Goal: Information Seeking & Learning: Learn about a topic

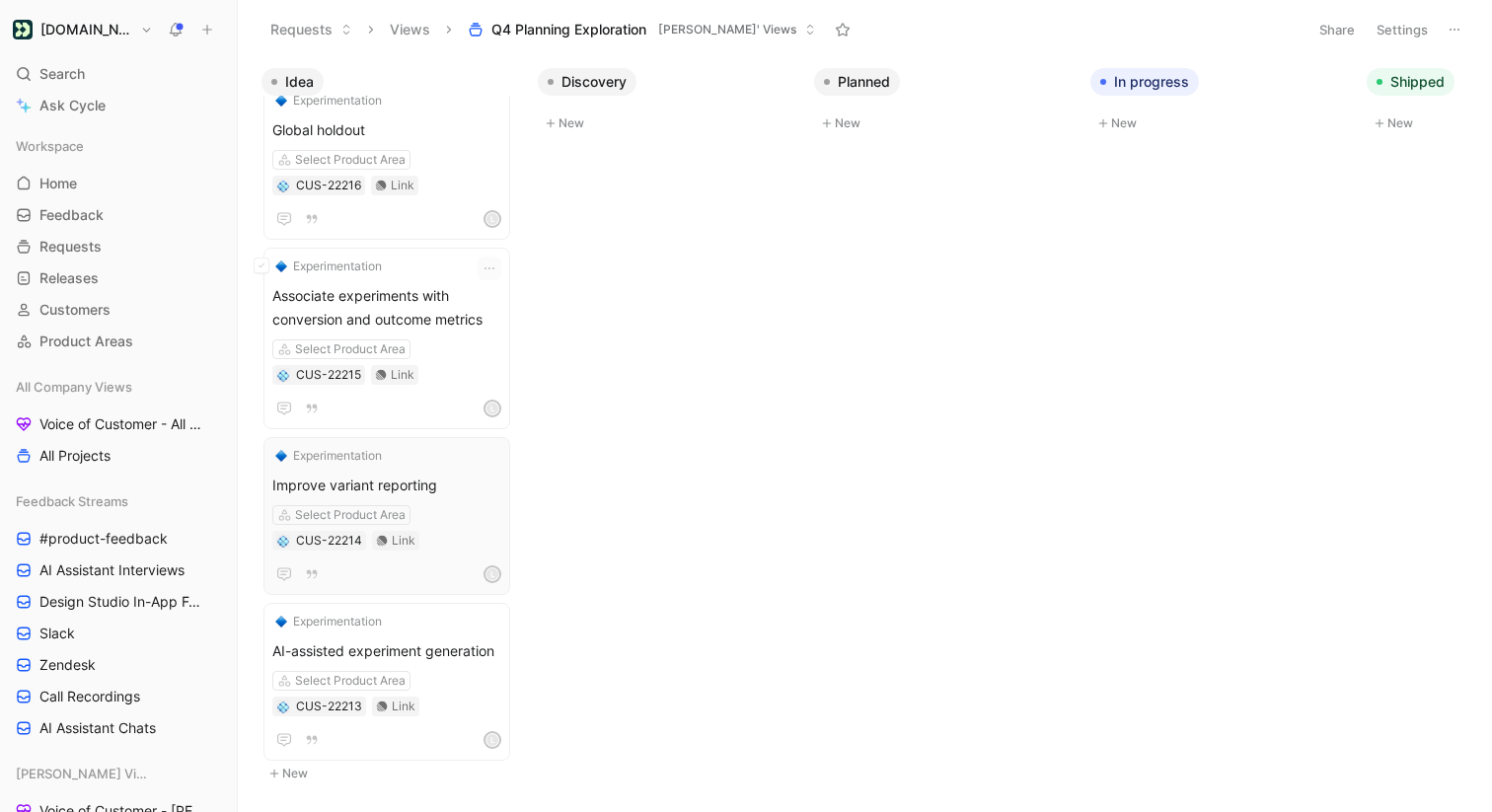
scroll to position [916, 0]
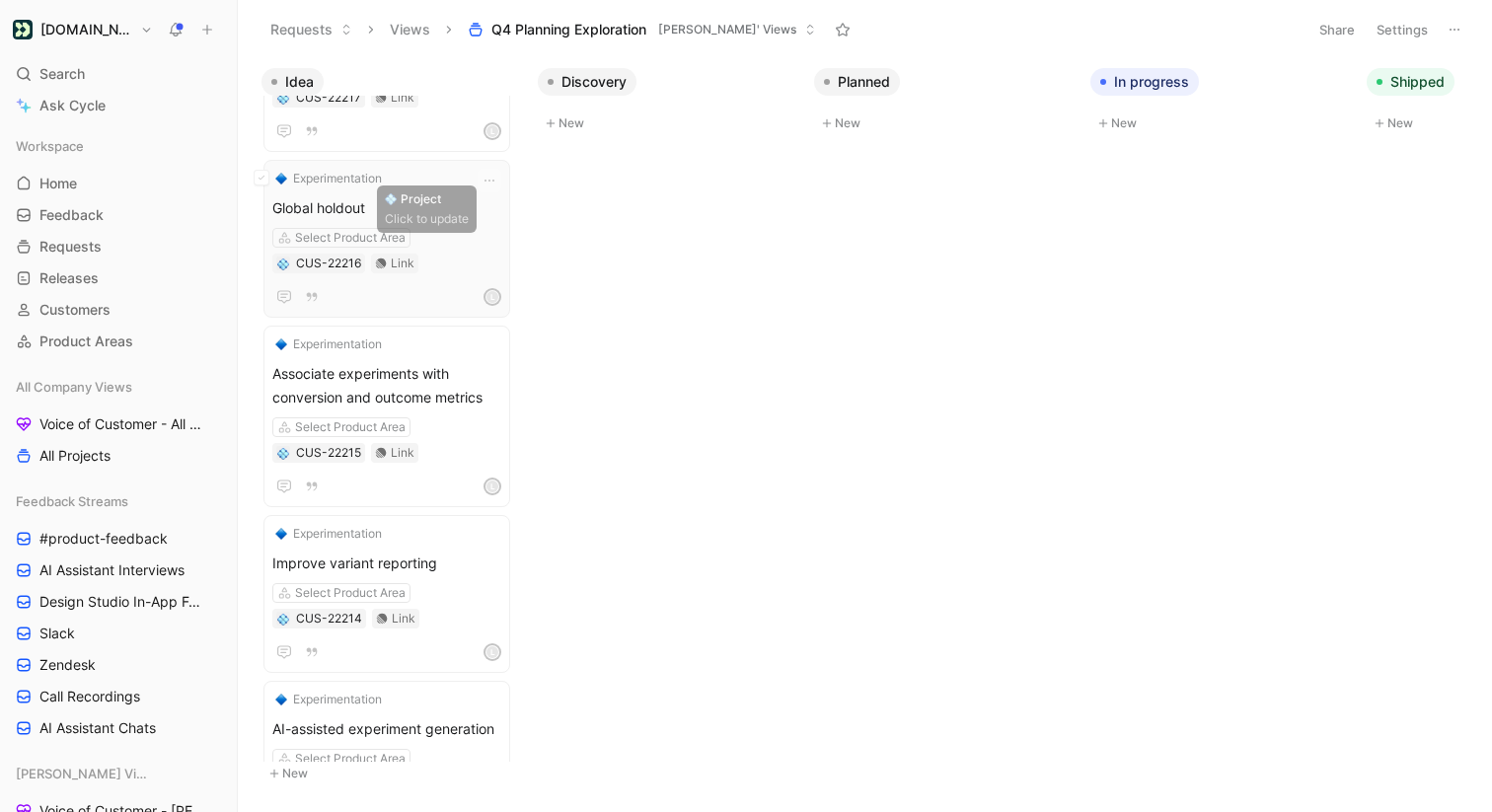
click at [437, 207] on span "Global holdout" at bounding box center [386, 208] width 229 height 24
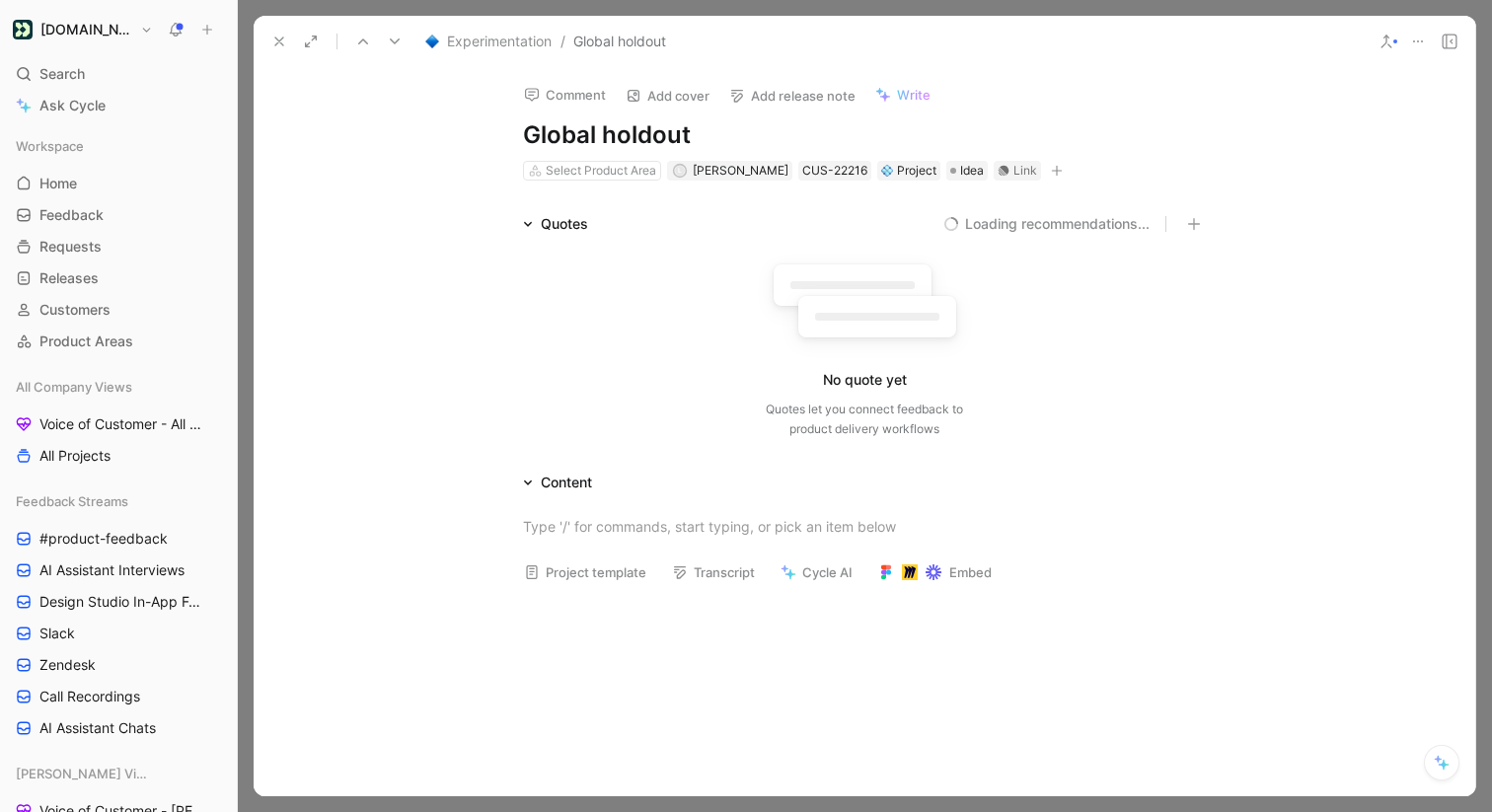
click at [765, 139] on h1 "Global holdout" at bounding box center [864, 136] width 683 height 32
click at [1034, 219] on button "10 recommended quotes" at bounding box center [1067, 224] width 163 height 24
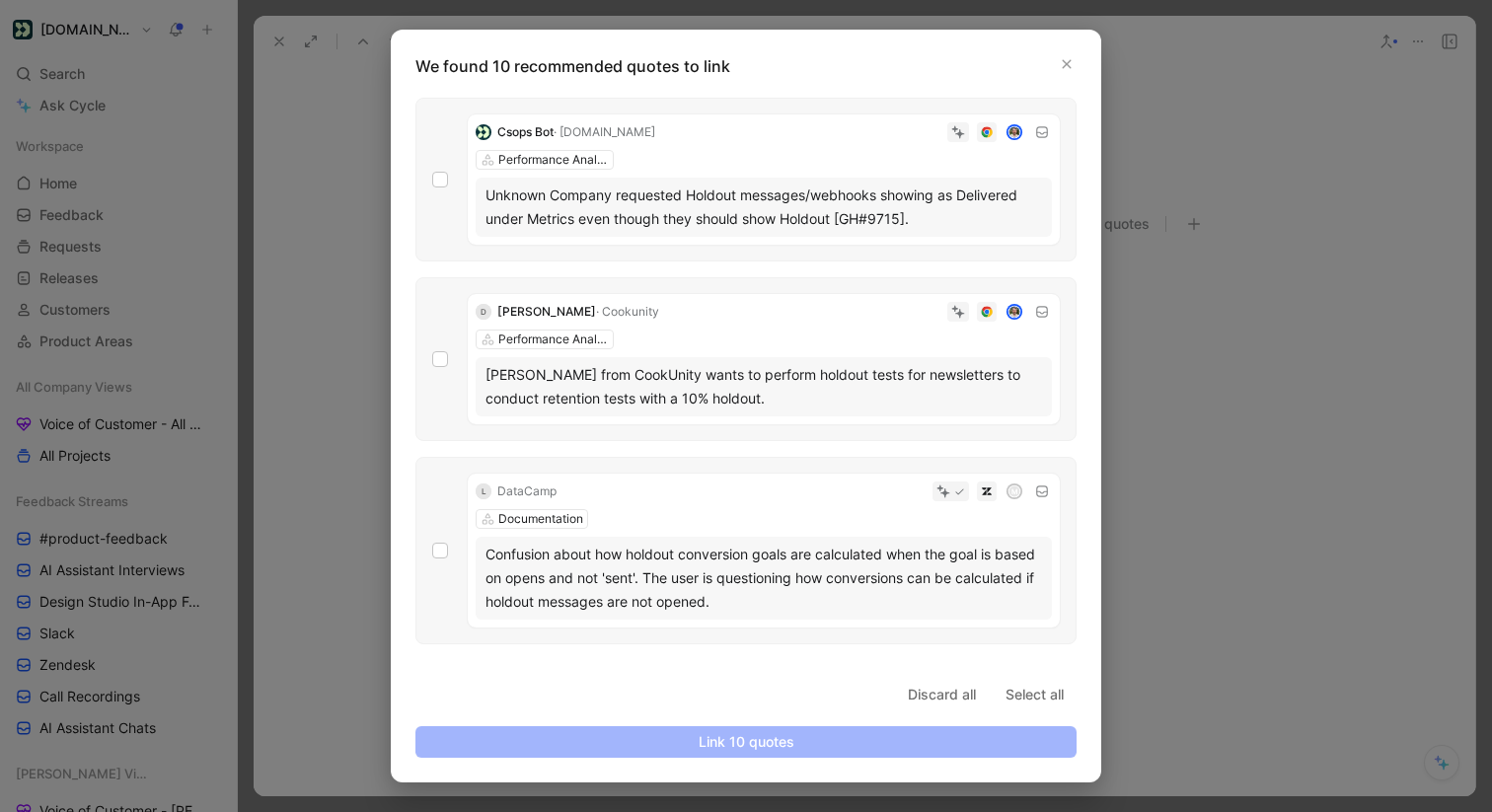
click at [460, 184] on div "Csops Bot · [DOMAIN_NAME] Performance Analysis Unknown Company requested Holdou…" at bounding box center [746, 180] width 661 height 164
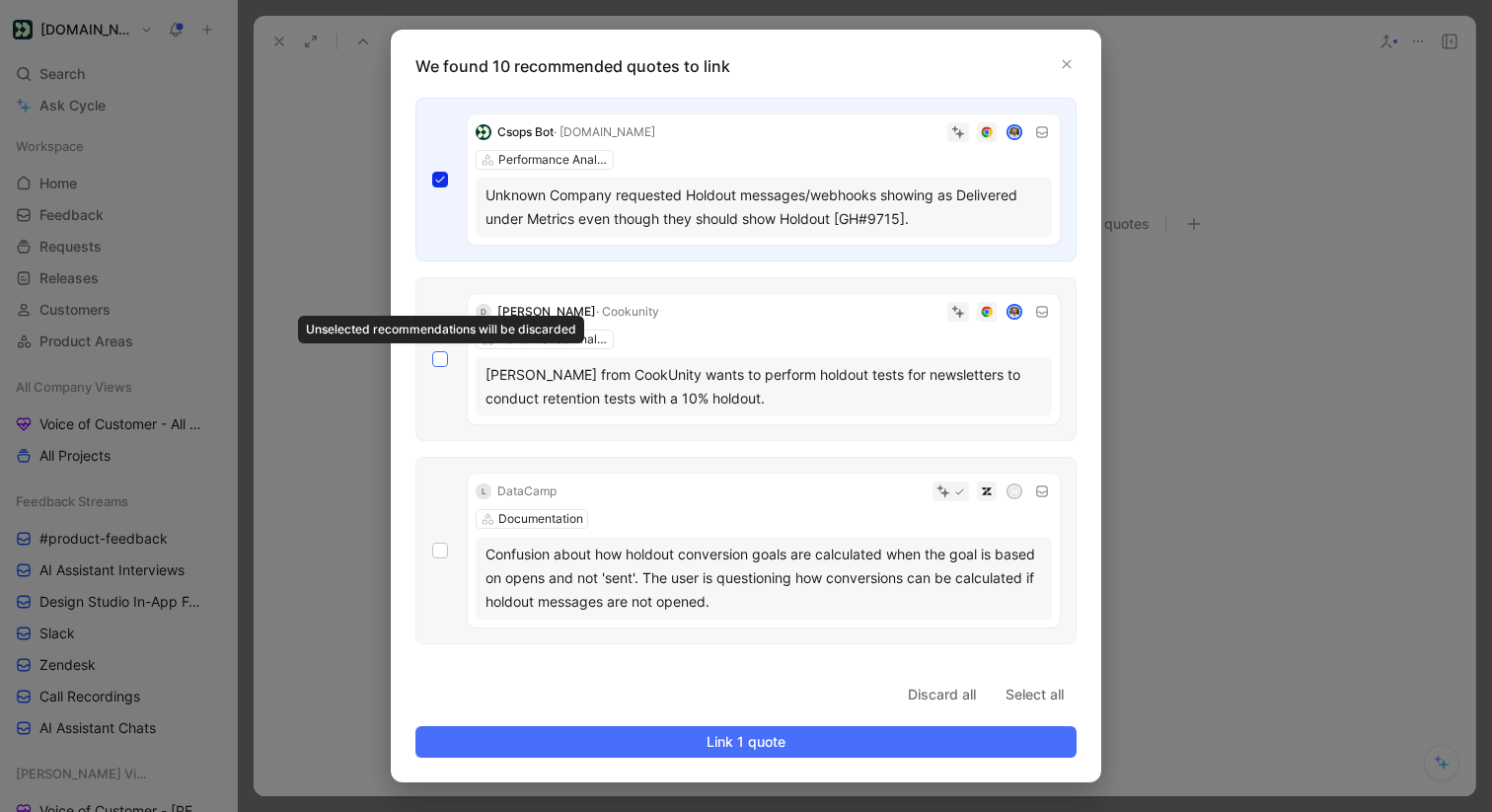
click at [435, 353] on icon at bounding box center [440, 359] width 12 height 12
click at [432, 351] on input "checkbox" at bounding box center [432, 351] width 0 height 0
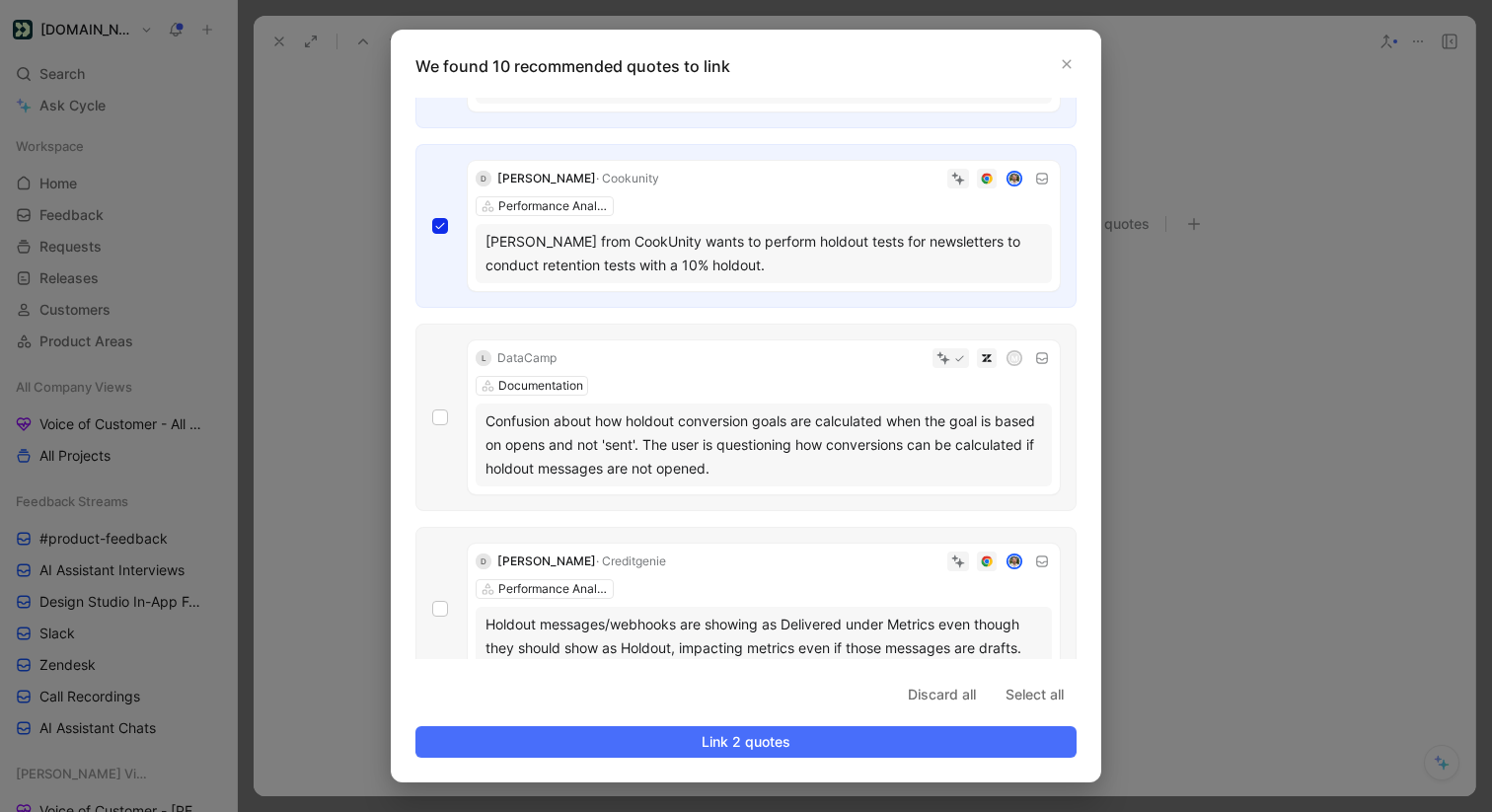
scroll to position [143, 0]
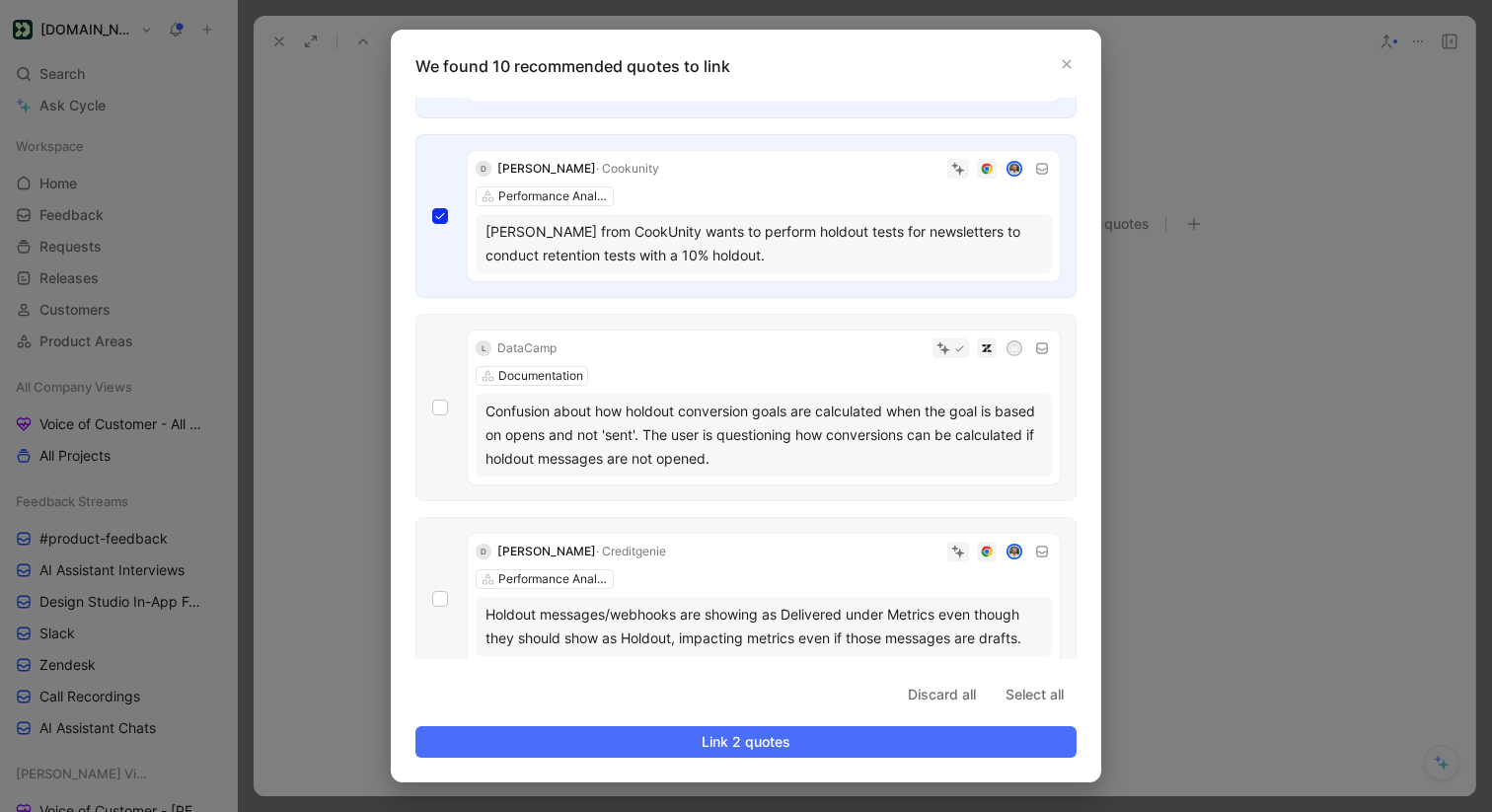
click at [446, 418] on div "L DataCamp M Documentation Confusion about how holdout conversion goals are cal…" at bounding box center [746, 407] width 661 height 188
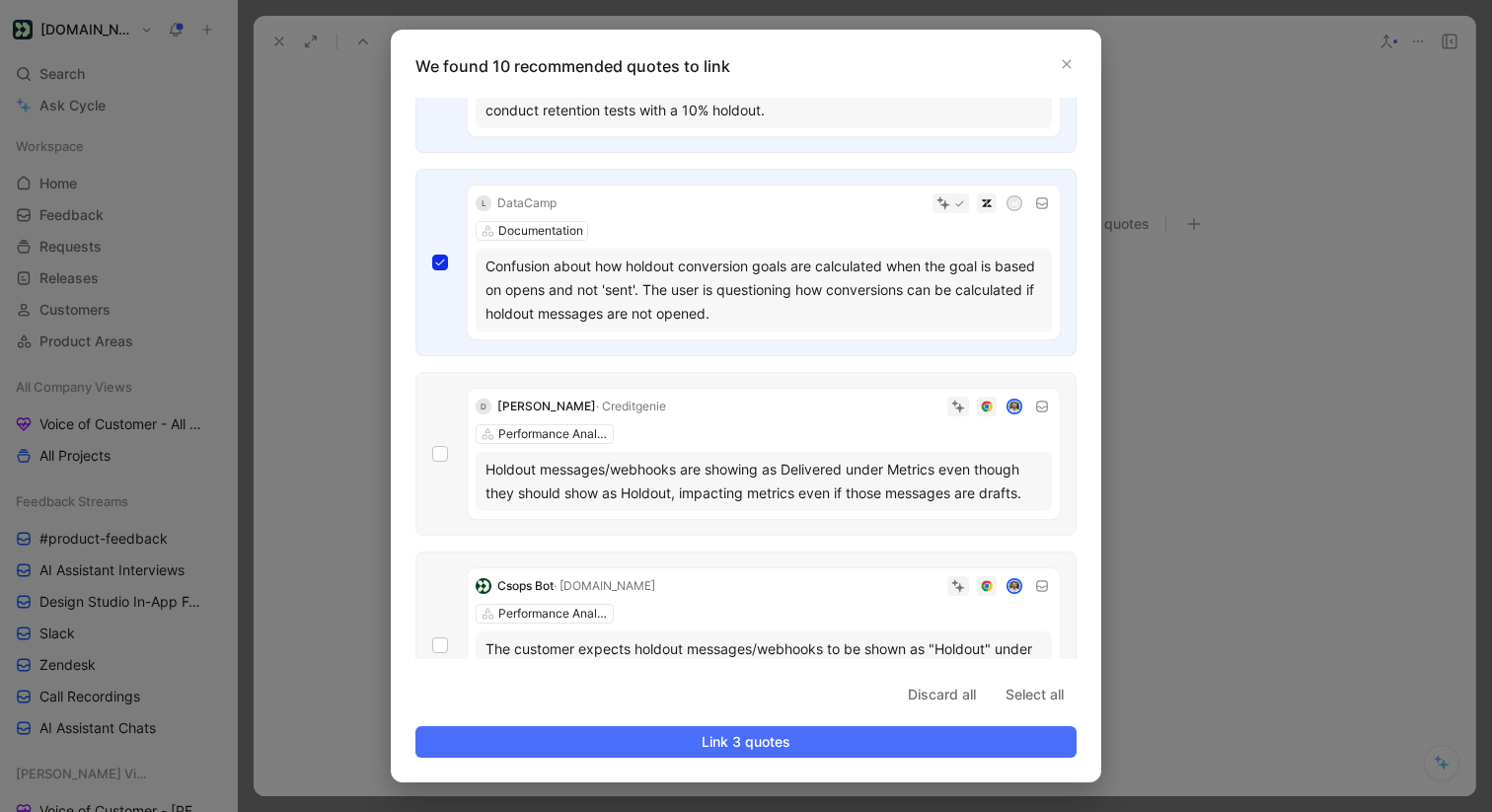
scroll to position [292, 0]
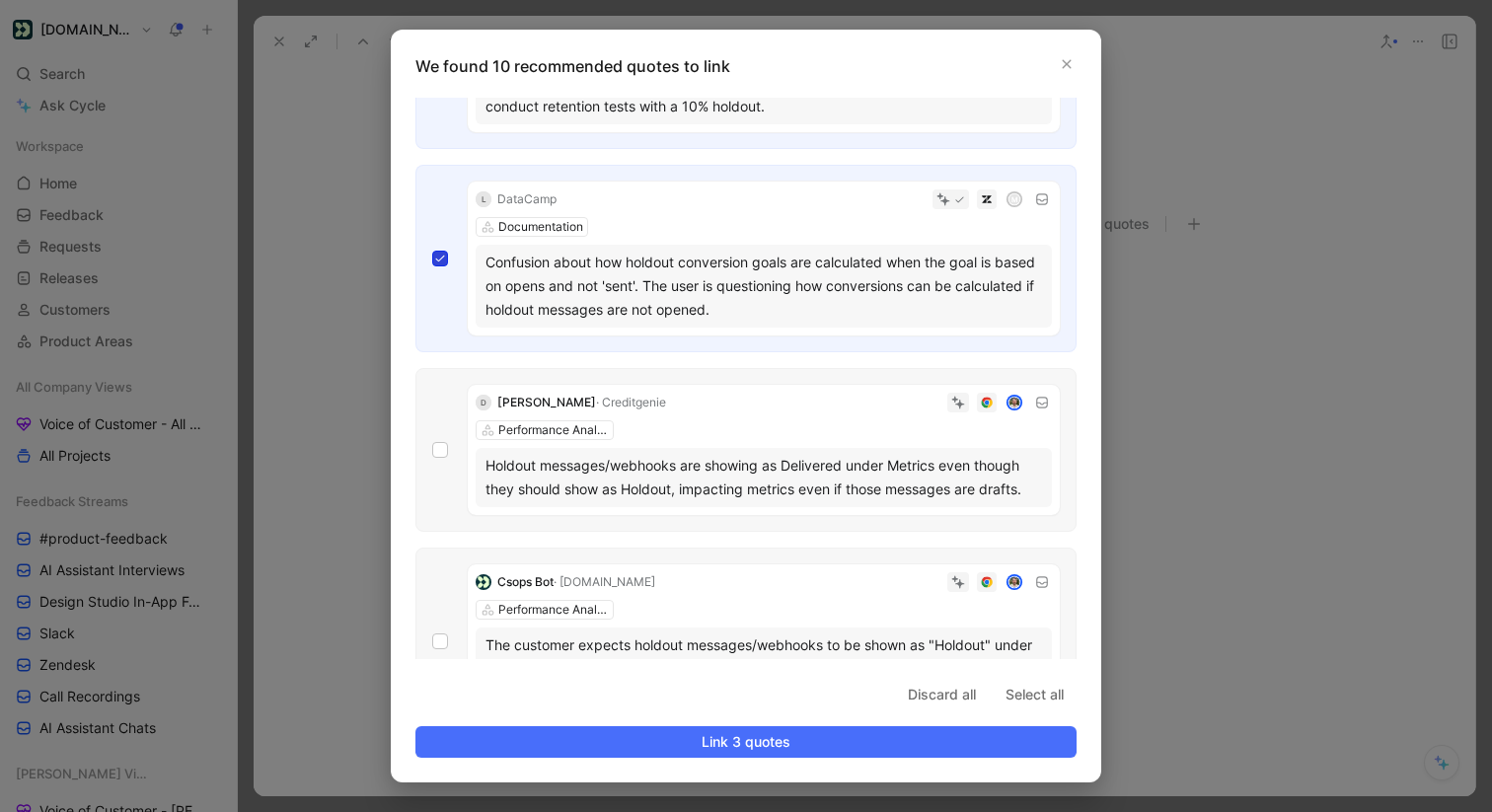
click at [441, 249] on div "L DataCamp M Documentation Confusion about how holdout conversion goals are cal…" at bounding box center [746, 258] width 661 height 188
click at [439, 434] on div "D [PERSON_NAME] · Creditgenie Performance Analysis Holdout messages/webhooks ar…" at bounding box center [746, 450] width 661 height 164
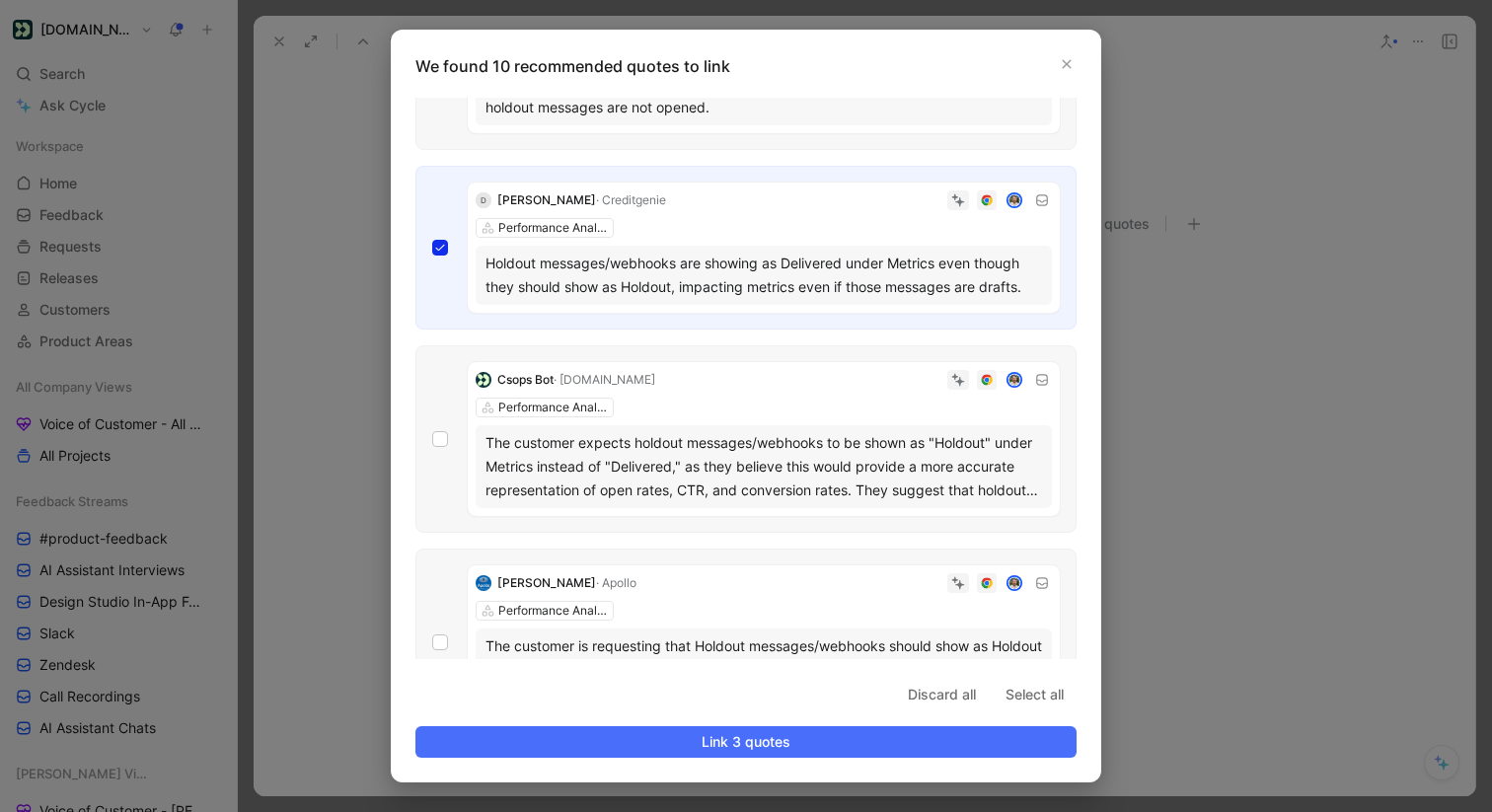
scroll to position [497, 0]
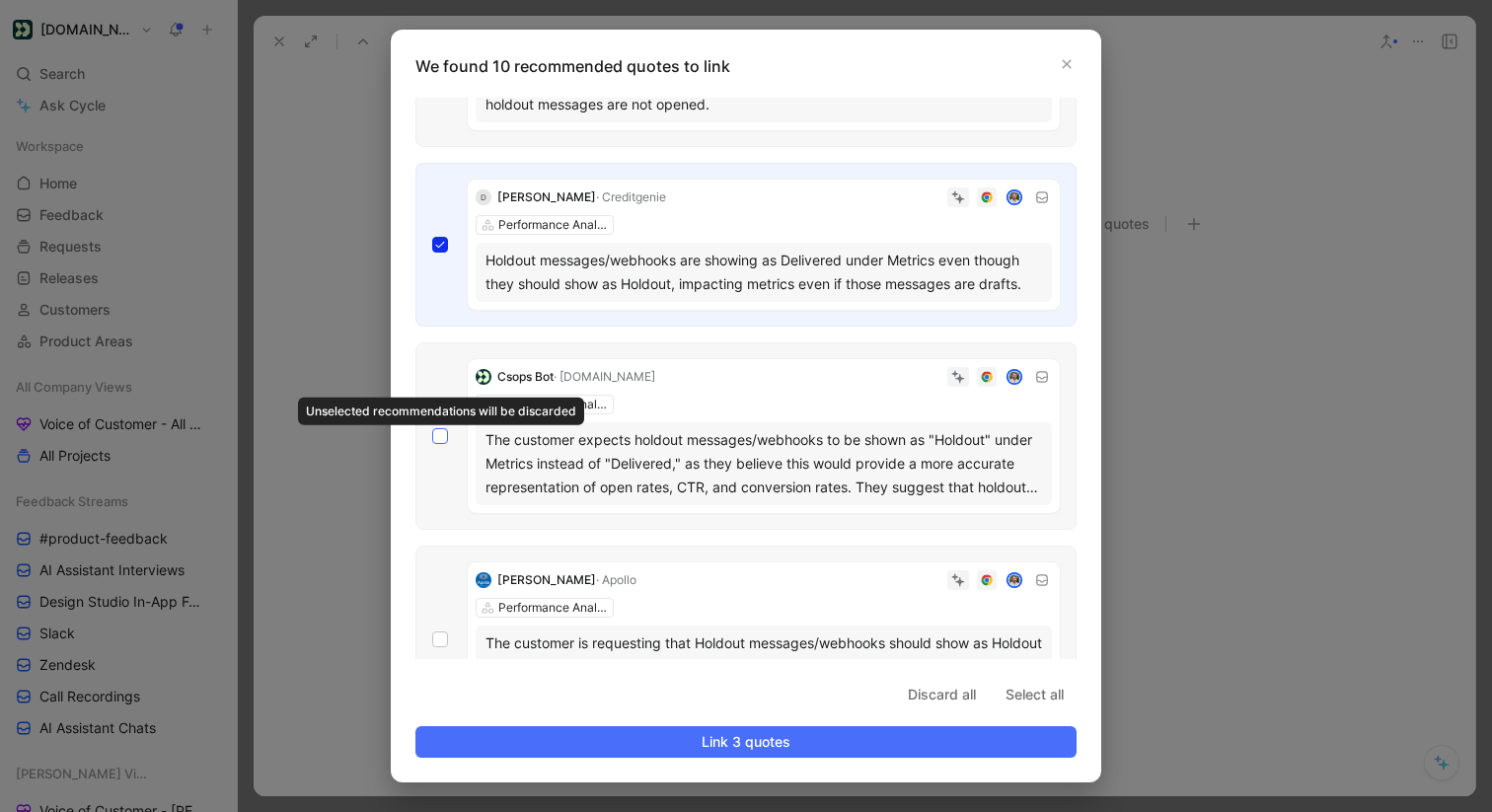
click at [442, 441] on icon at bounding box center [440, 436] width 12 height 12
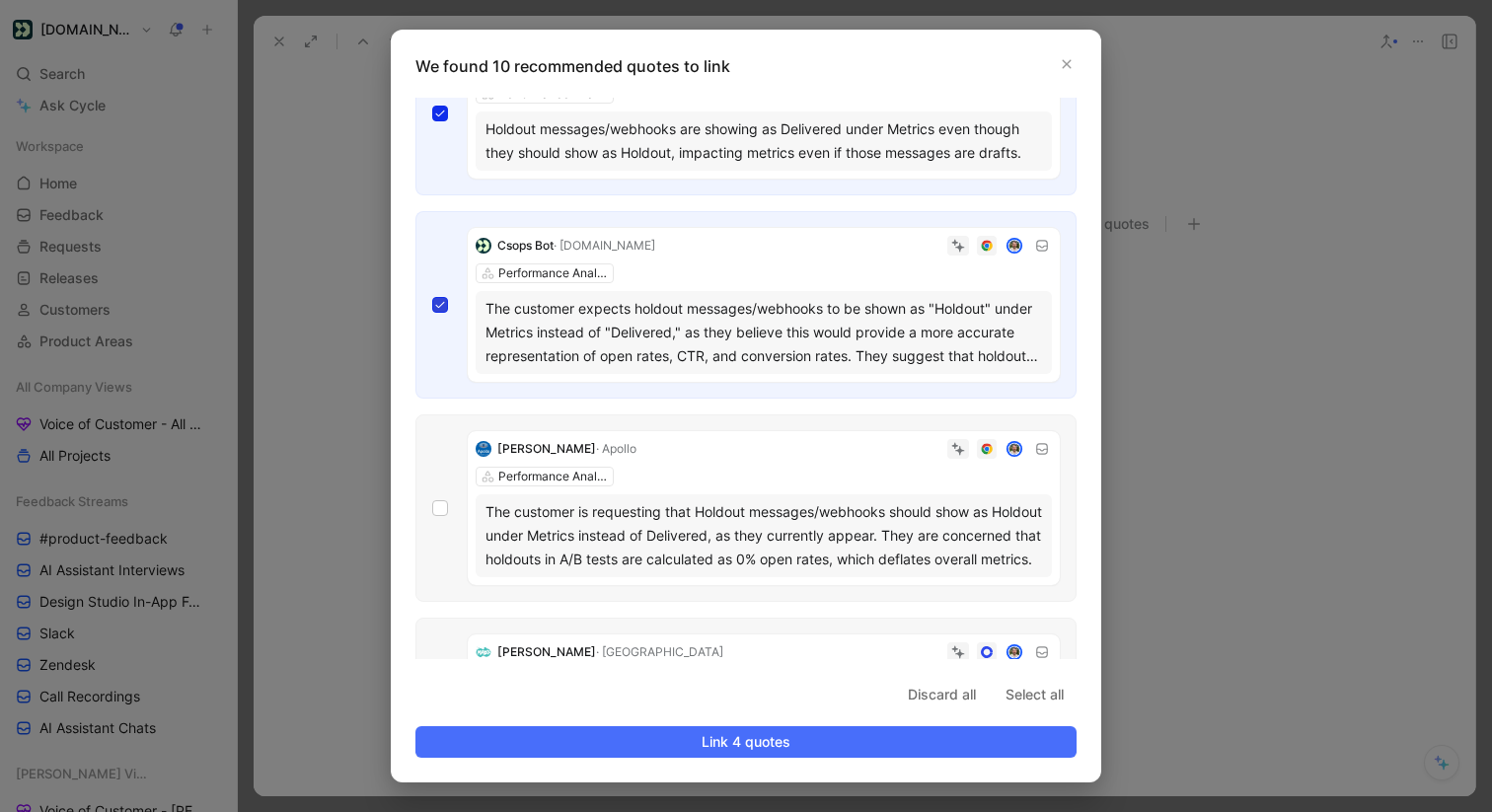
scroll to position [629, 0]
click at [450, 507] on div "[PERSON_NAME] · Apollo Performance Analysis The customer is requesting that Hol…" at bounding box center [746, 507] width 661 height 188
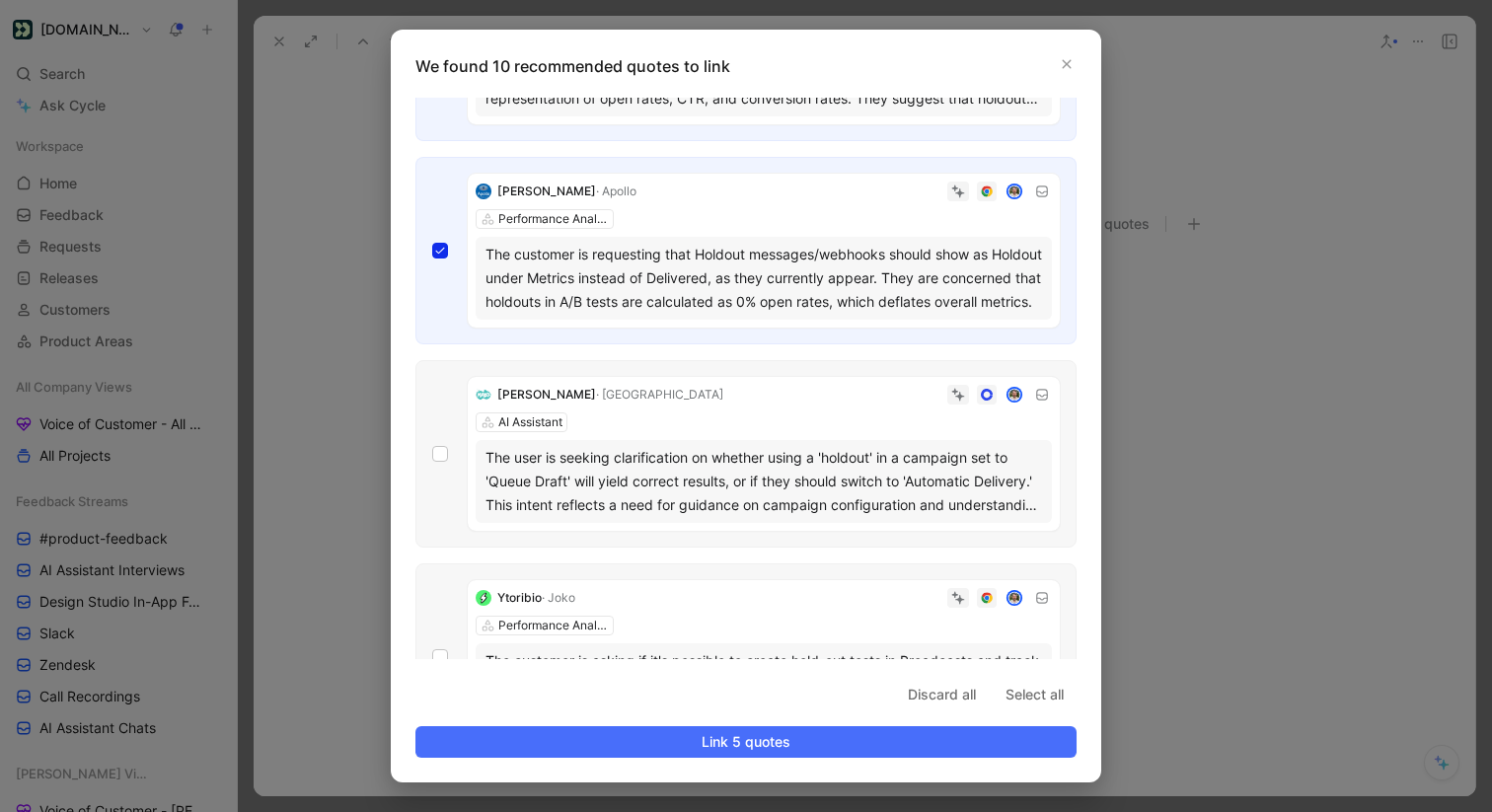
scroll to position [905, 0]
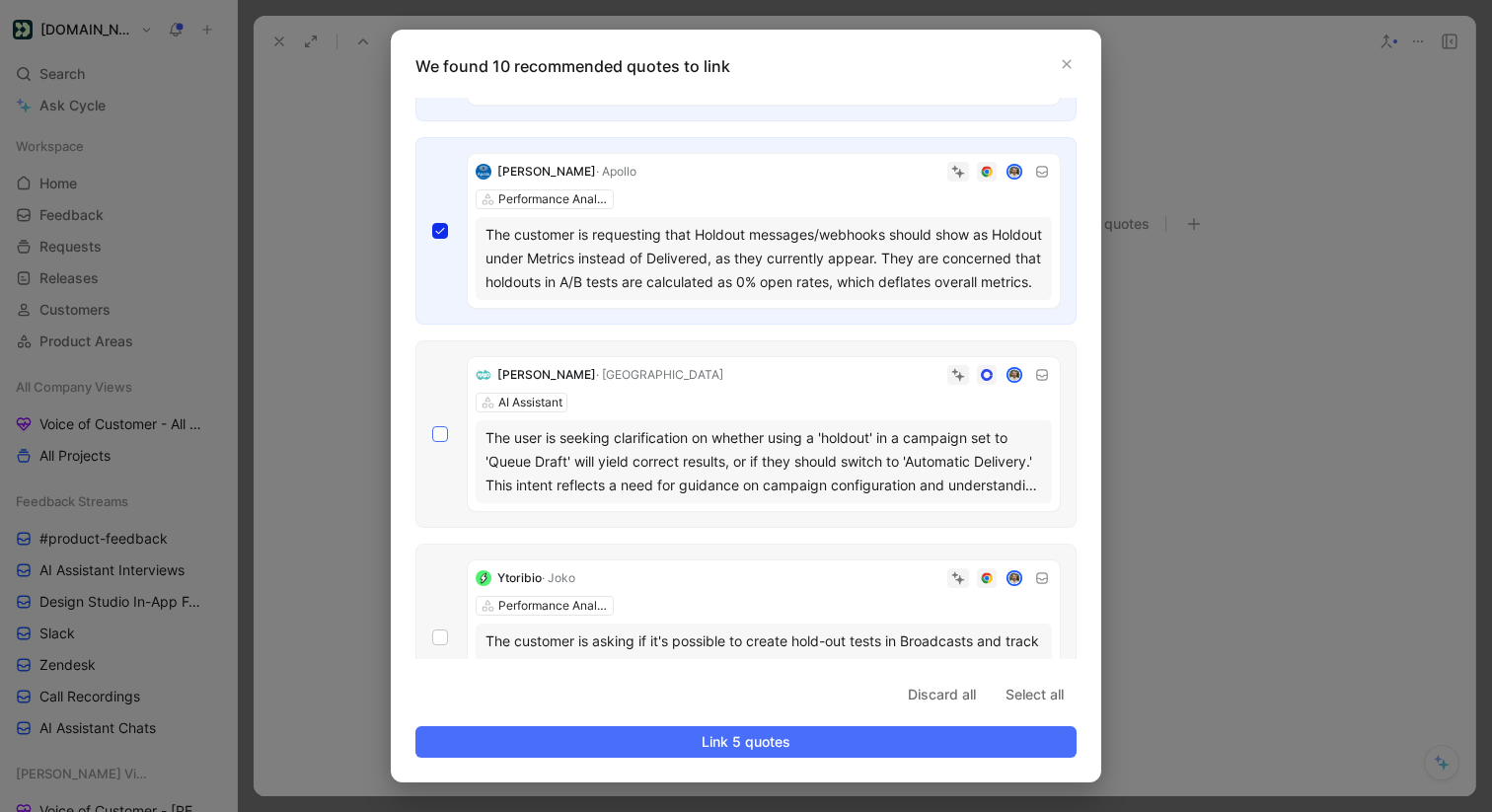
click at [435, 431] on icon at bounding box center [440, 434] width 12 height 12
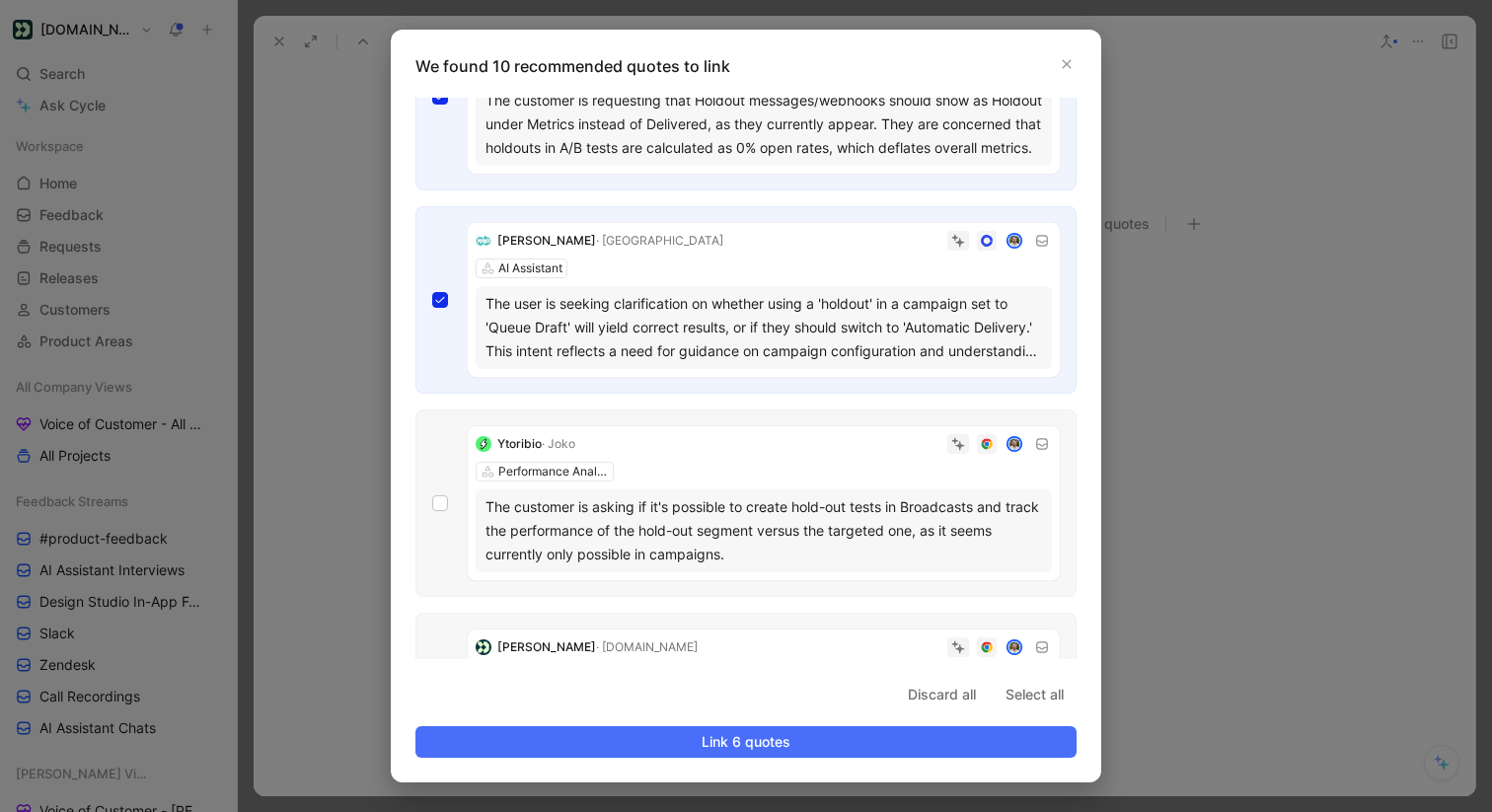
click at [444, 516] on div "Ytoribio · Joko Performance Analysis The customer is asking if it's possible to…" at bounding box center [746, 503] width 661 height 188
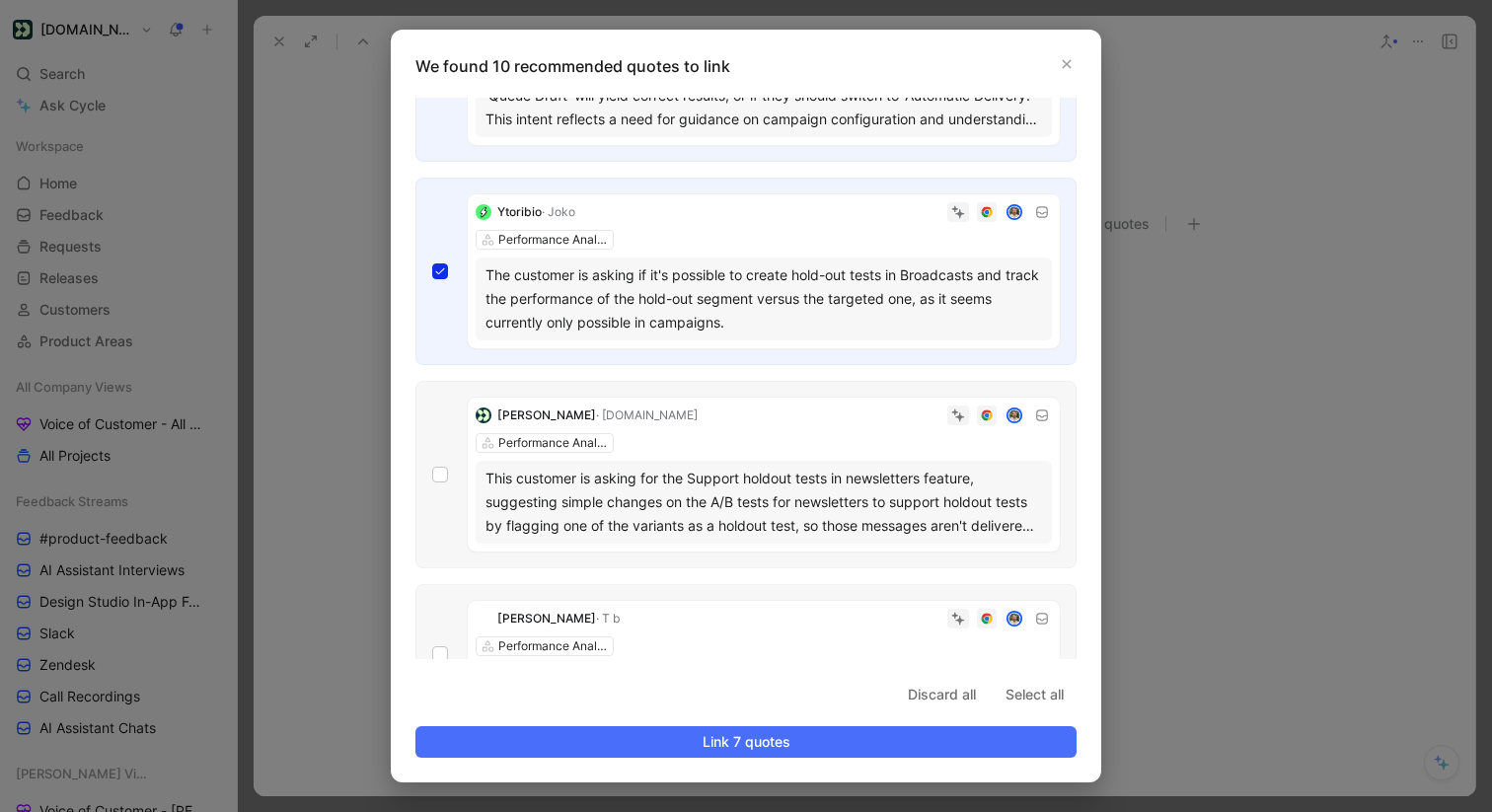
scroll to position [1336, 0]
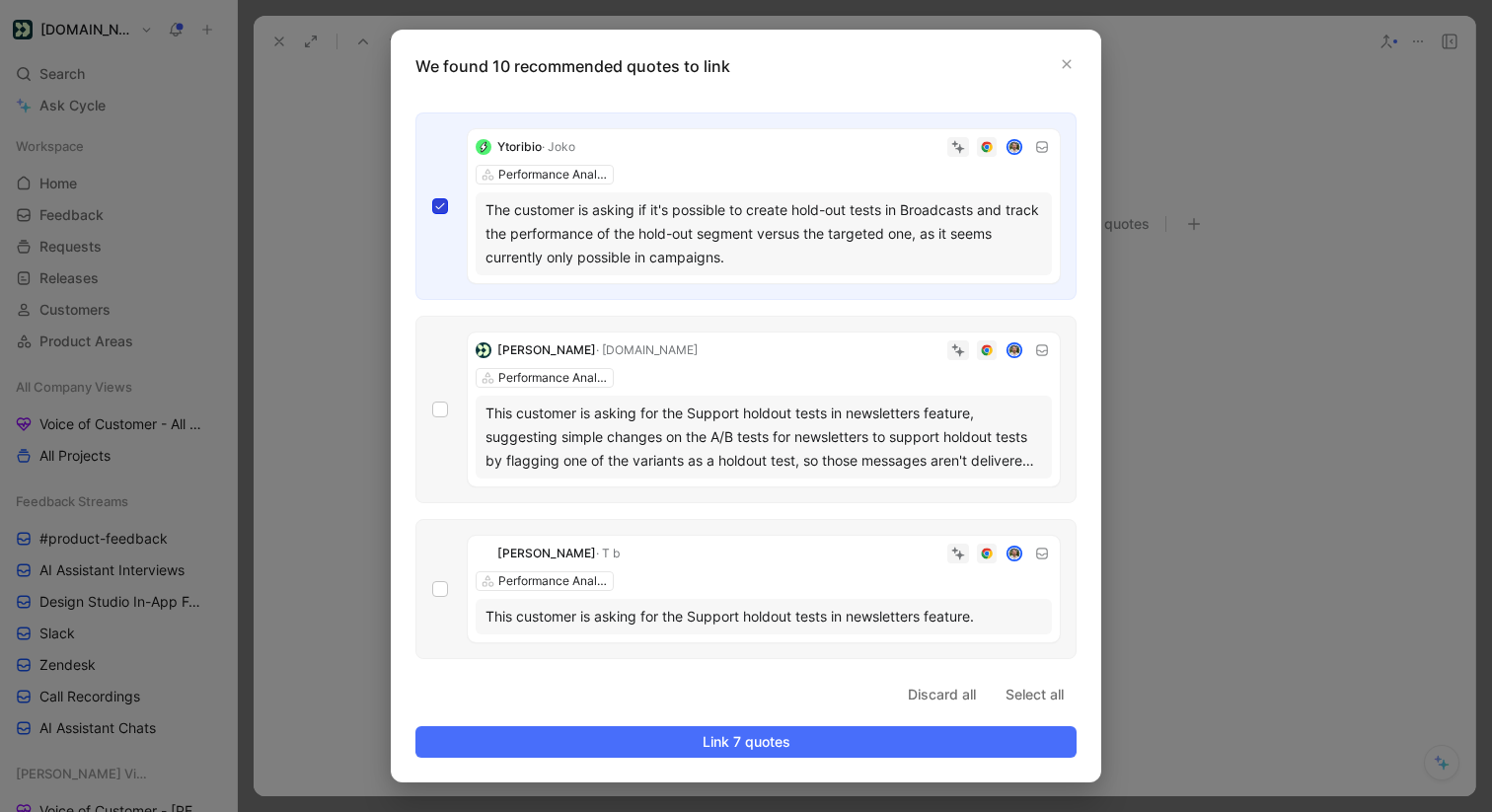
click at [434, 200] on div at bounding box center [440, 206] width 16 height 16
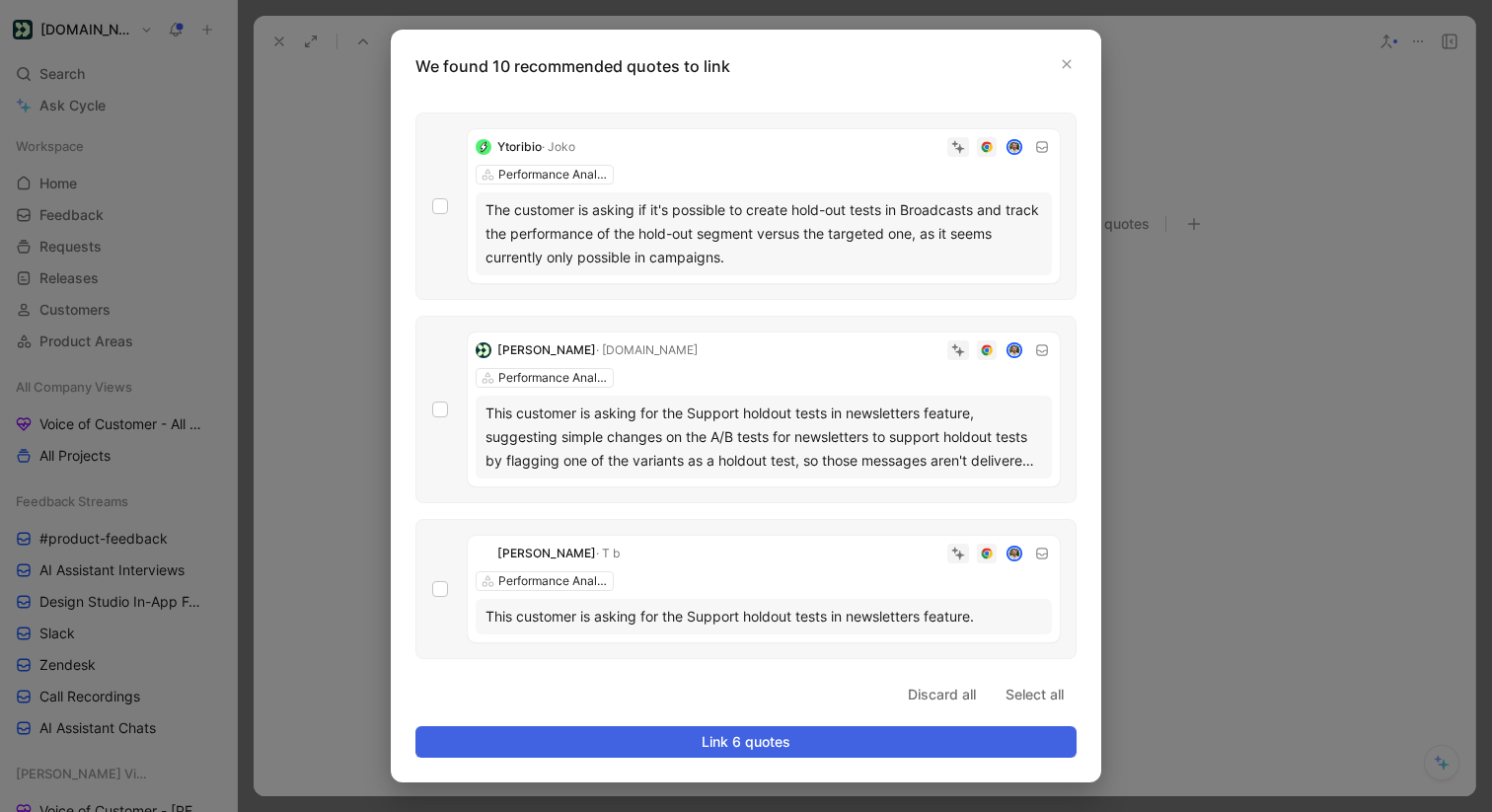
click at [706, 734] on span "Link 6 quotes" at bounding box center [746, 741] width 628 height 24
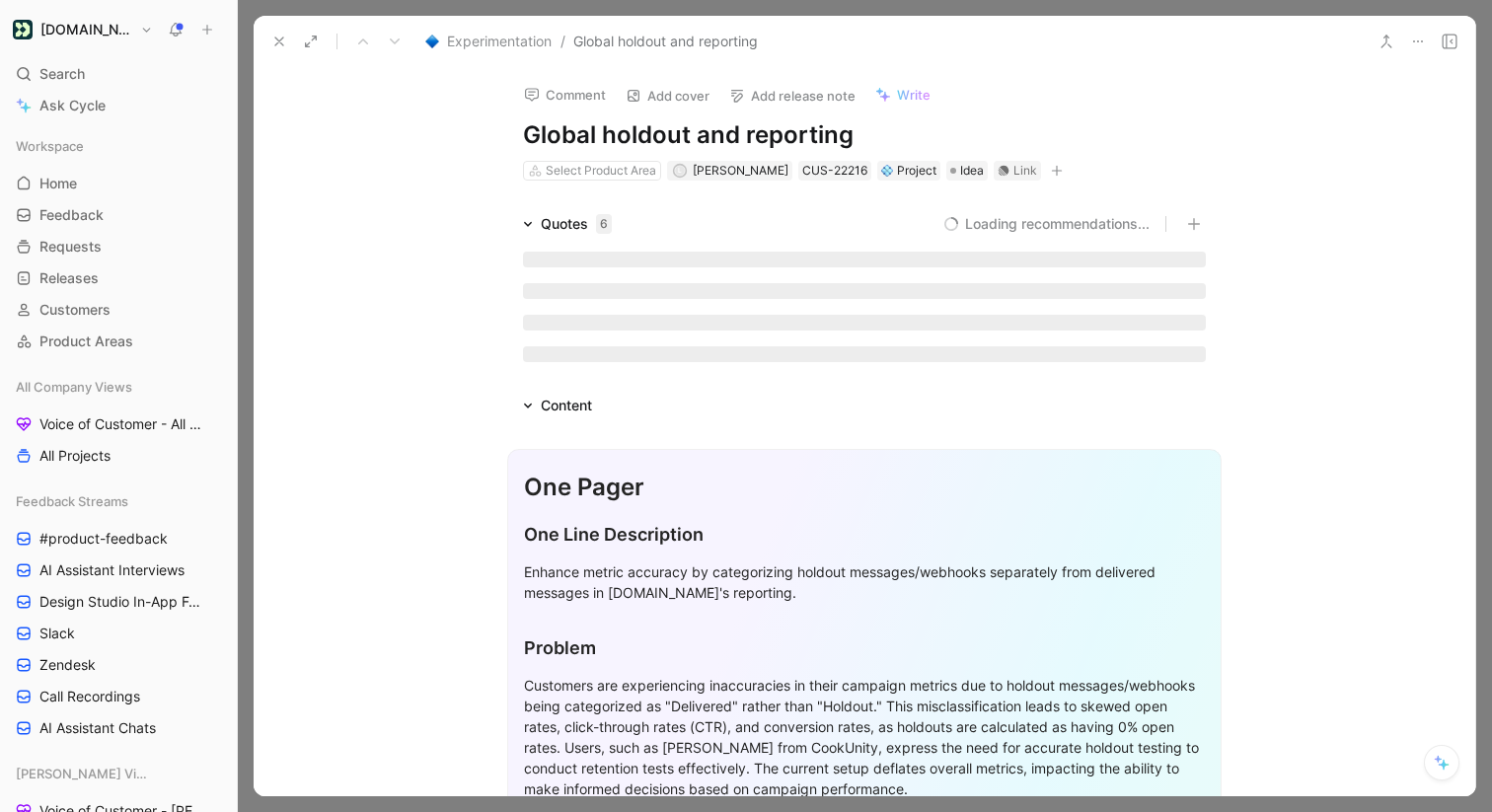
click at [281, 36] on icon at bounding box center [279, 42] width 16 height 16
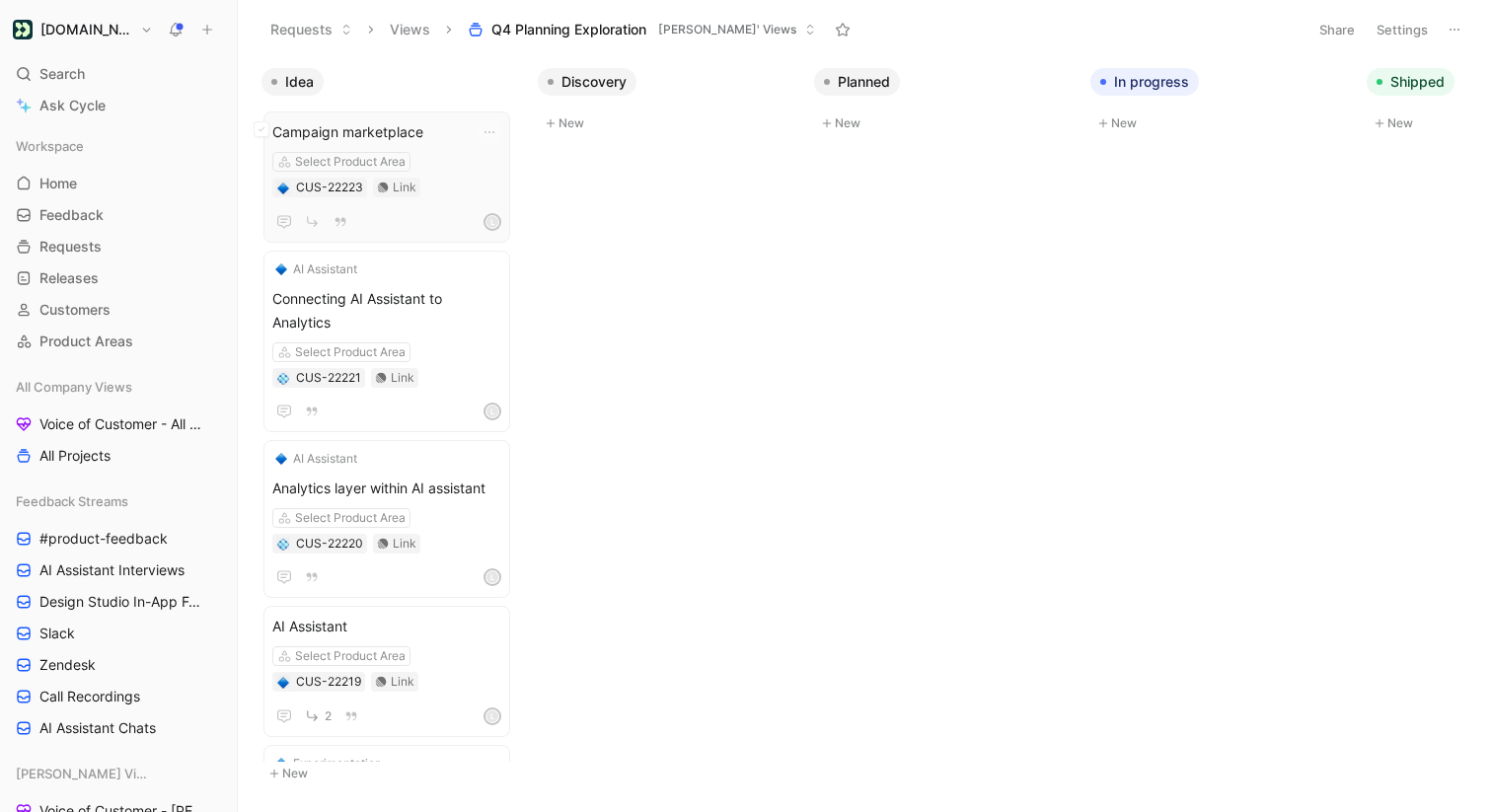
click at [414, 139] on span "Campaign marketplace" at bounding box center [386, 133] width 229 height 24
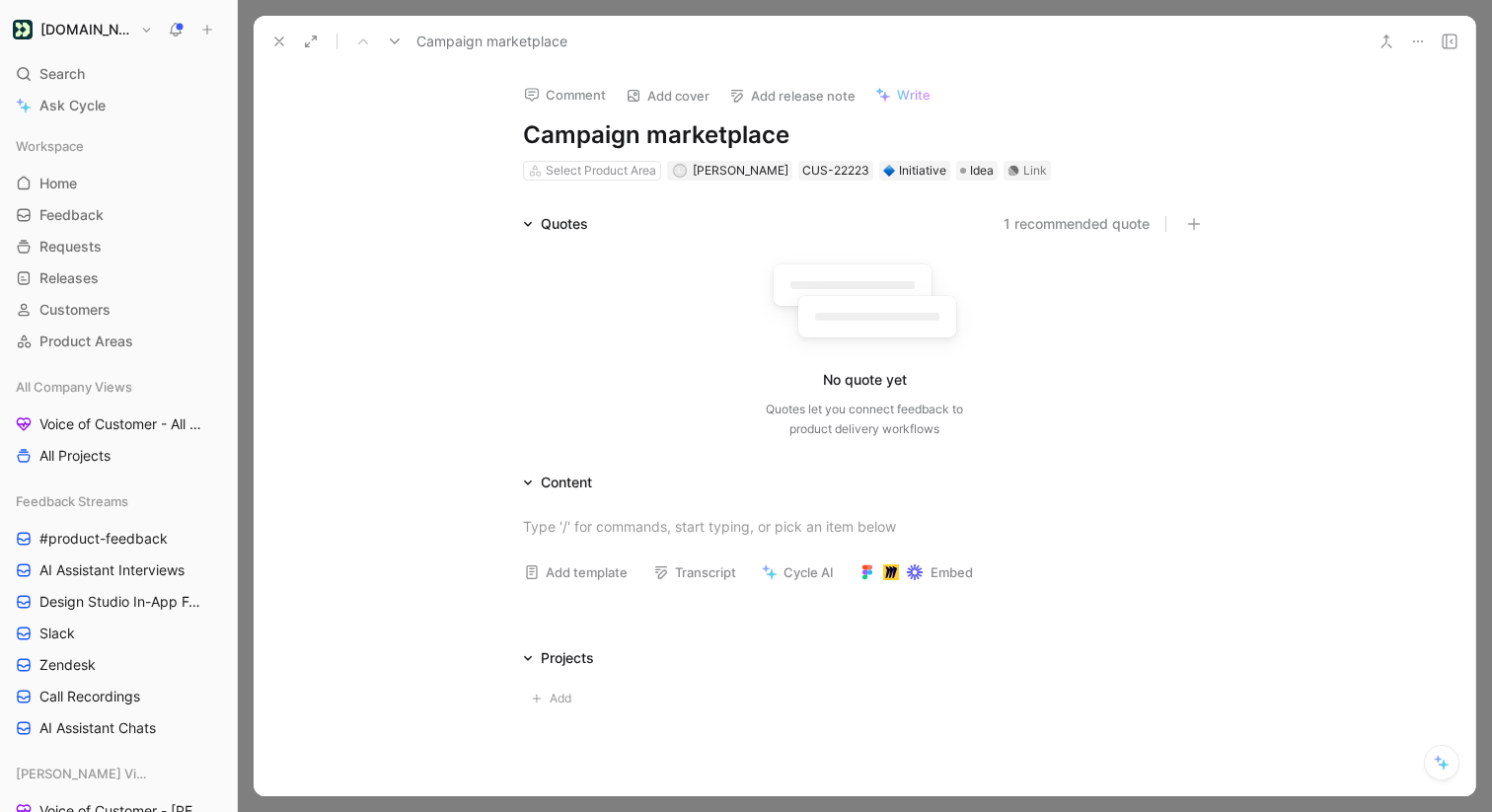
click at [277, 42] on icon at bounding box center [279, 42] width 16 height 16
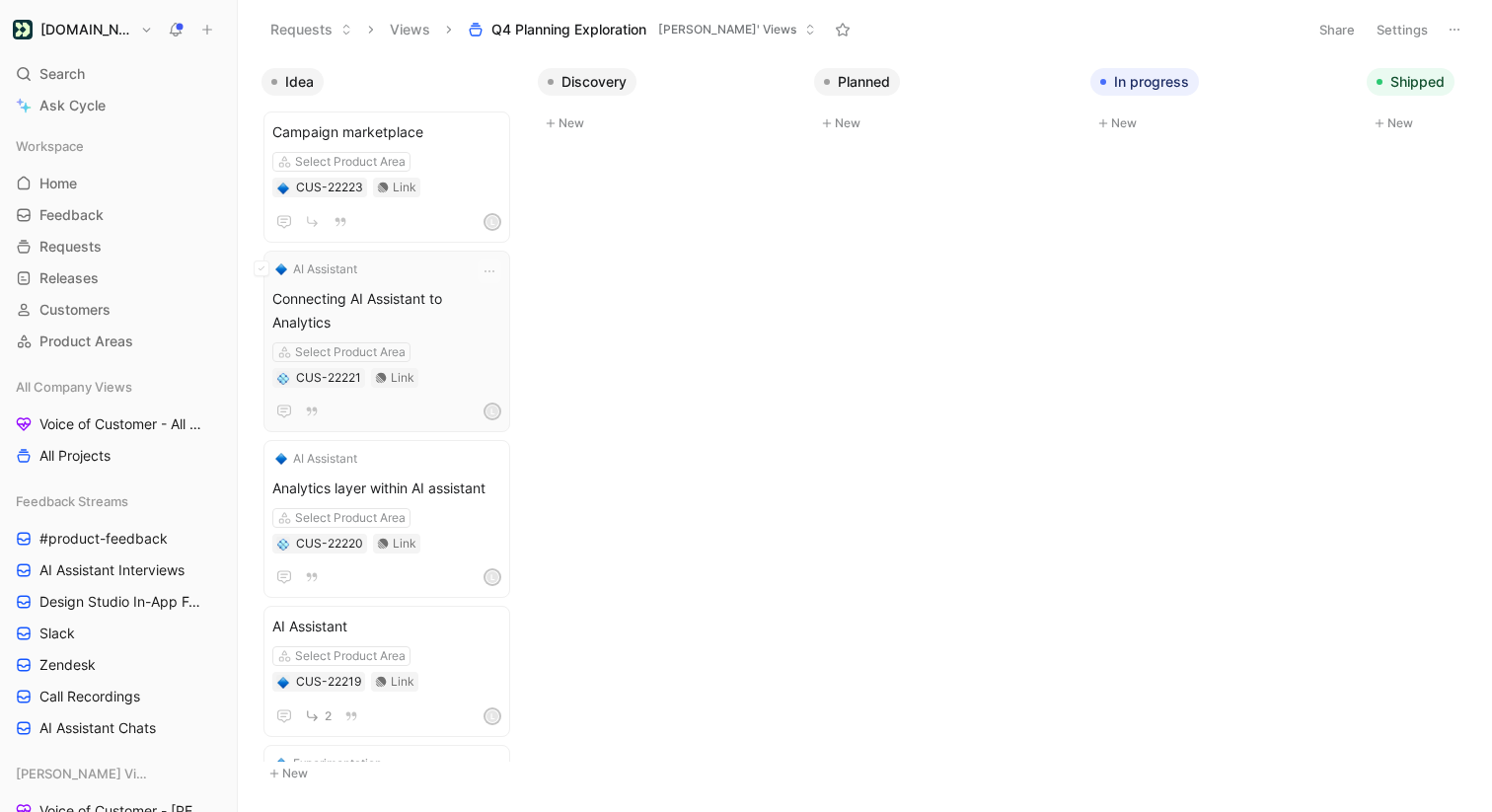
click at [405, 289] on span "Connecting AI Assistant to Analytics" at bounding box center [386, 310] width 229 height 47
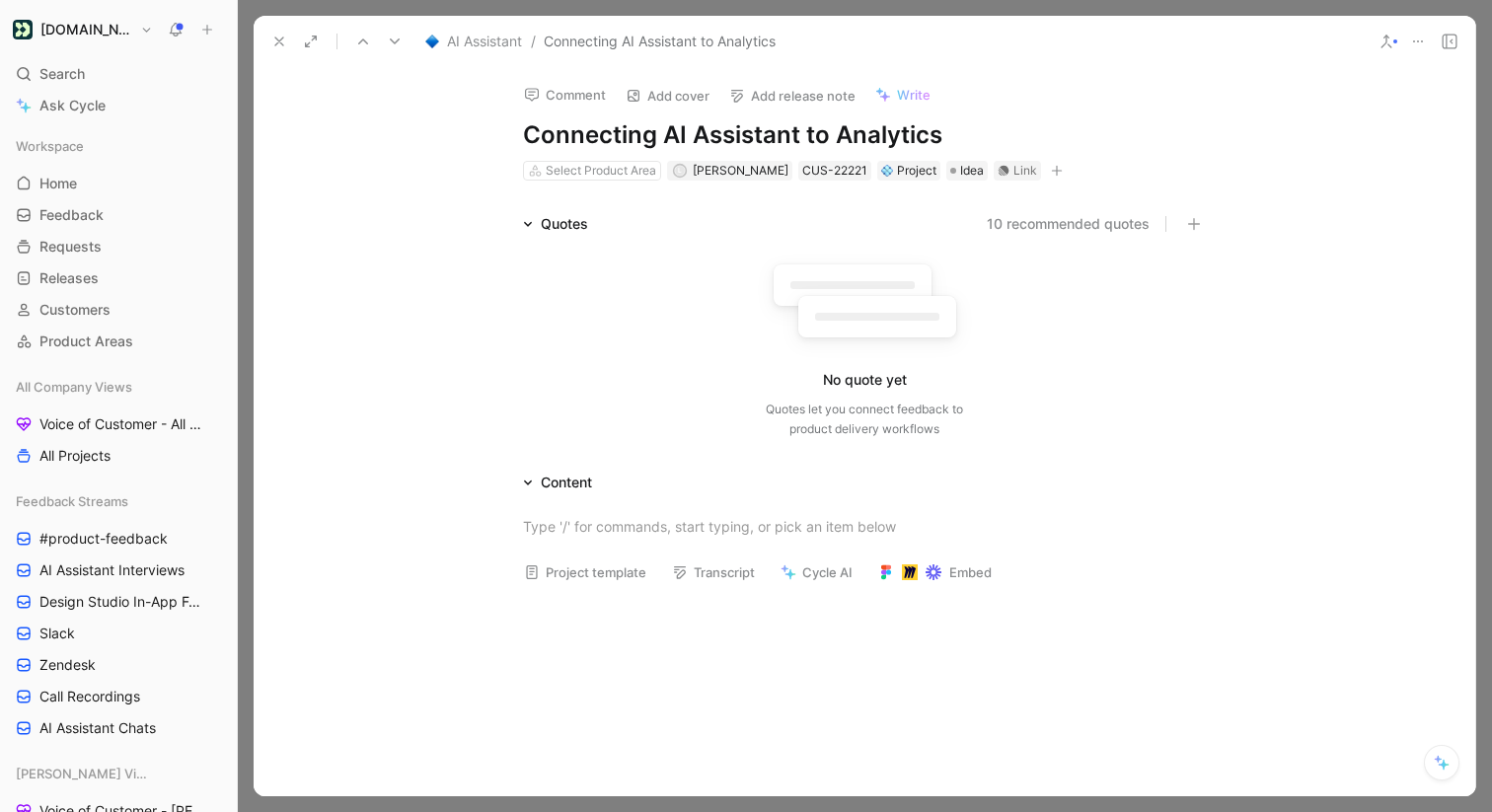
click at [1111, 214] on button "10 recommended quotes" at bounding box center [1067, 224] width 163 height 24
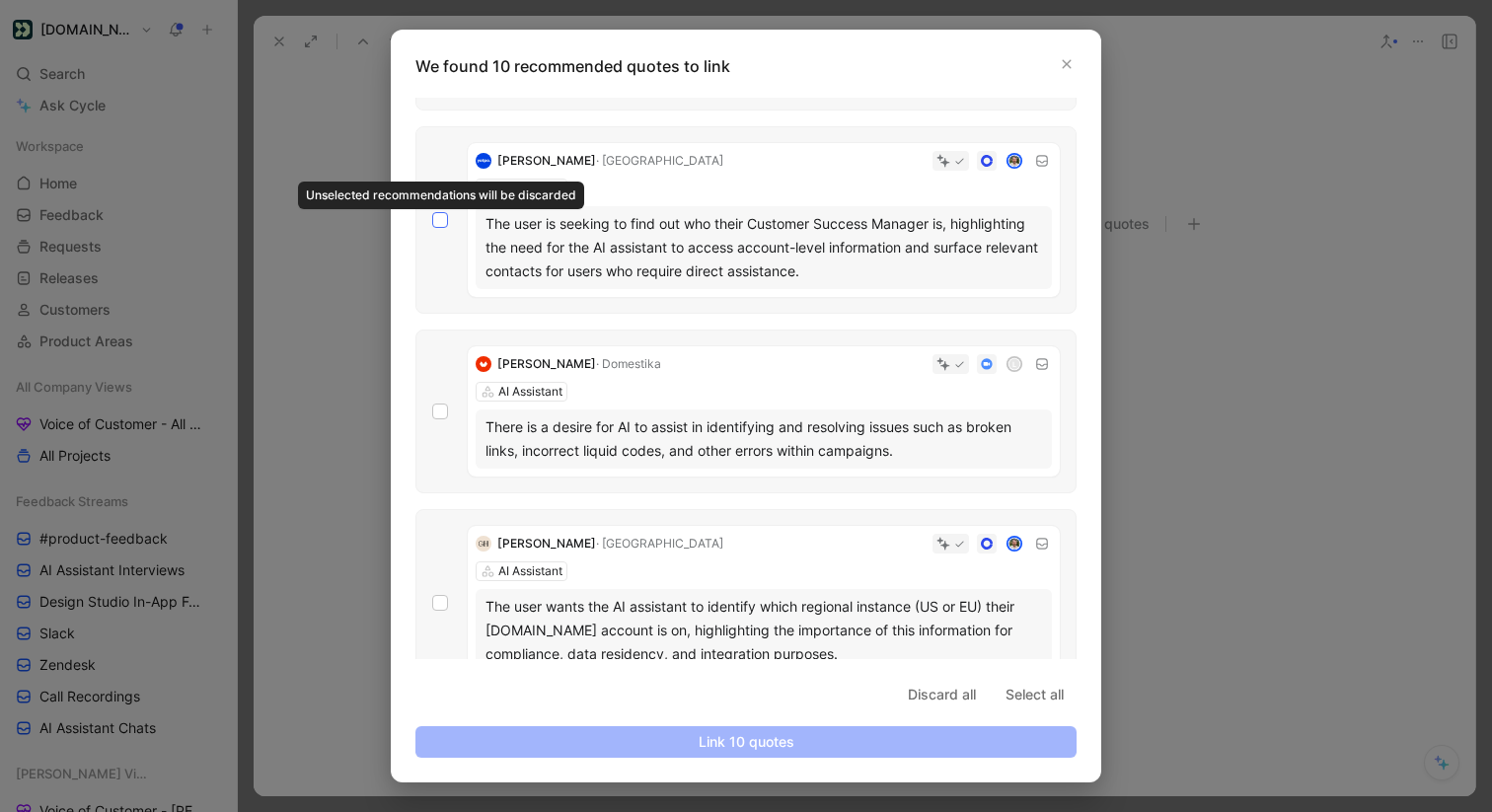
scroll to position [156, 0]
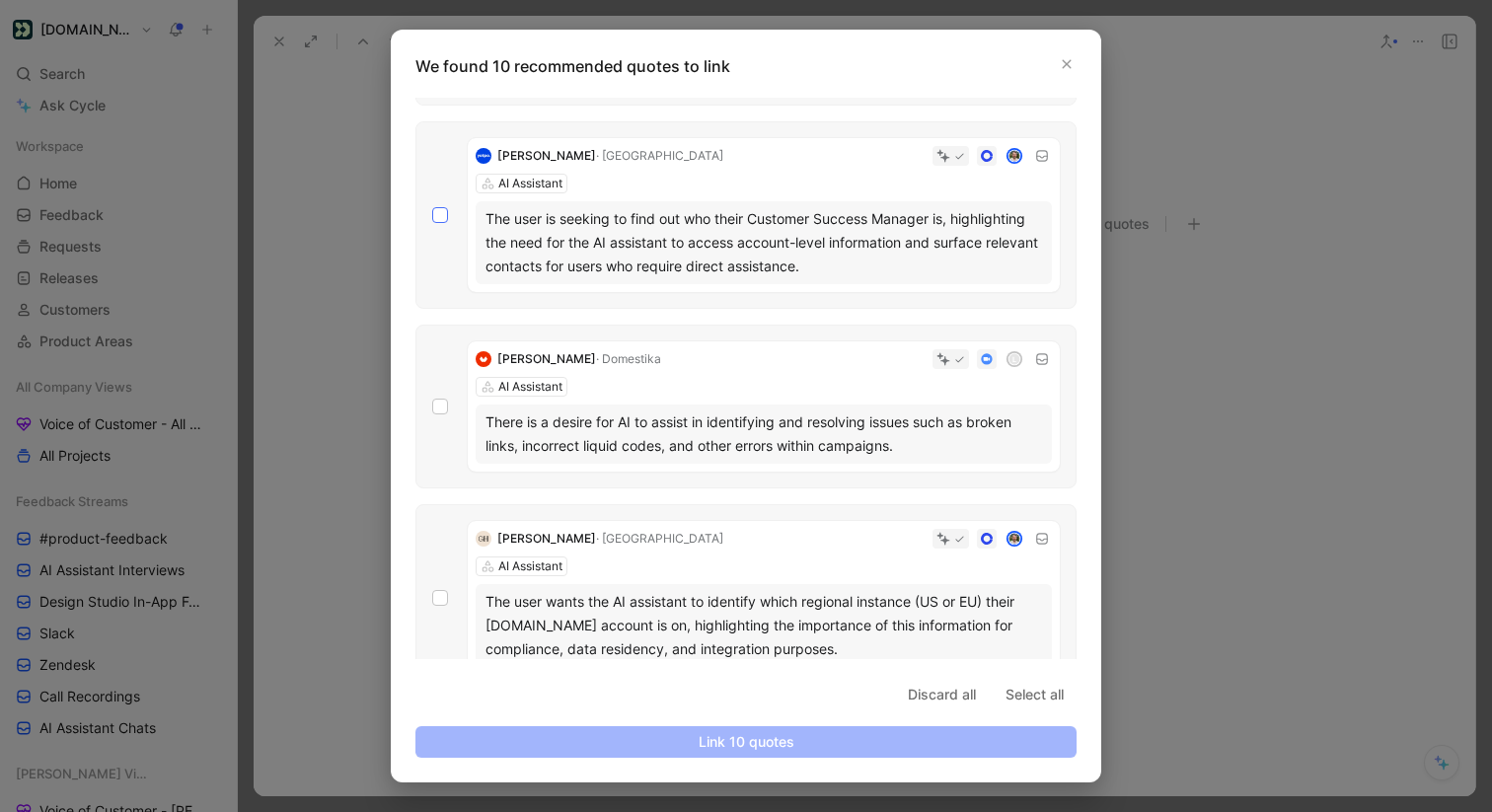
click at [437, 214] on icon at bounding box center [440, 215] width 12 height 12
click at [432, 363] on input "checkbox" at bounding box center [432, 363] width 0 height 0
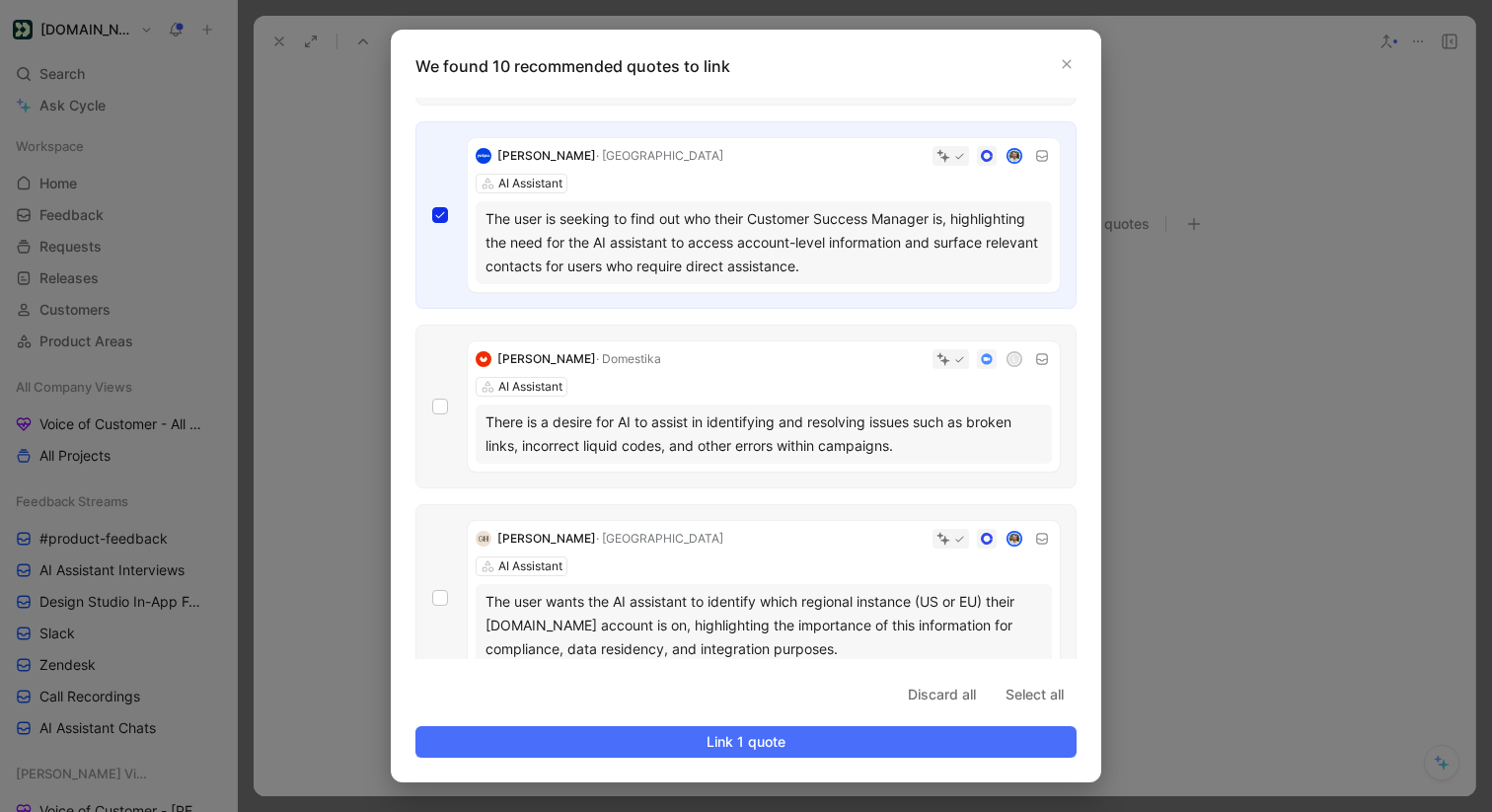
click at [453, 405] on div "Ignacio Casado · Domestika L AI Assistant There is a desire for AI to assist in…" at bounding box center [746, 406] width 661 height 164
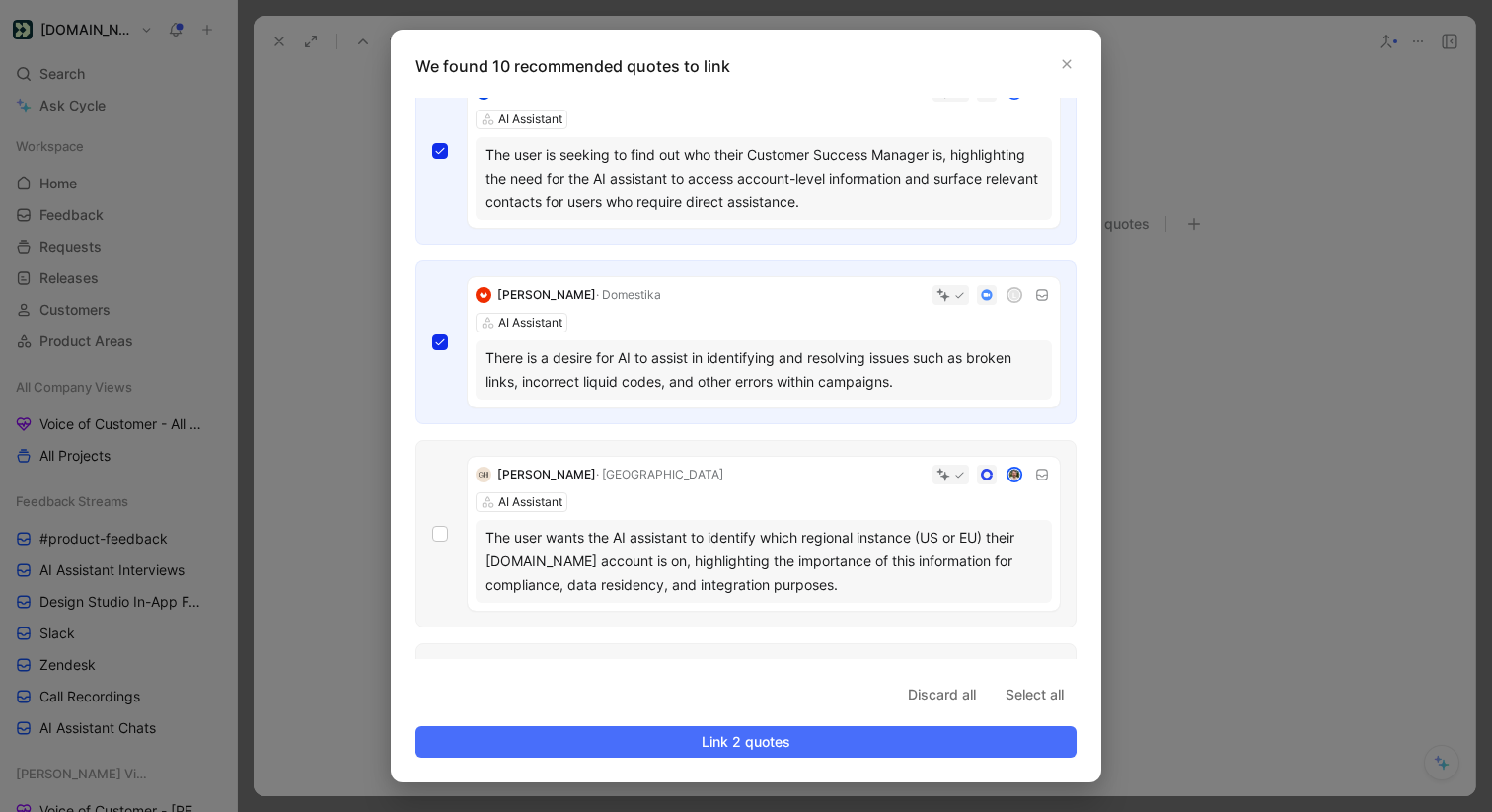
scroll to position [117, 0]
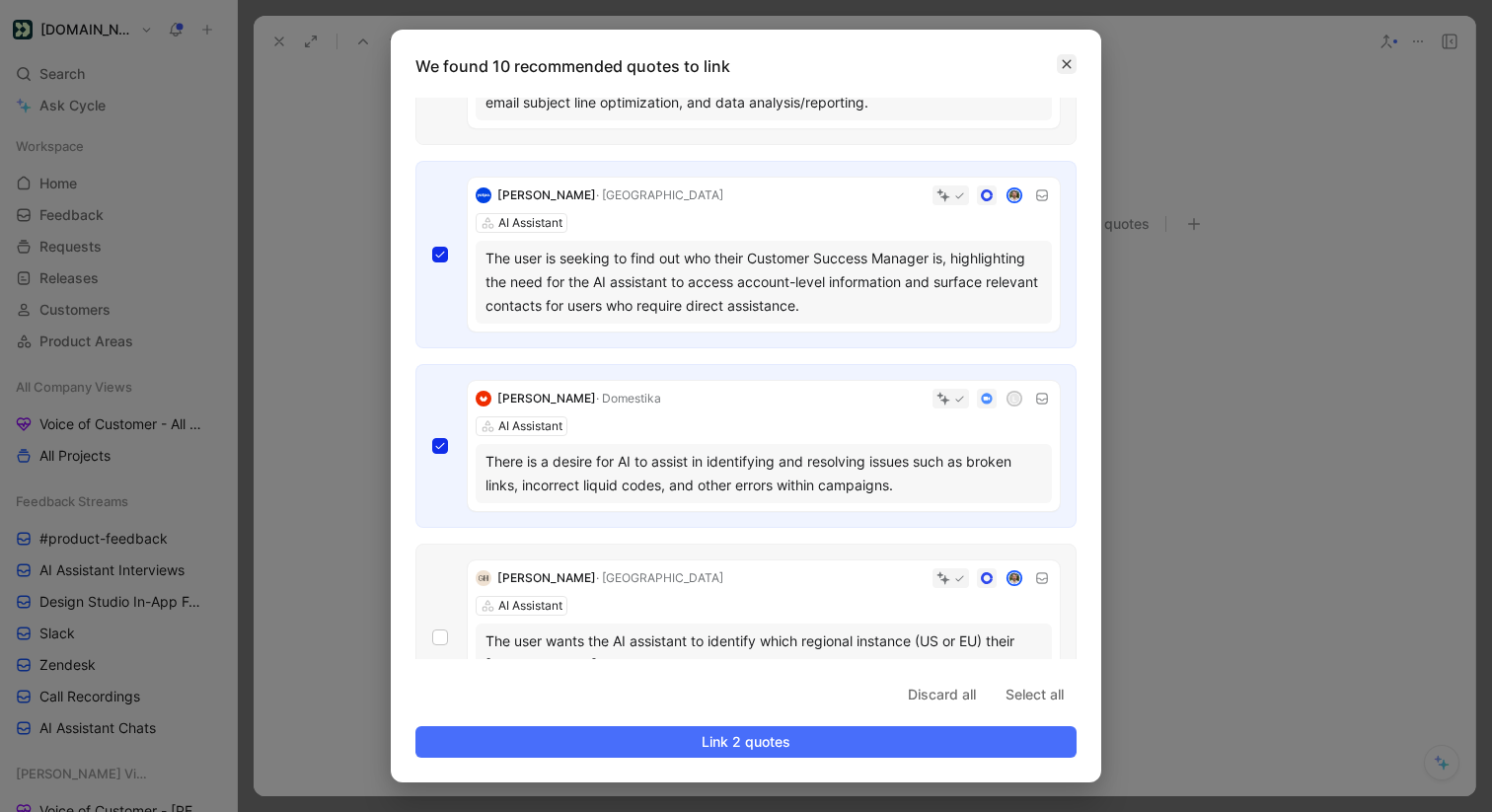
click at [1070, 62] on icon "button" at bounding box center [1067, 64] width 12 height 12
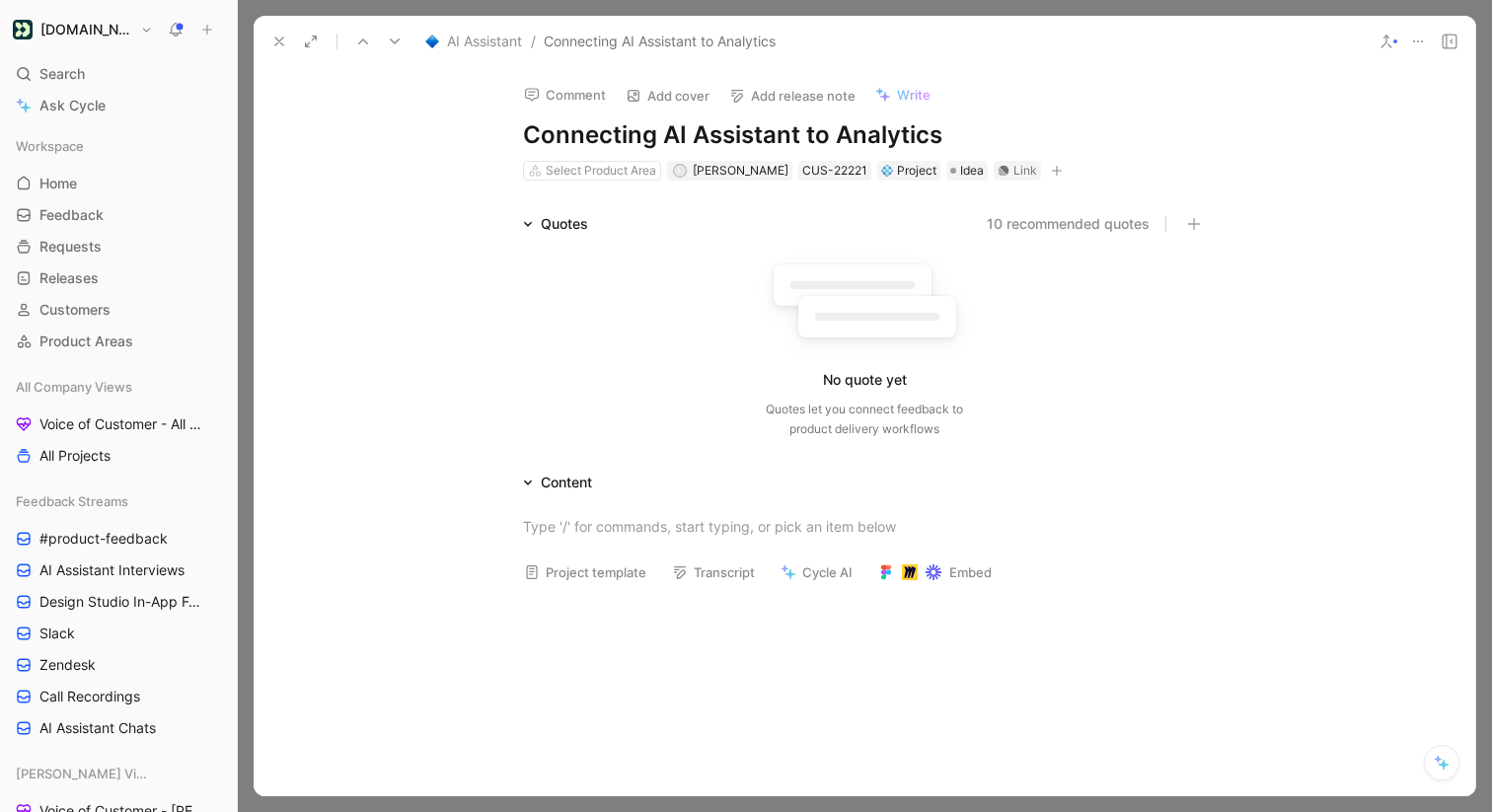
click at [283, 44] on icon at bounding box center [279, 42] width 16 height 16
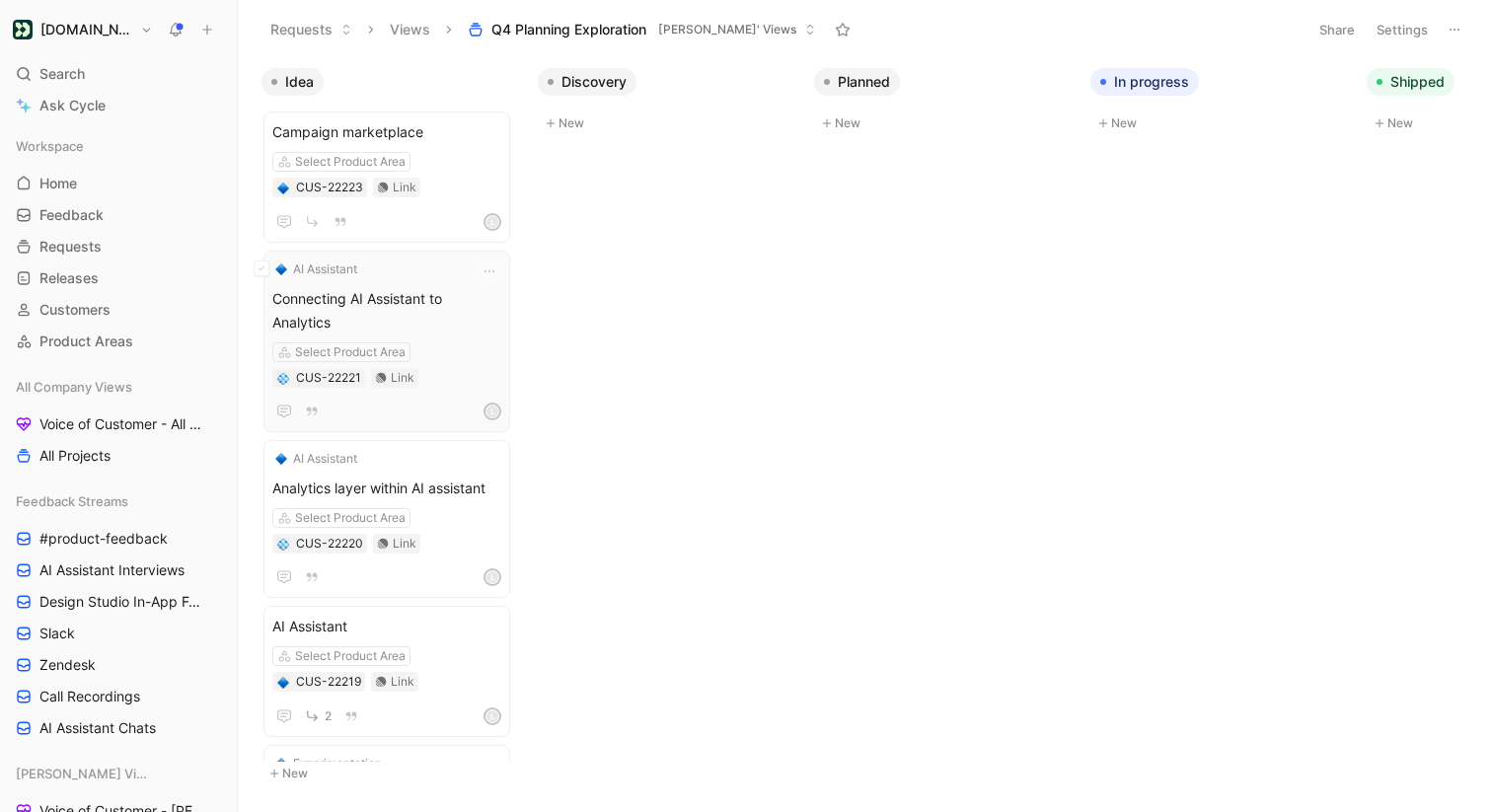
scroll to position [94, 0]
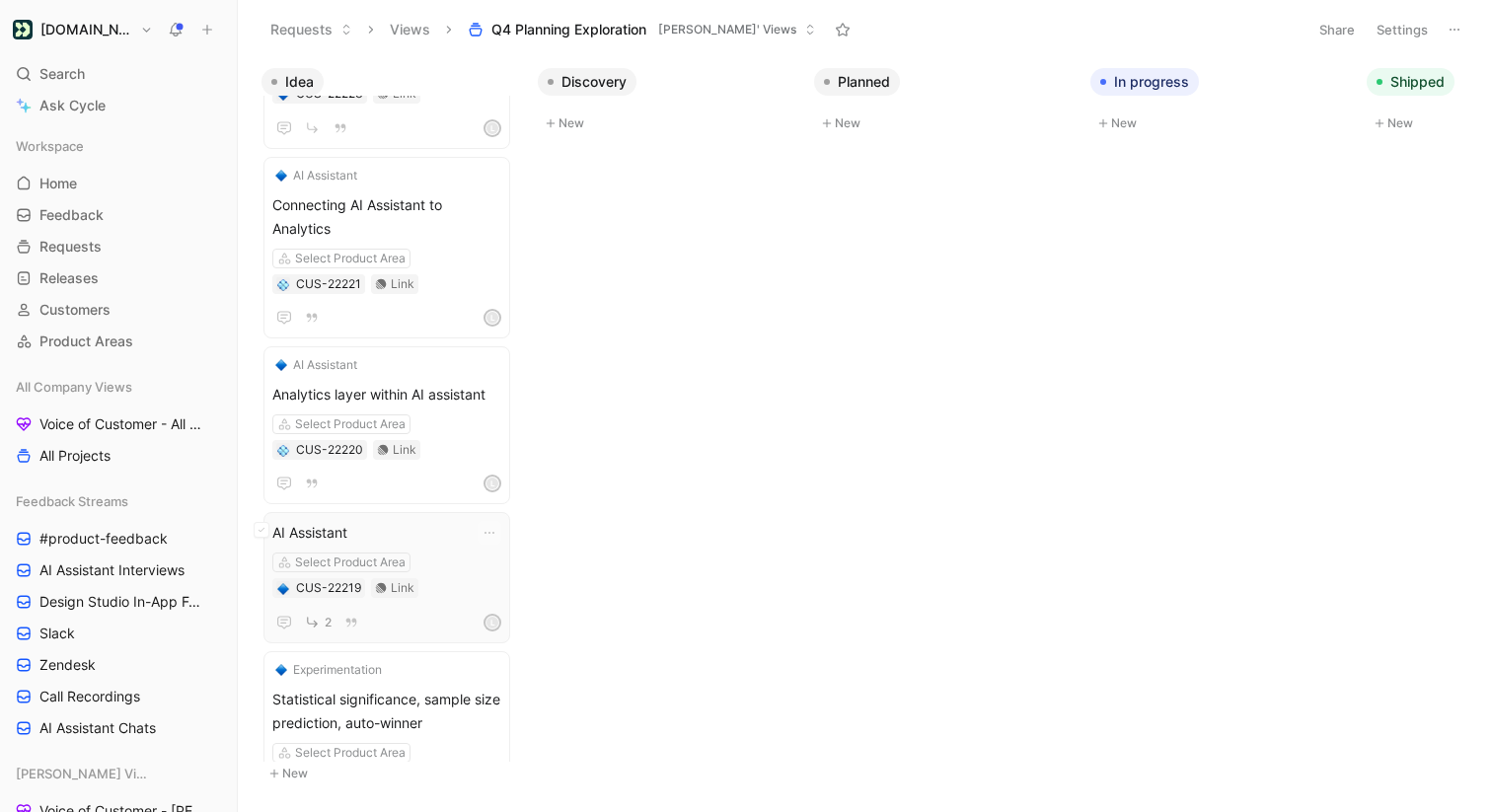
click at [390, 521] on span "AI Assistant" at bounding box center [386, 533] width 229 height 24
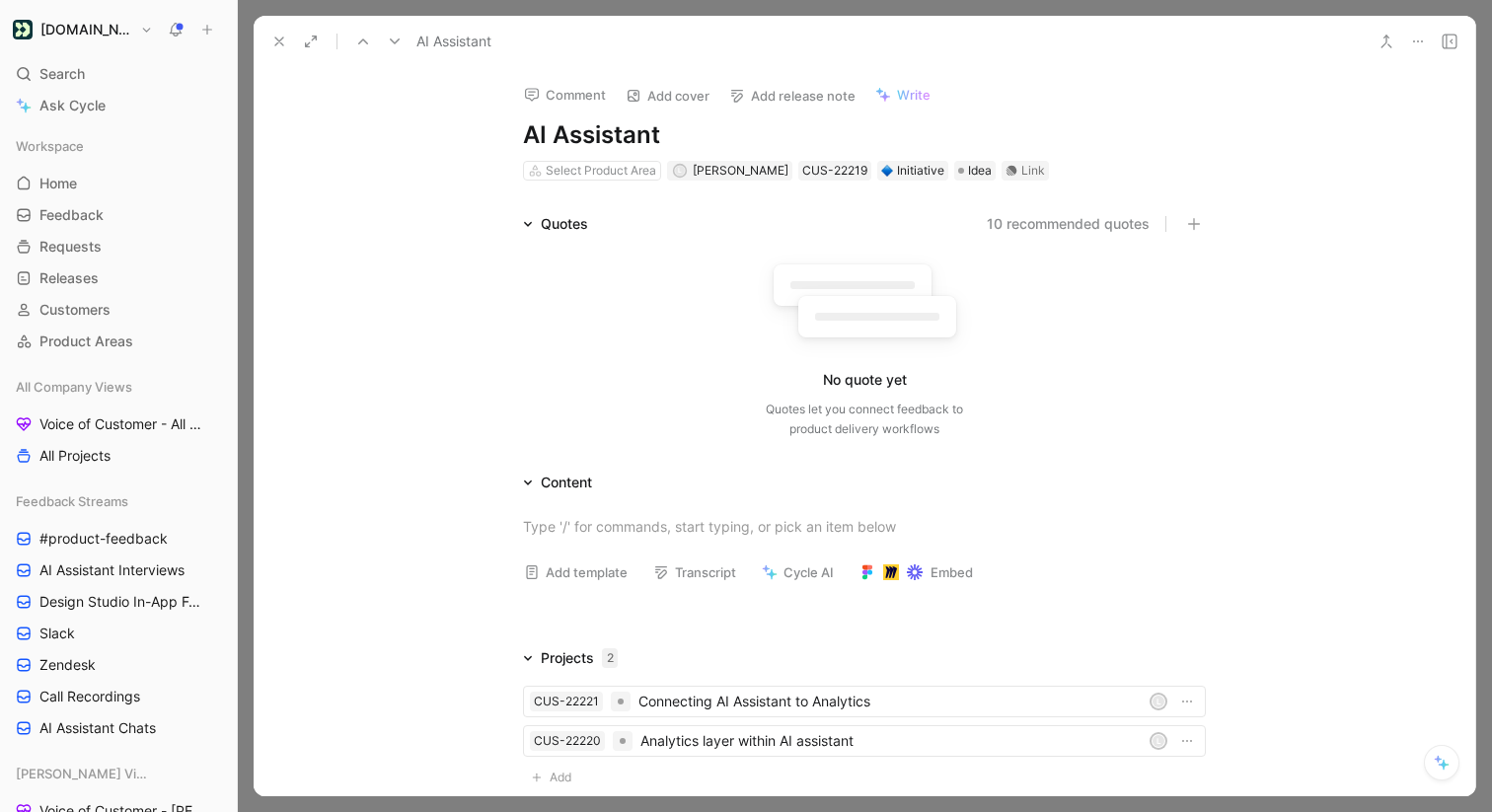
click at [1014, 224] on button "10 recommended quotes" at bounding box center [1067, 224] width 163 height 24
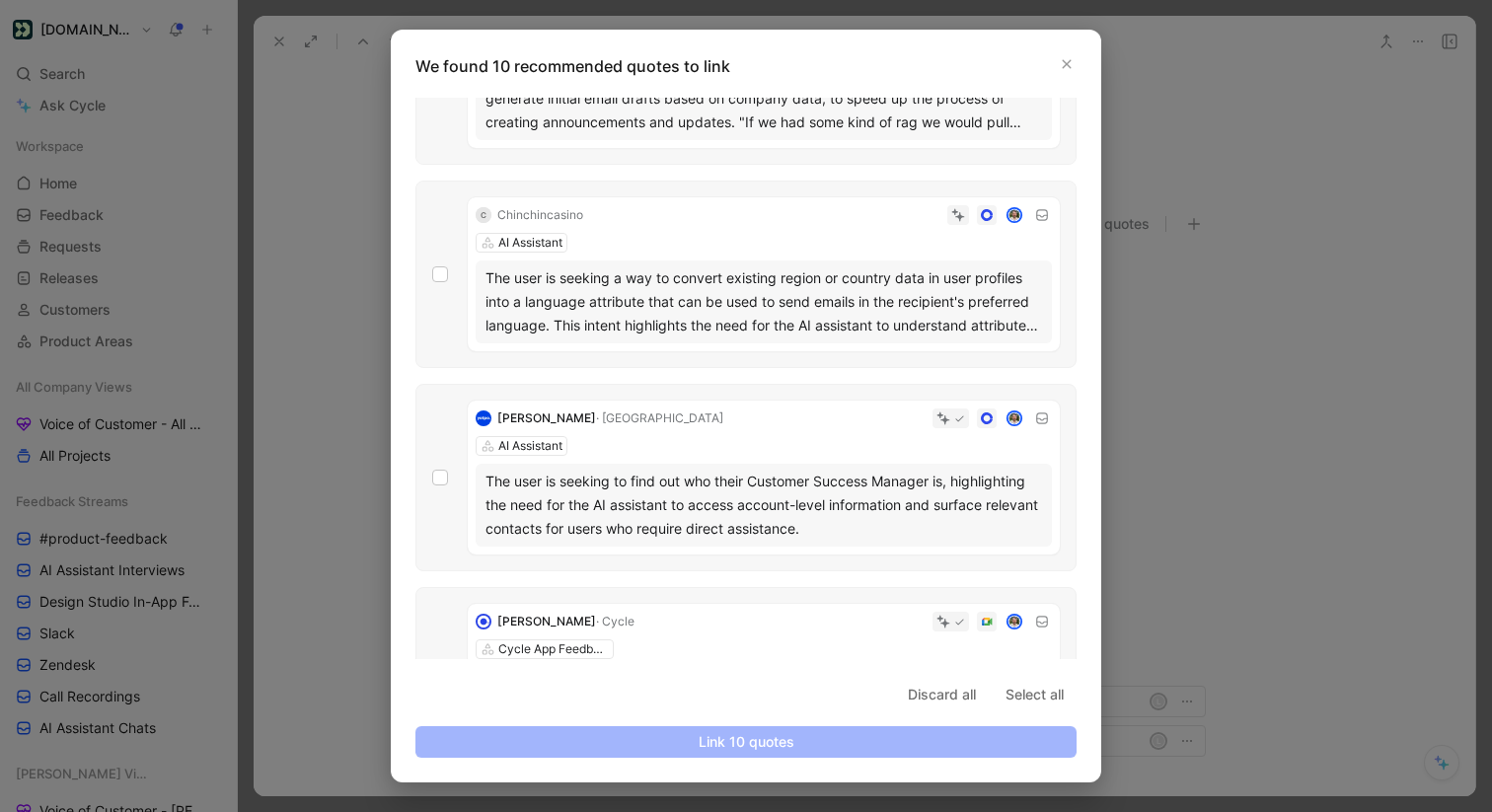
scroll to position [1313, 0]
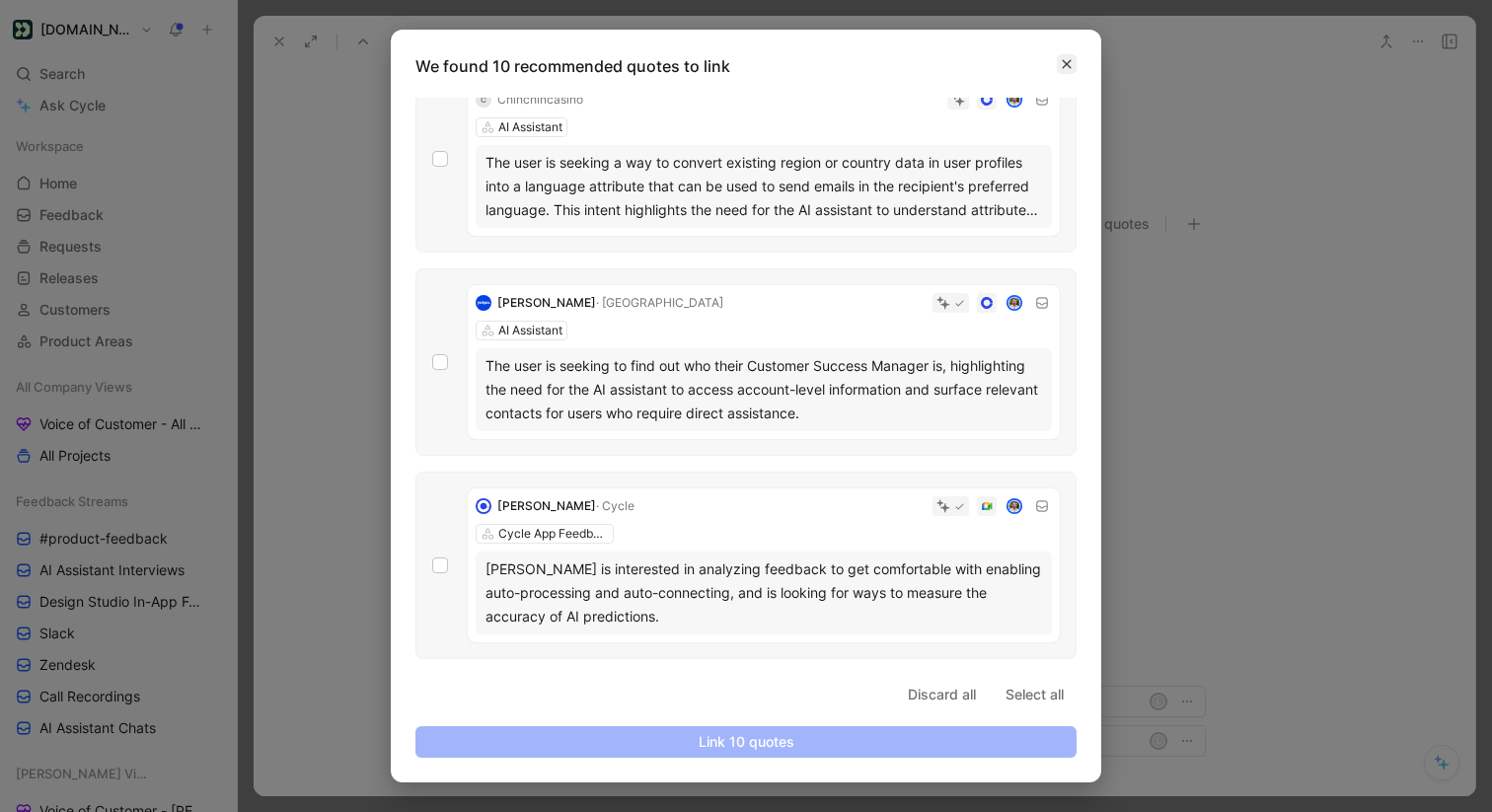
click at [1073, 59] on button "button" at bounding box center [1067, 64] width 20 height 20
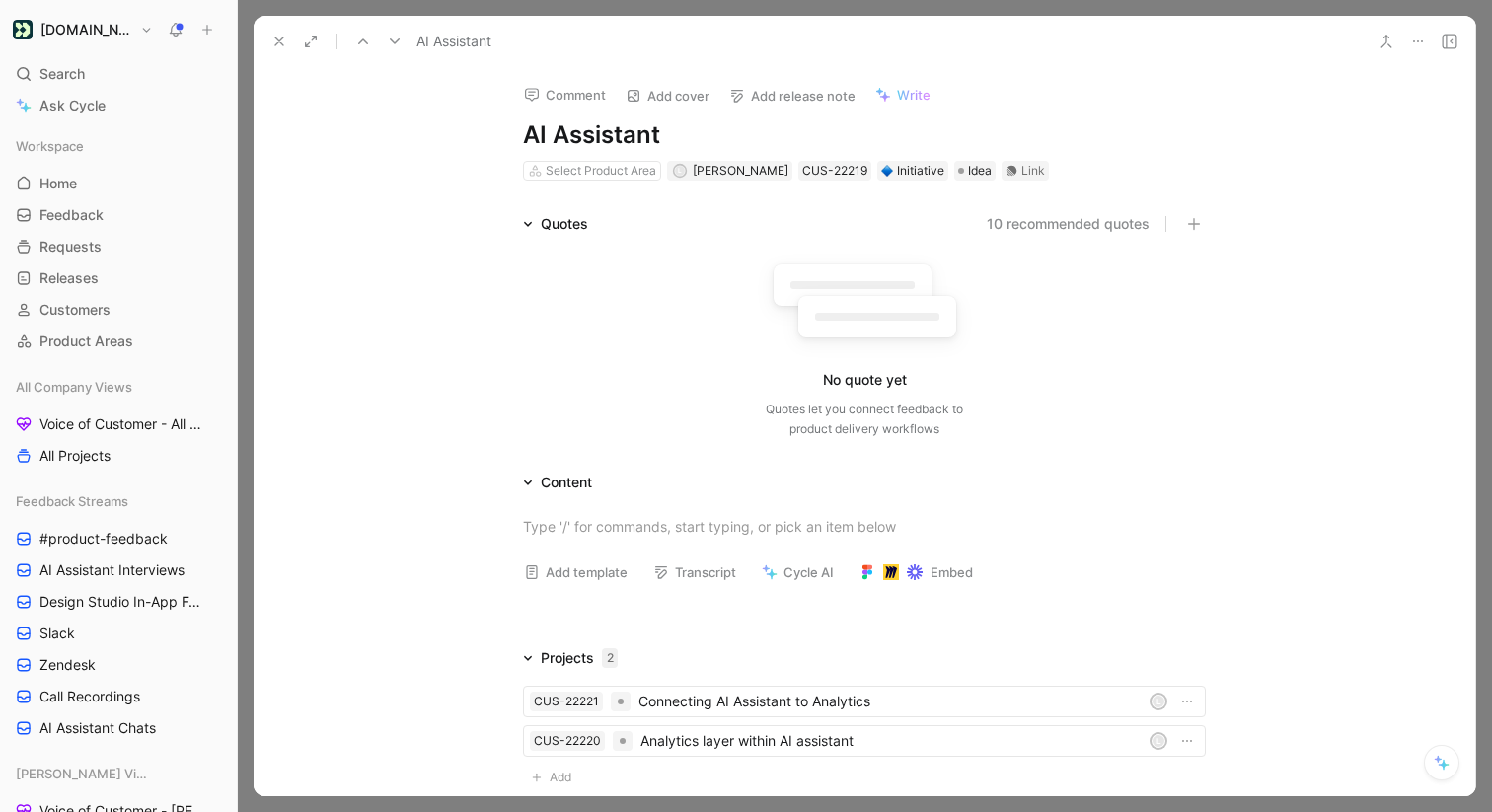
click at [284, 39] on icon at bounding box center [279, 42] width 16 height 16
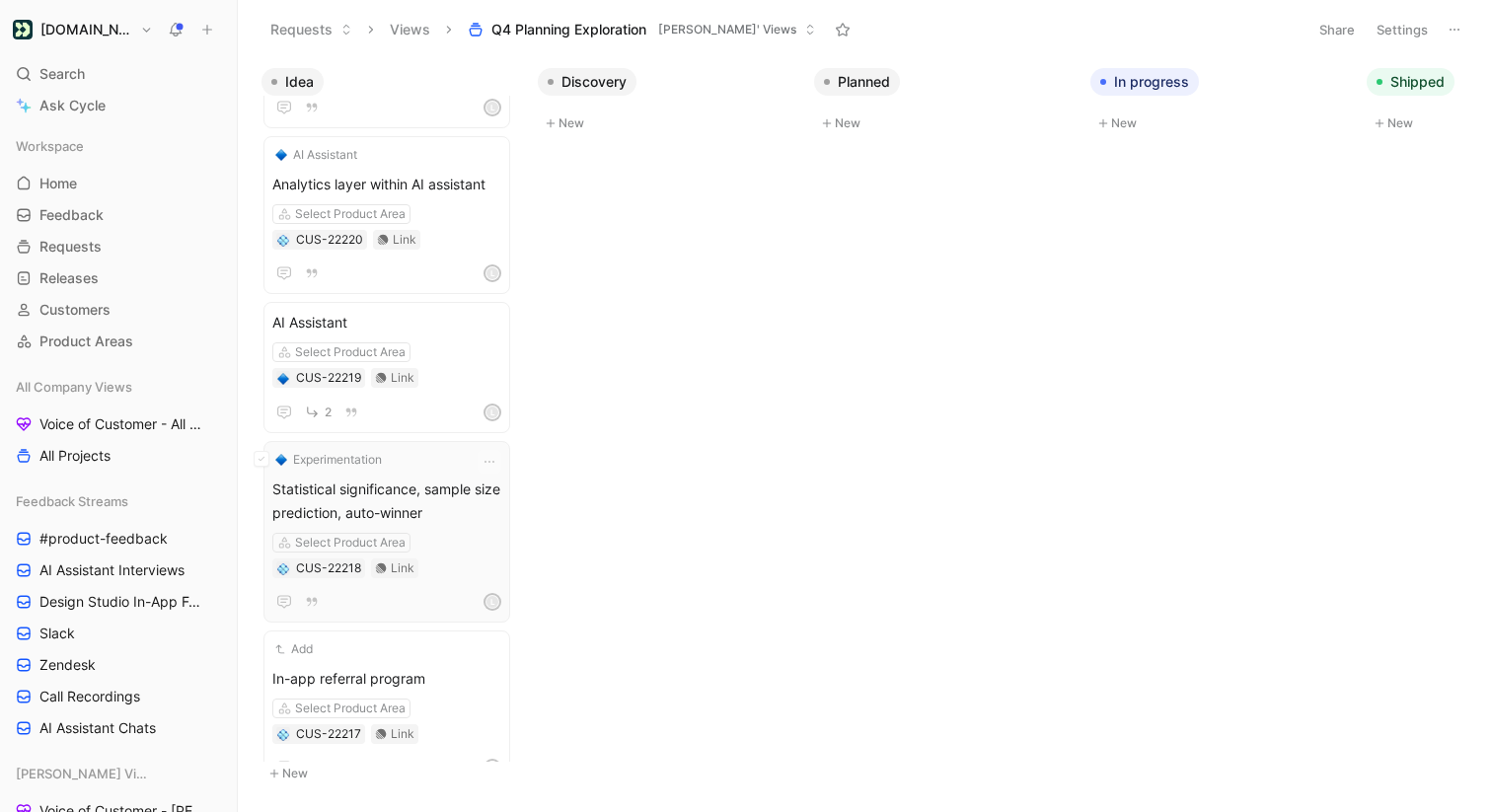
scroll to position [306, 0]
click at [427, 474] on span "Statistical significance, sample size prediction, auto-winner" at bounding box center [386, 497] width 229 height 47
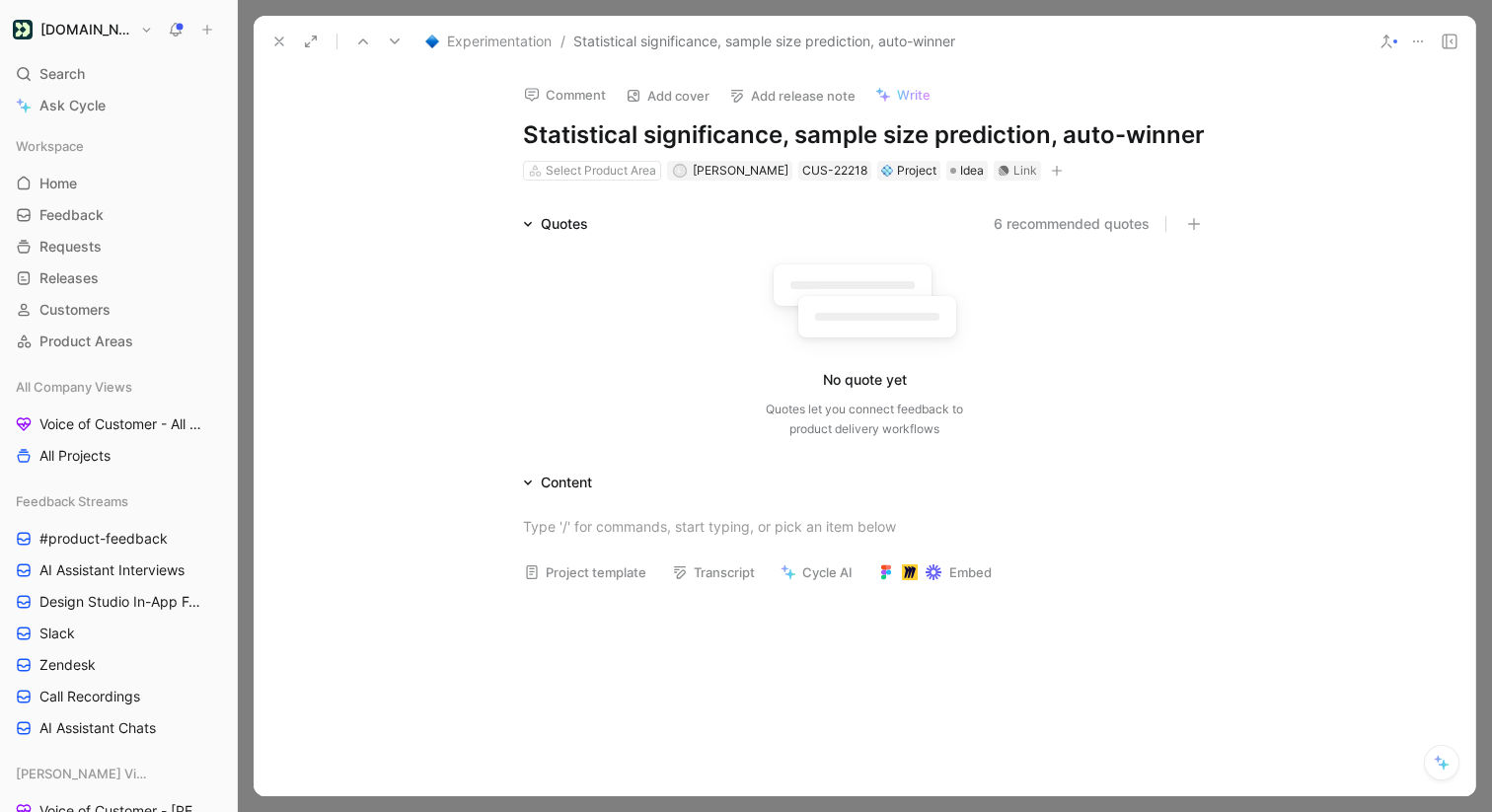
click at [1070, 140] on h1 "Statistical significance, sample size prediction, auto-winner" at bounding box center [864, 136] width 683 height 32
click at [1136, 135] on h1 "Statistical significance, sample size prediction, auto-winner" at bounding box center [864, 136] width 683 height 32
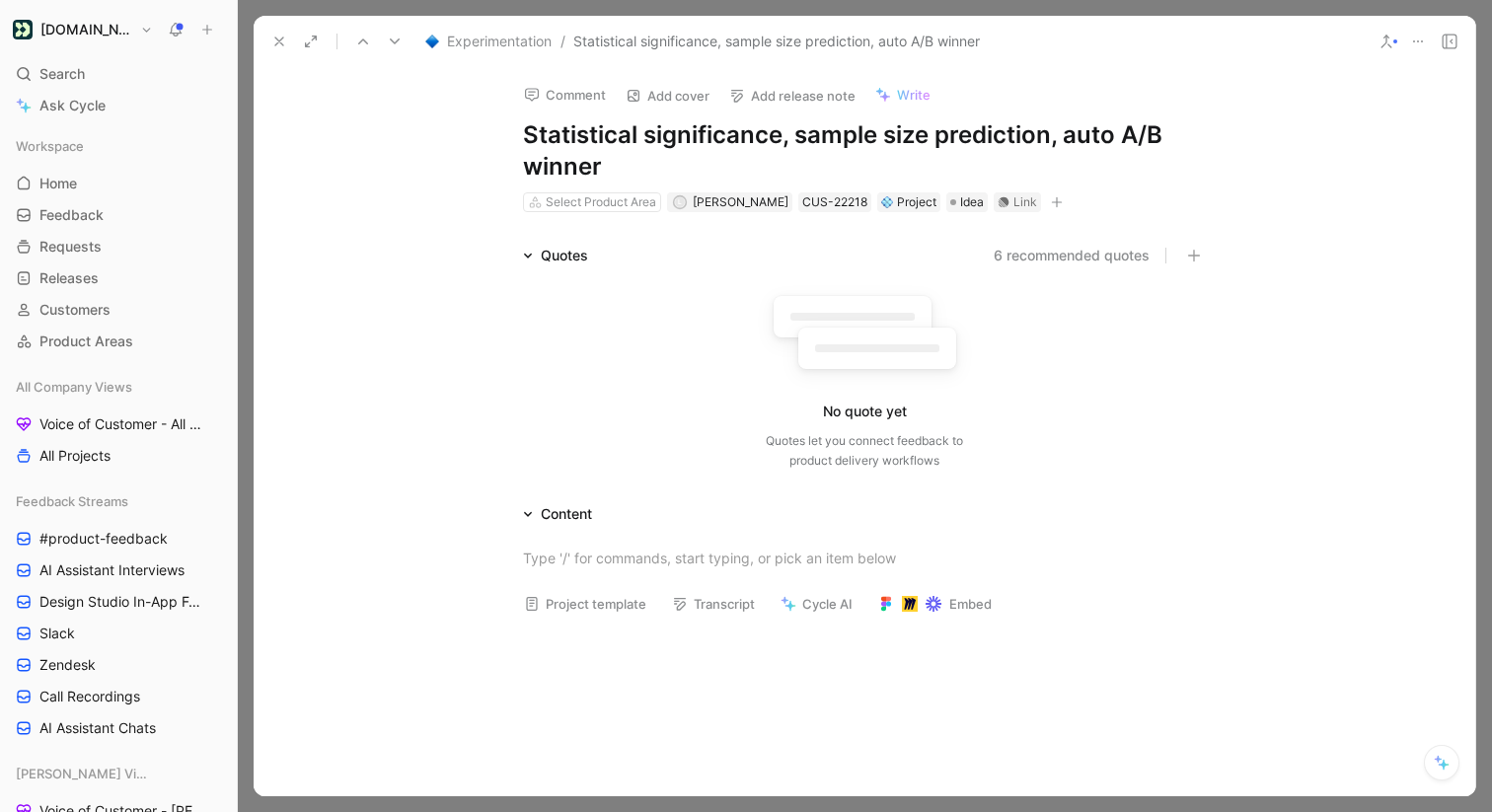
click at [1108, 250] on button "6 recommended quotes" at bounding box center [1071, 255] width 156 height 24
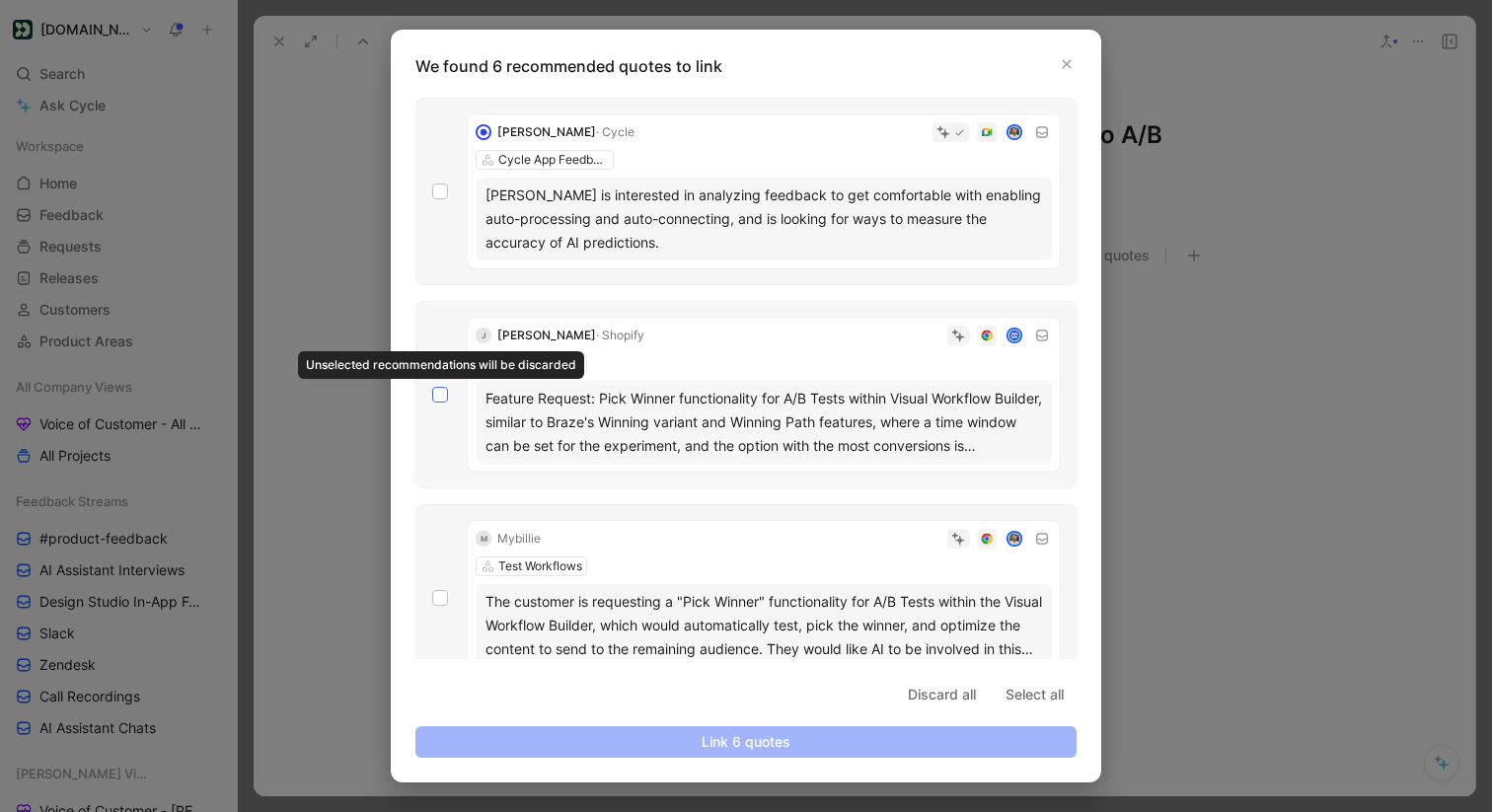
click at [446, 386] on label at bounding box center [440, 394] width 16 height 16
click at [432, 386] on input "checkbox" at bounding box center [432, 386] width 0 height 0
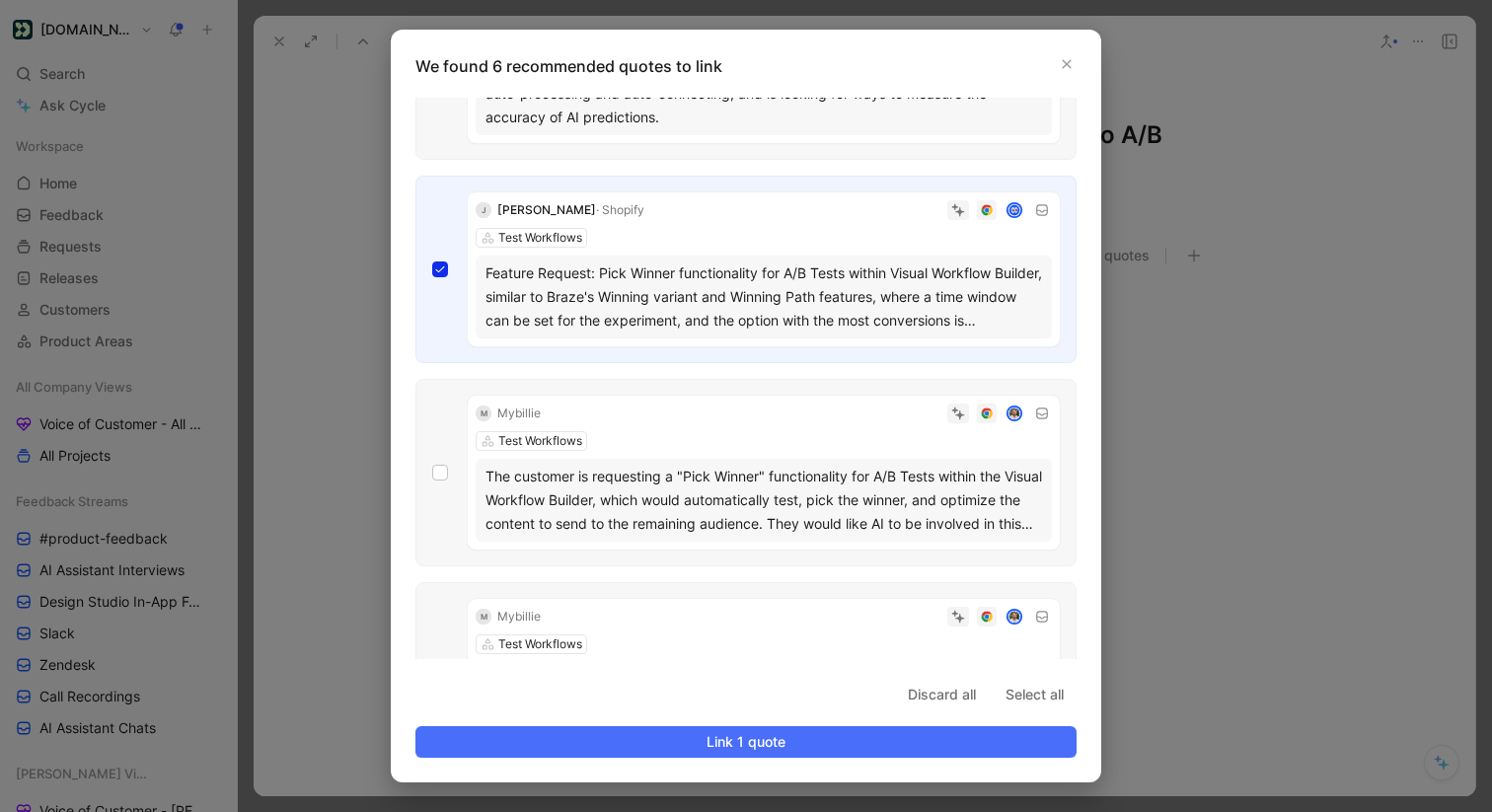
scroll to position [143, 0]
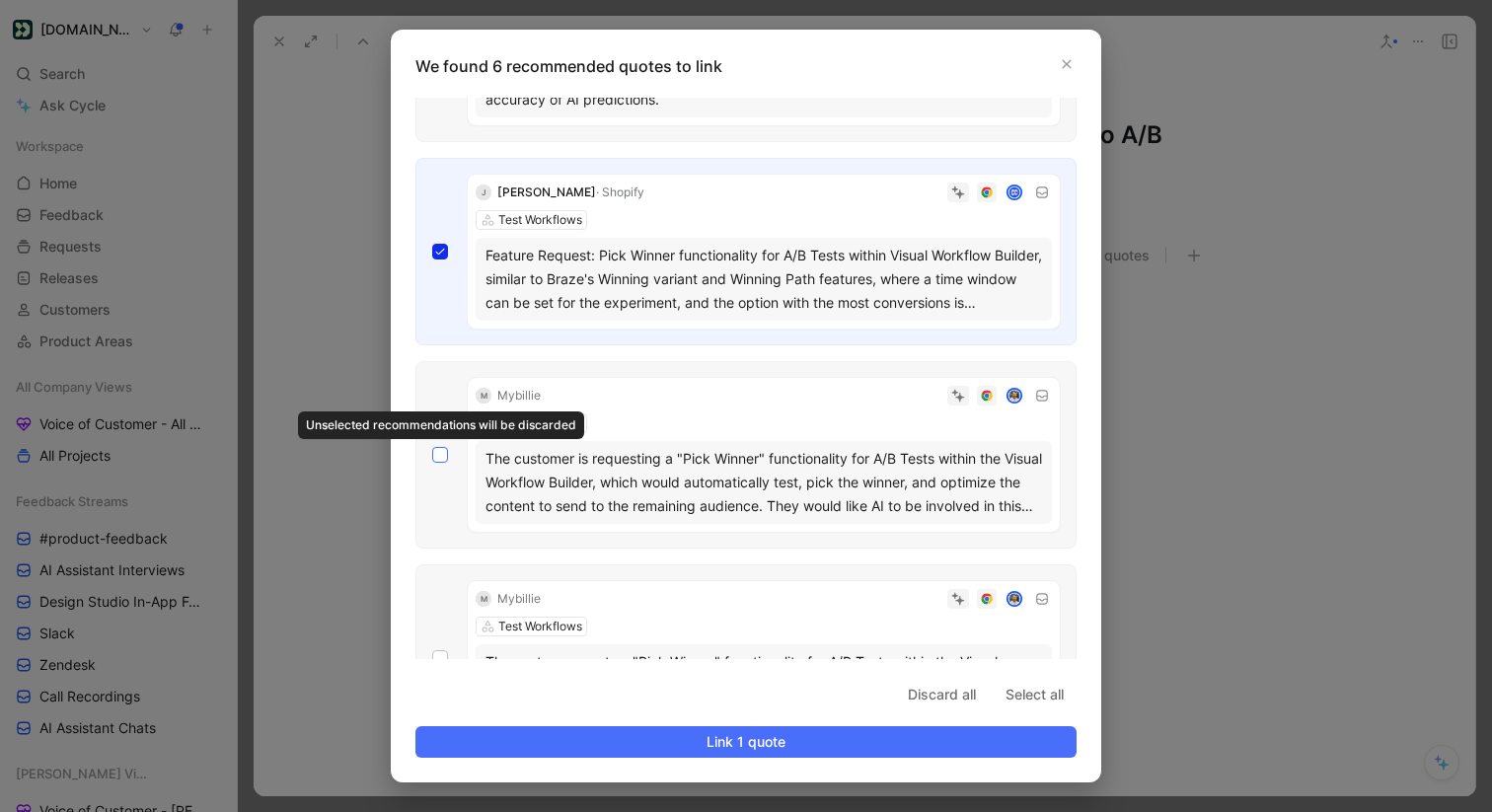
click at [440, 451] on icon at bounding box center [440, 455] width 12 height 12
click at [432, 590] on input "checkbox" at bounding box center [432, 590] width 0 height 0
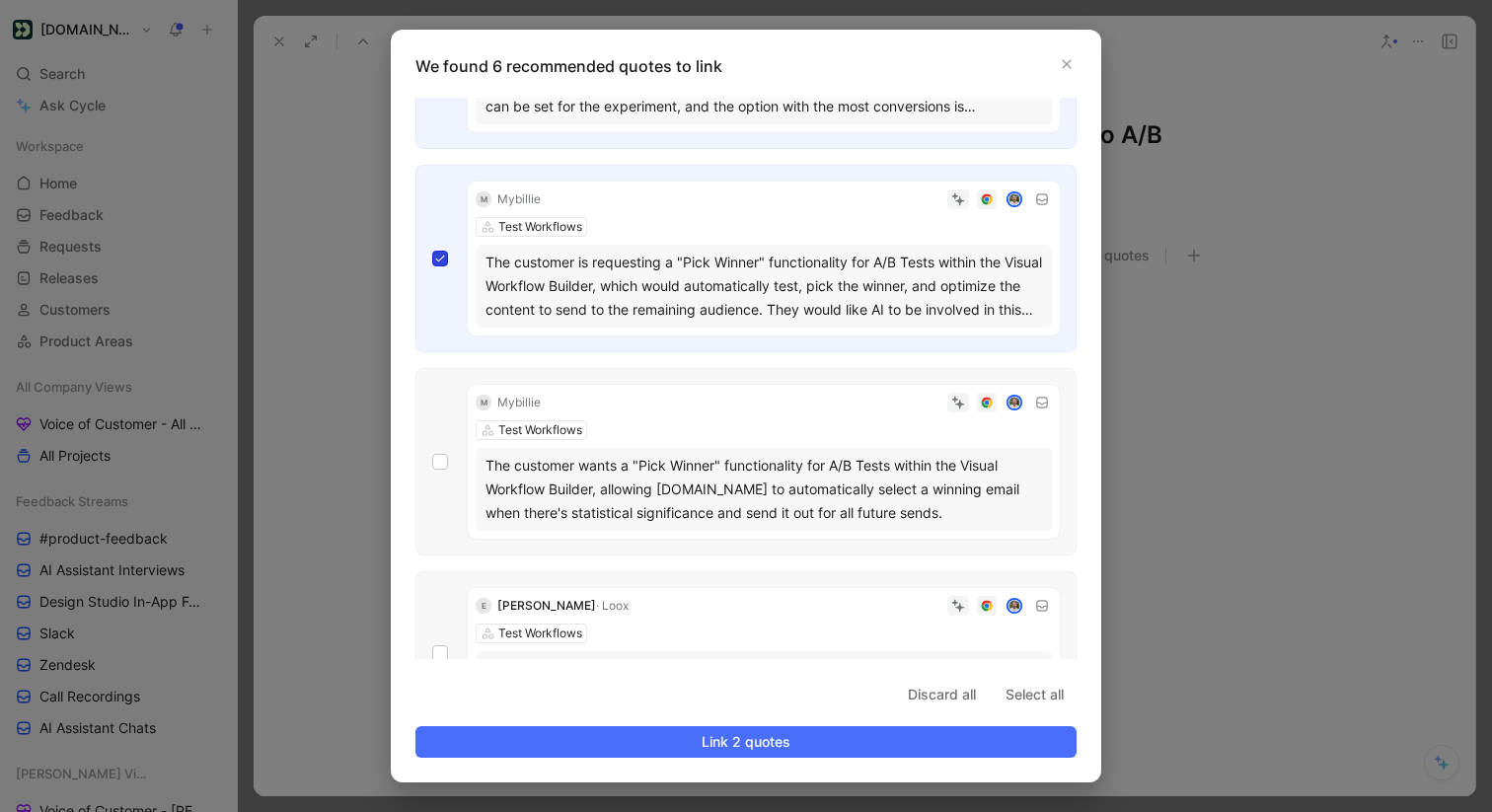
scroll to position [389, 0]
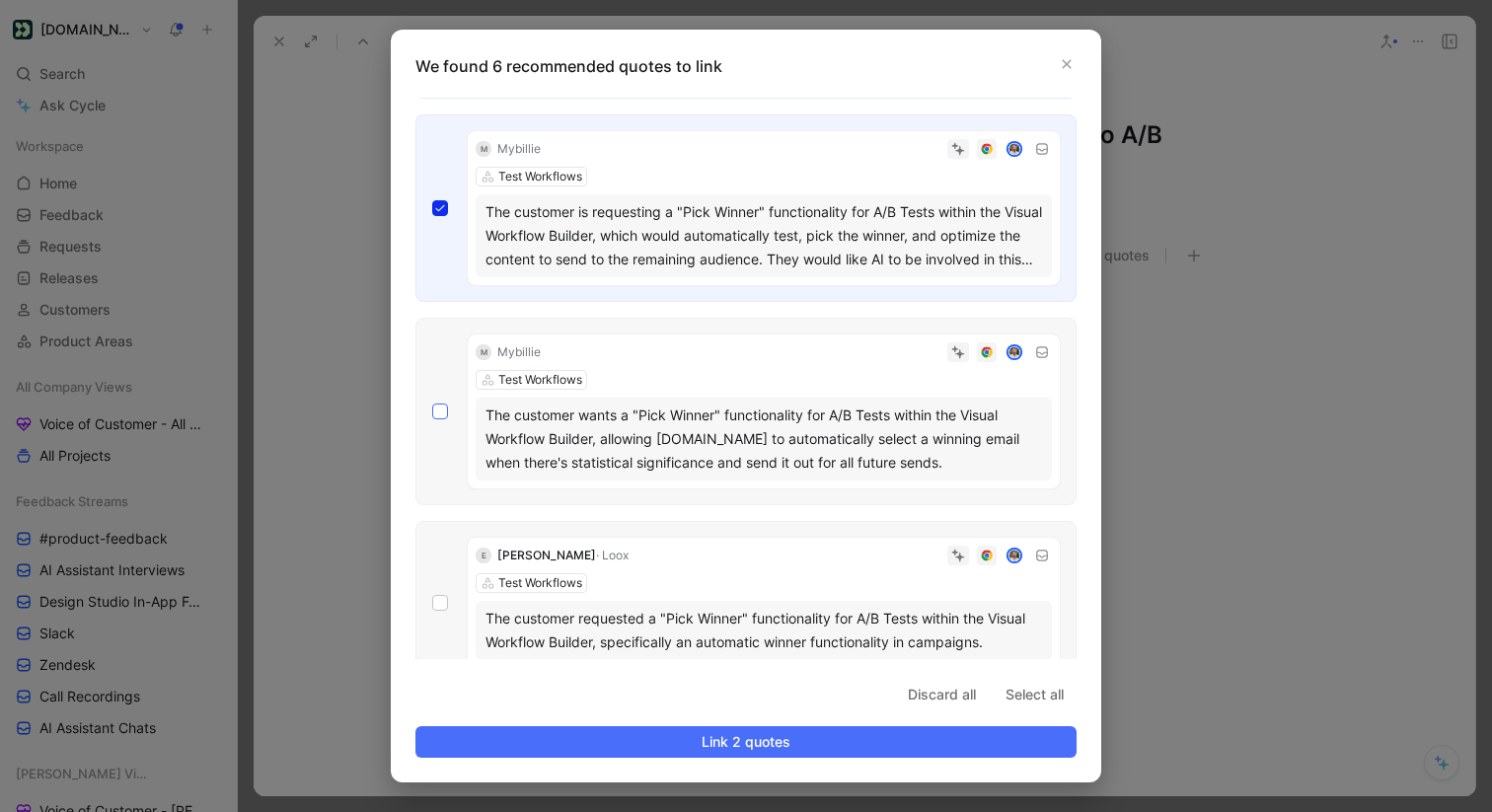
click at [435, 411] on icon at bounding box center [440, 411] width 12 height 12
click at [432, 793] on input "checkbox" at bounding box center [432, 793] width 0 height 0
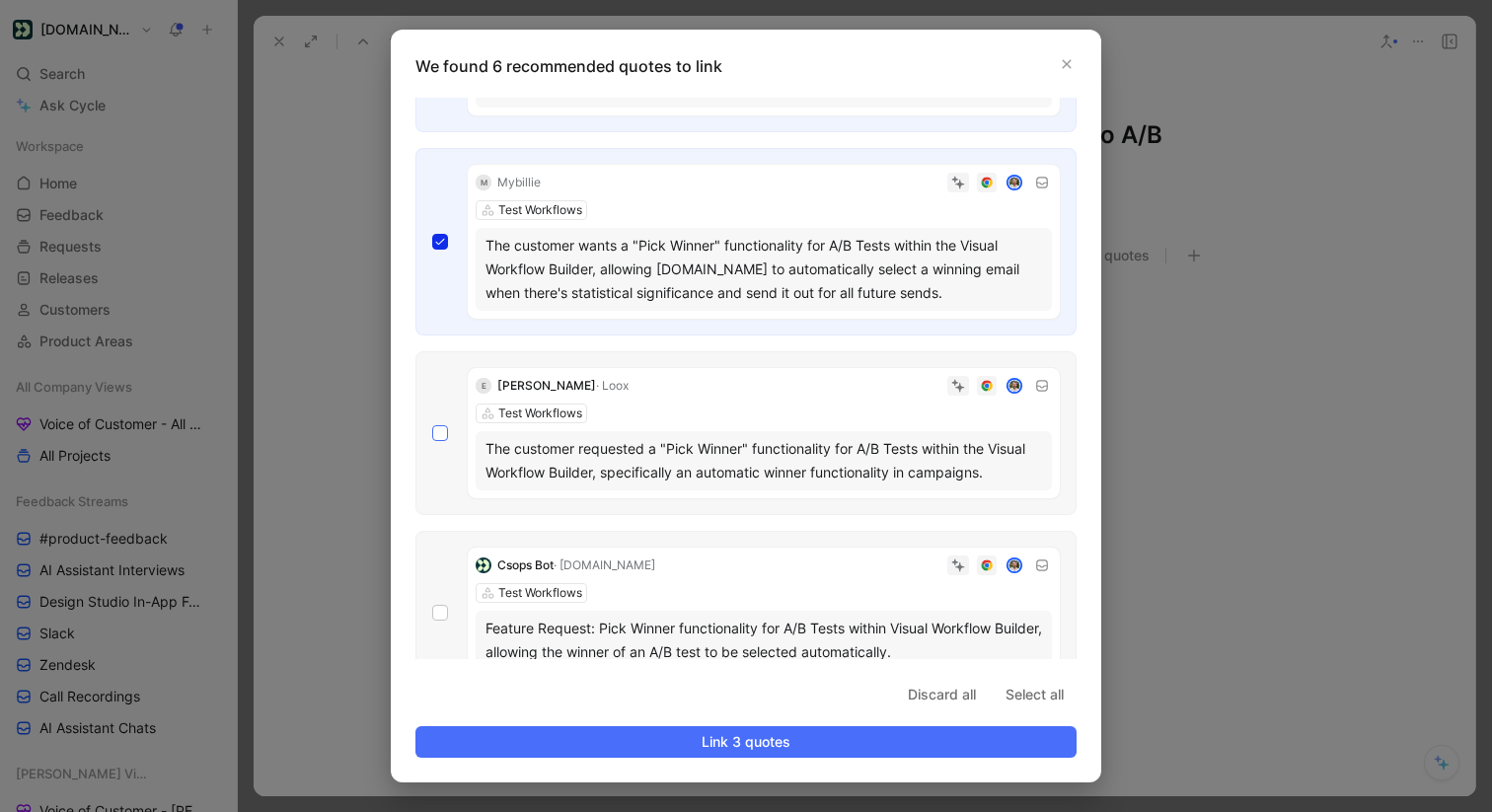
click at [441, 440] on div at bounding box center [440, 433] width 16 height 16
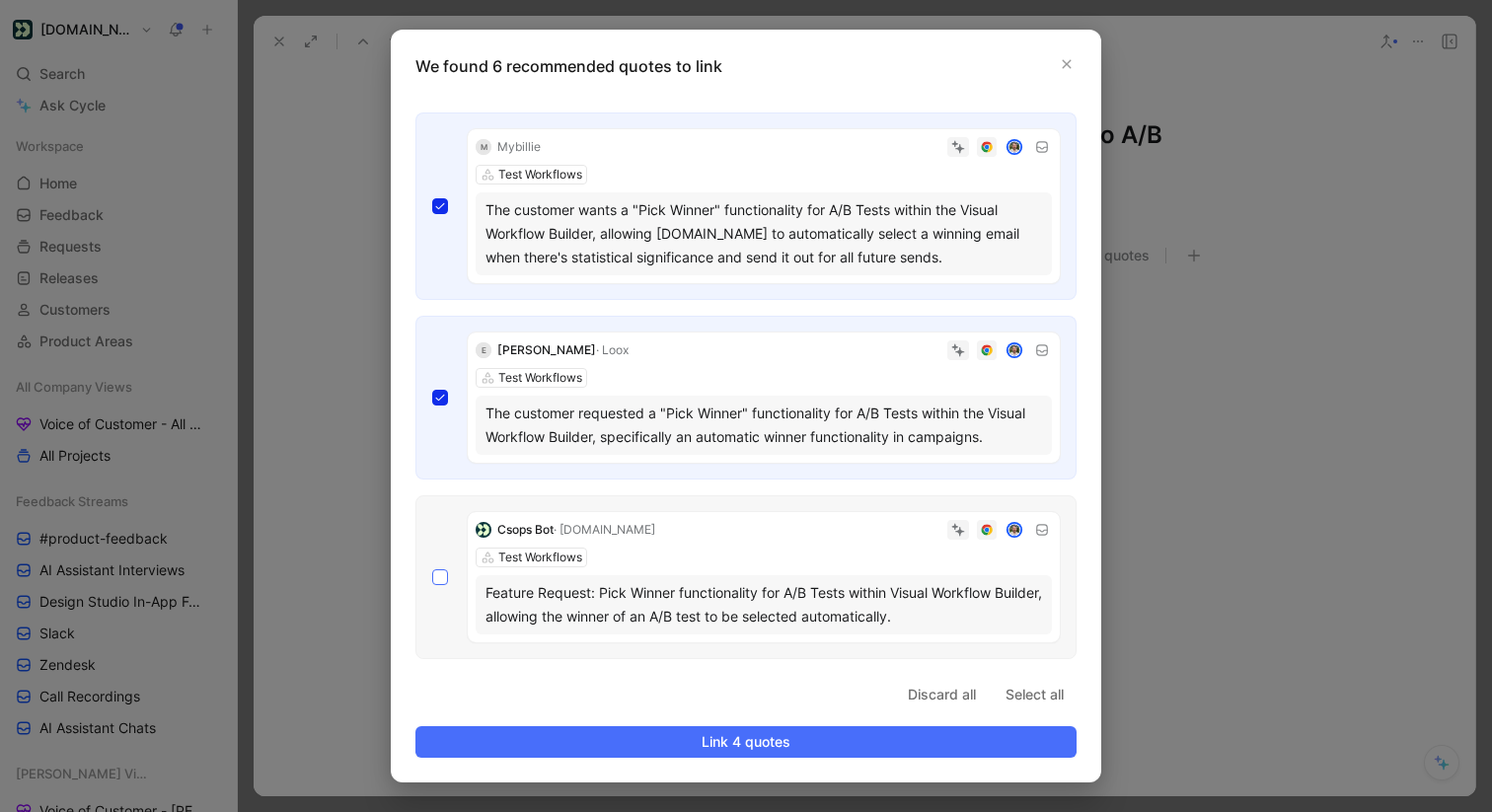
click at [438, 583] on div at bounding box center [440, 577] width 16 height 16
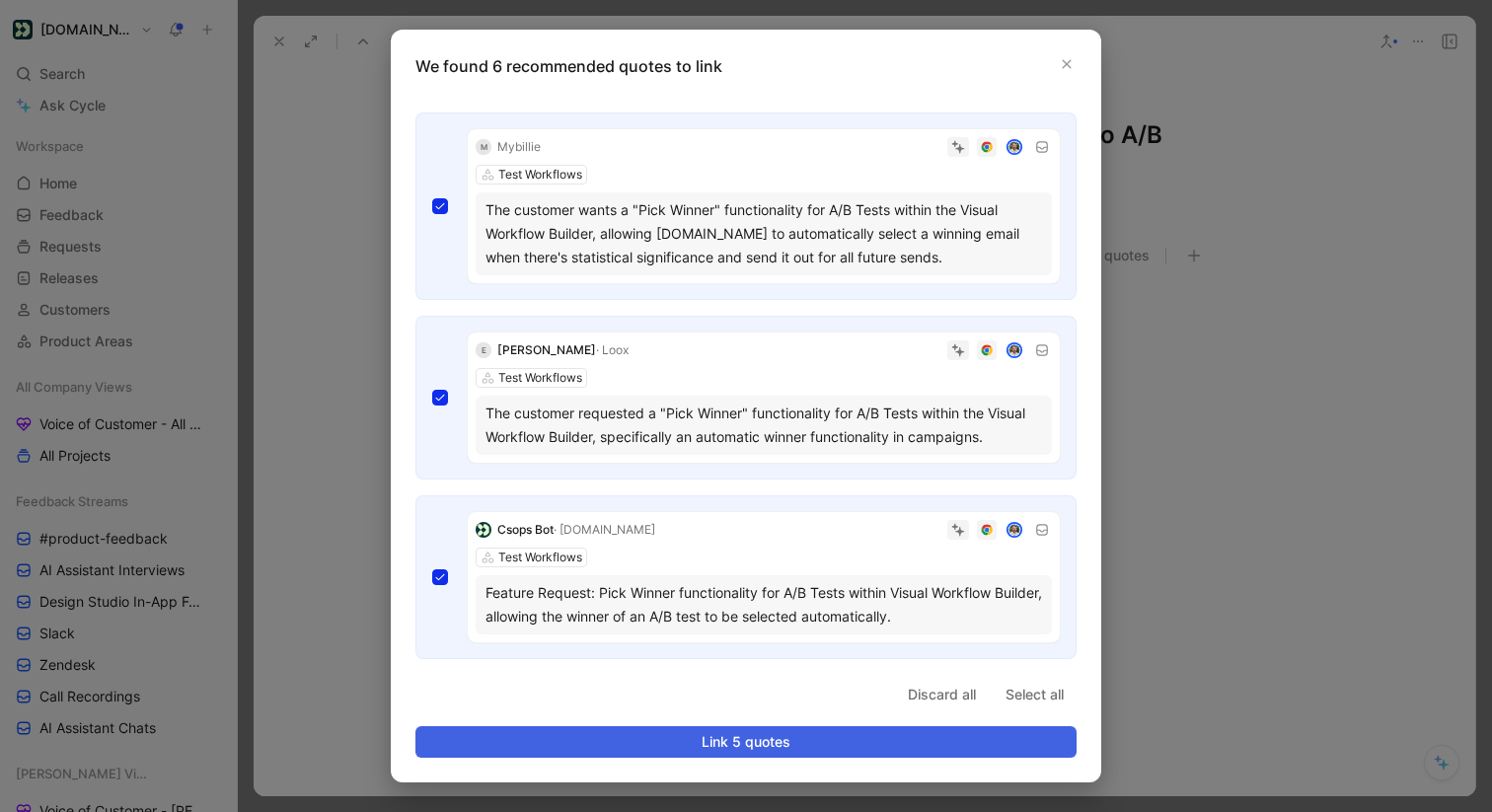
click at [709, 745] on span "Link 5 quotes" at bounding box center [746, 741] width 628 height 24
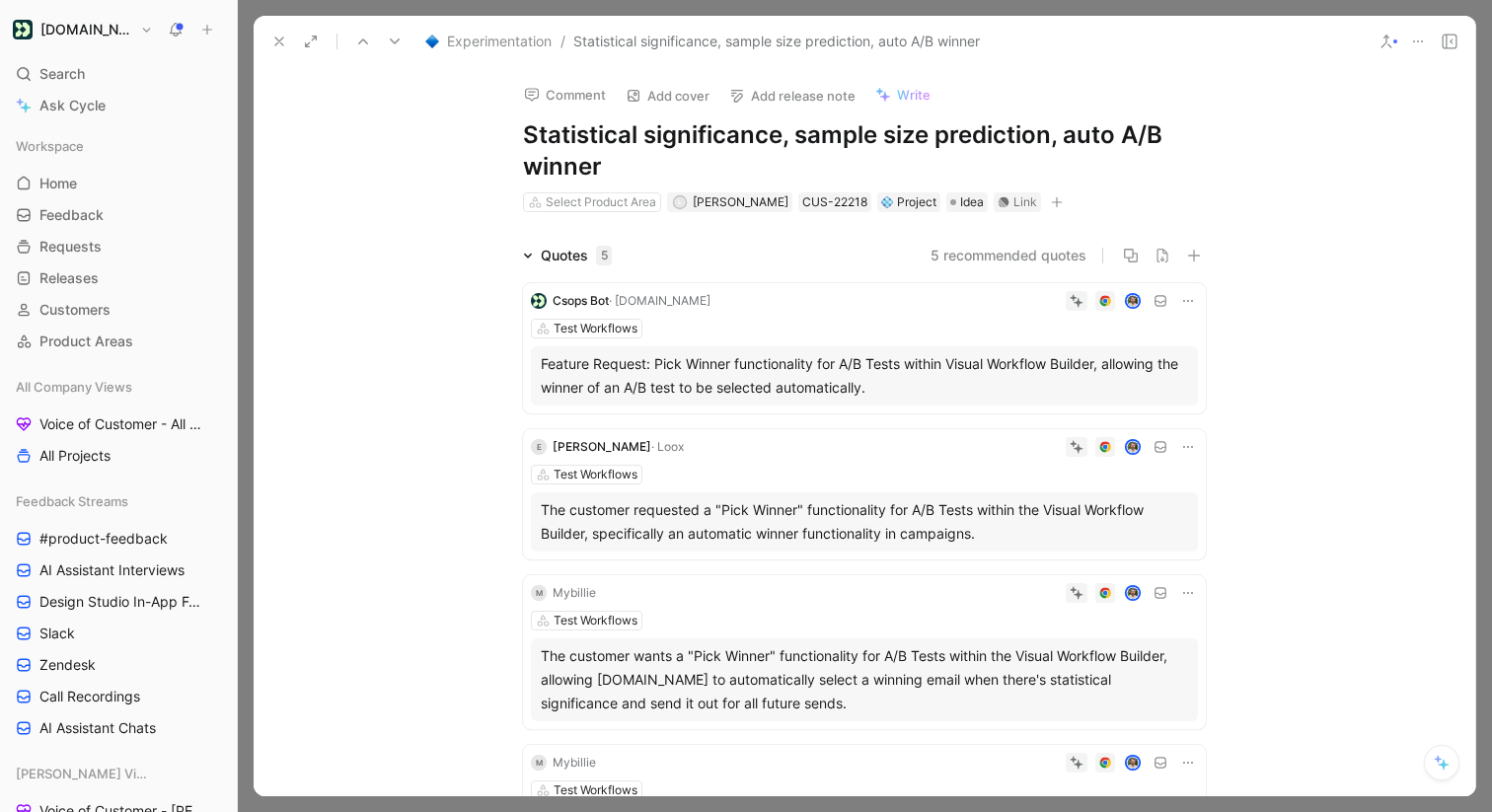
click at [279, 44] on icon at bounding box center [279, 42] width 16 height 16
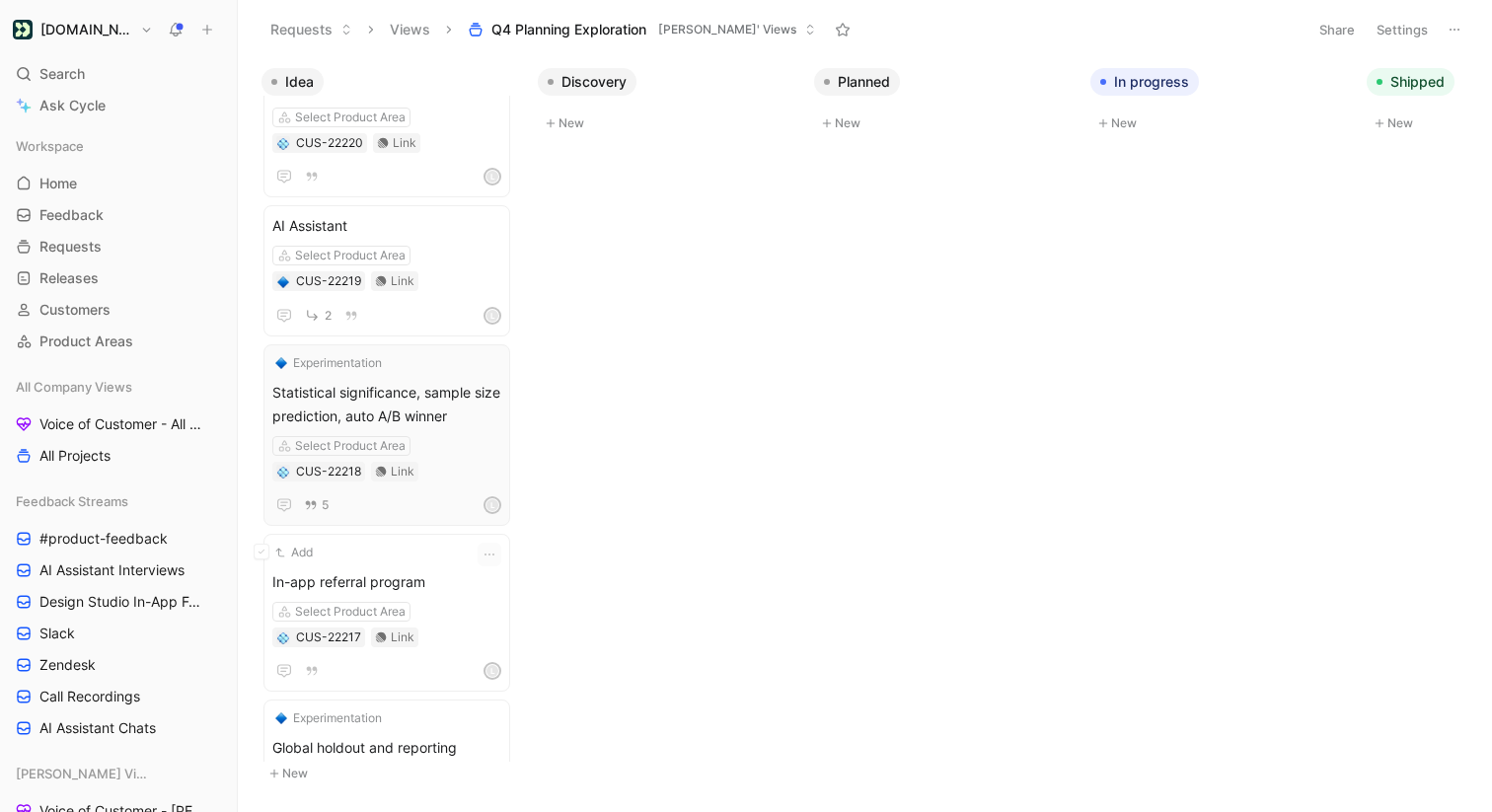
scroll to position [535, 0]
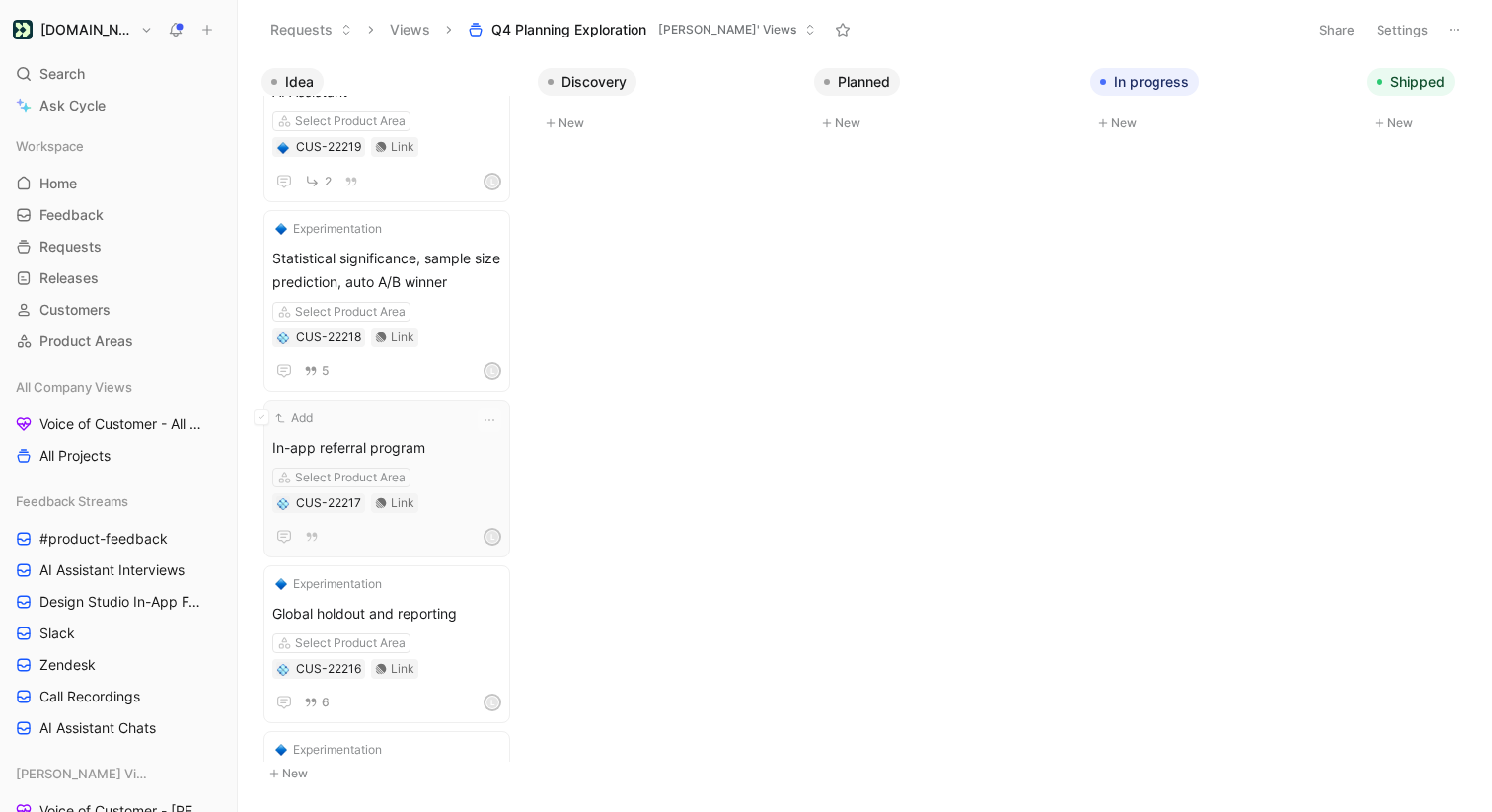
click at [392, 408] on div "Add" at bounding box center [374, 418] width 204 height 20
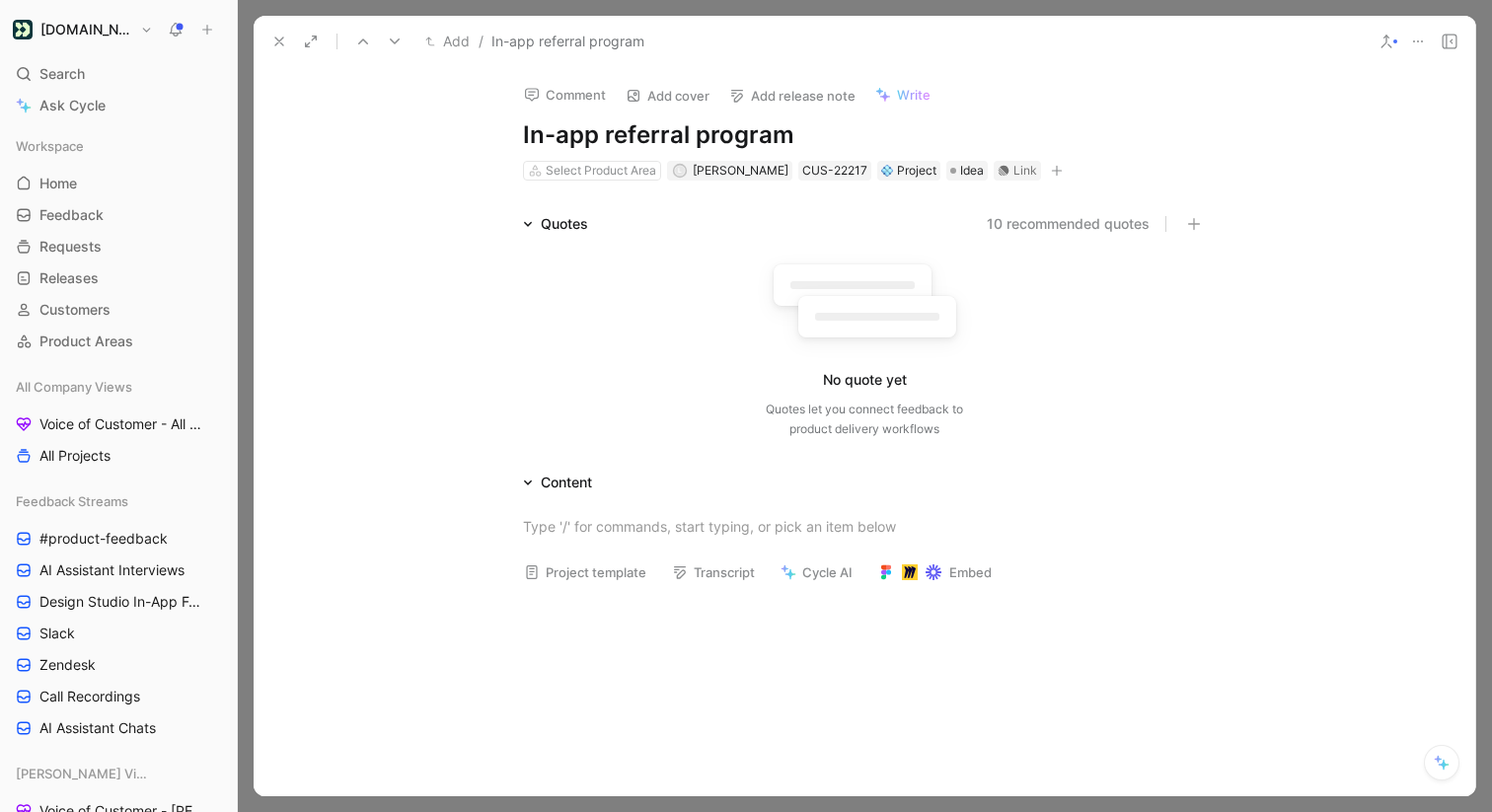
click at [1019, 224] on button "10 recommended quotes" at bounding box center [1067, 224] width 163 height 24
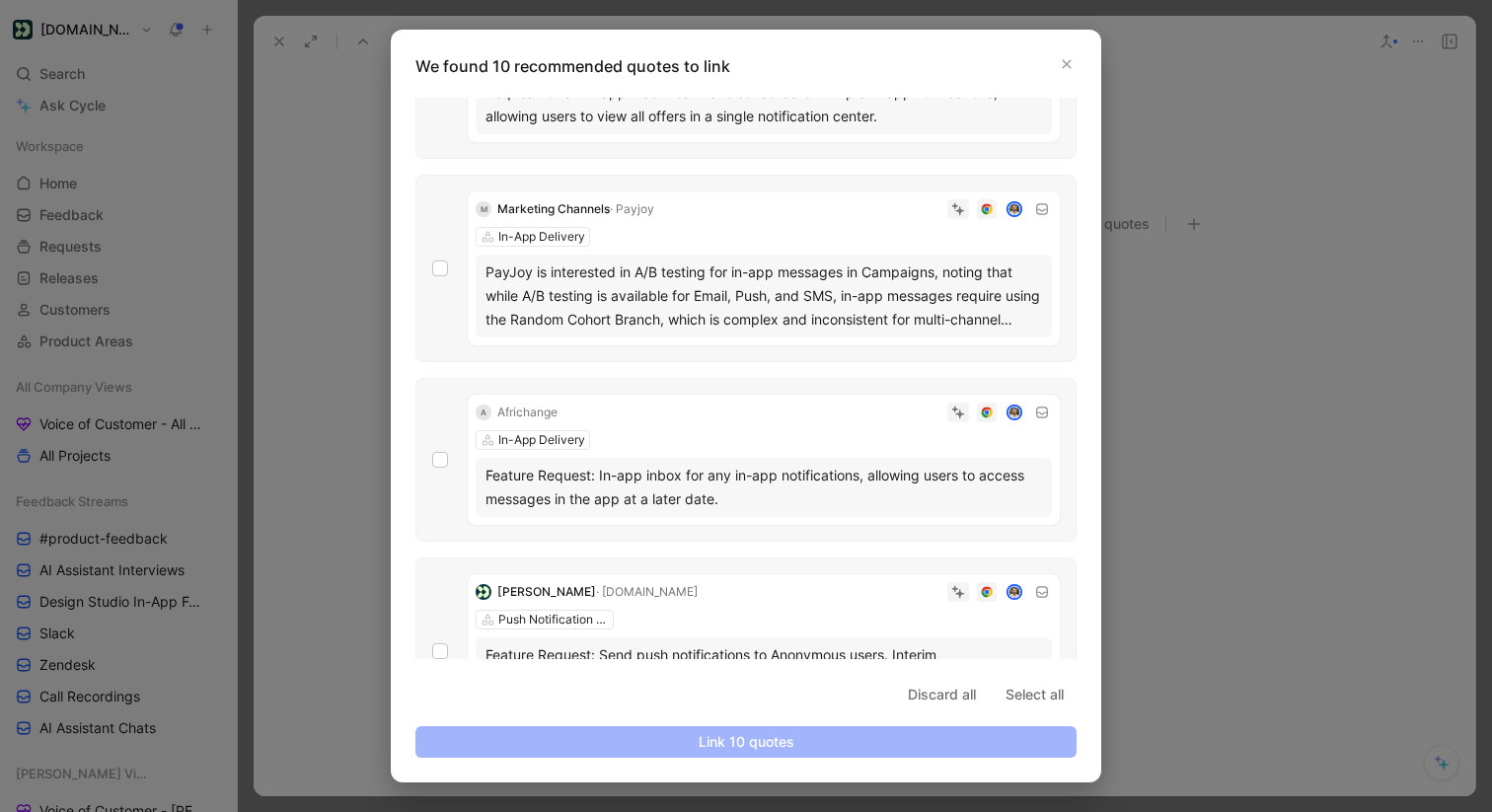
scroll to position [996, 0]
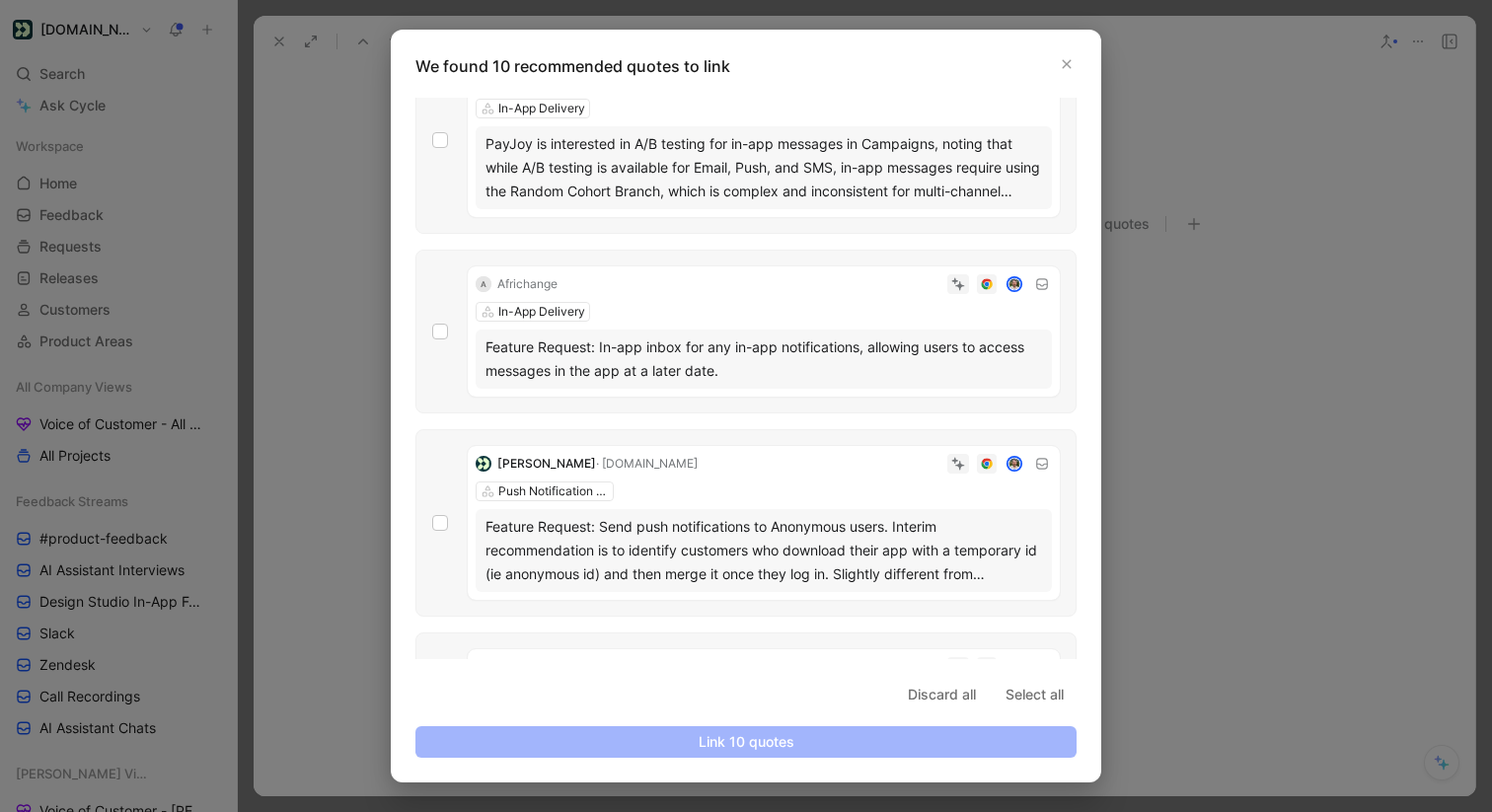
click at [379, 303] on div at bounding box center [746, 406] width 1492 height 812
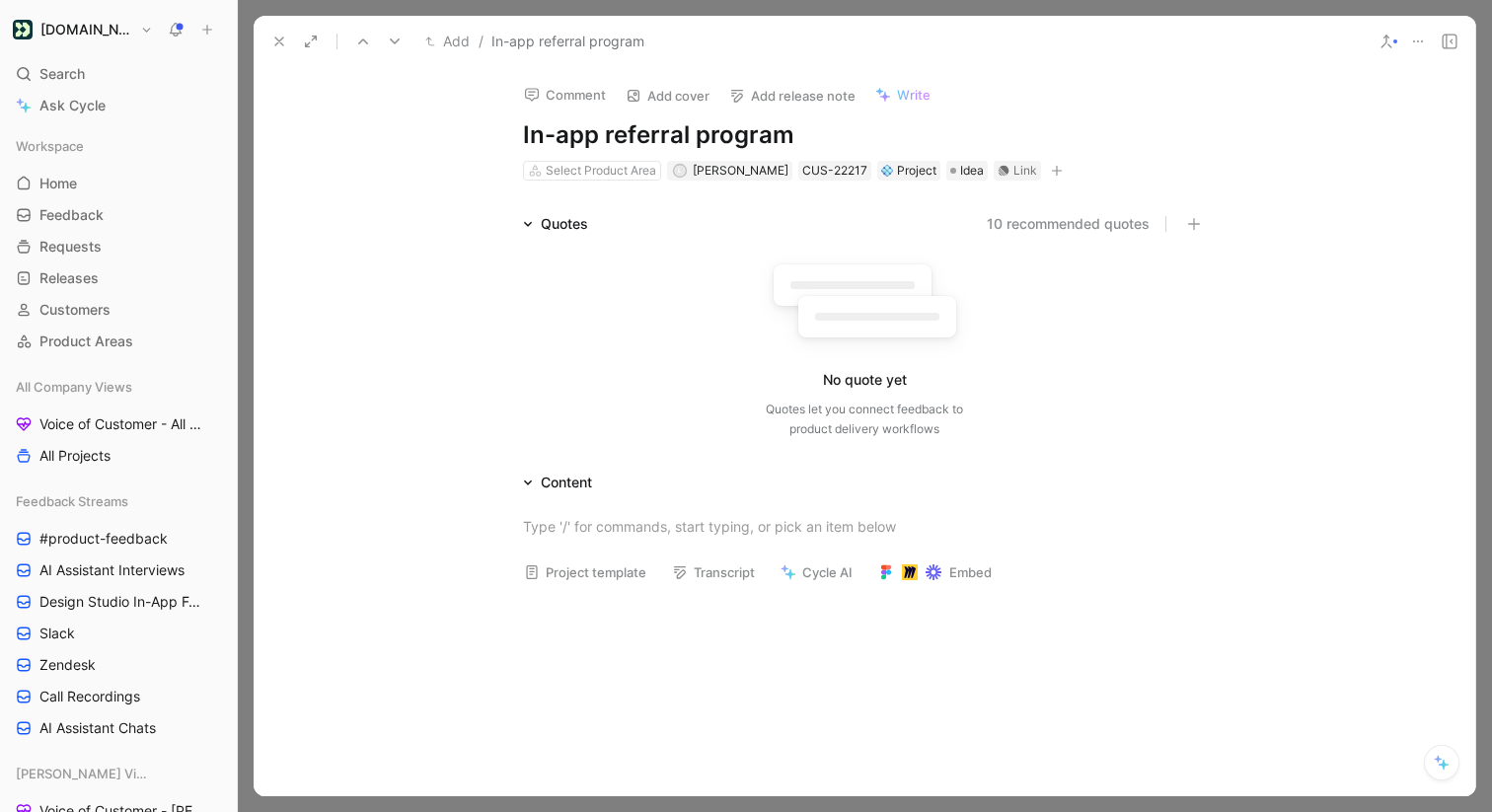
click at [290, 45] on button at bounding box center [279, 42] width 28 height 28
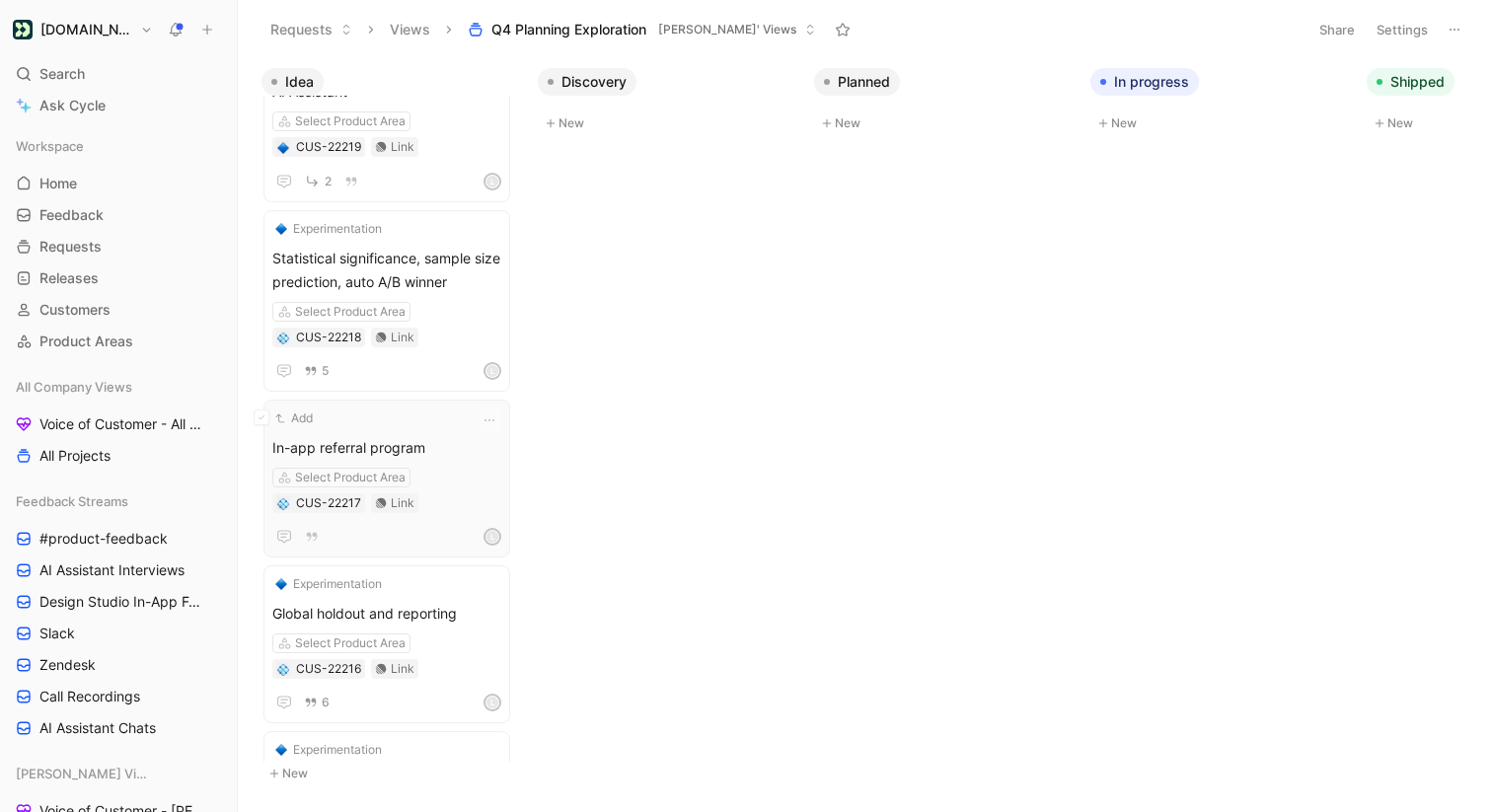
scroll to position [686, 0]
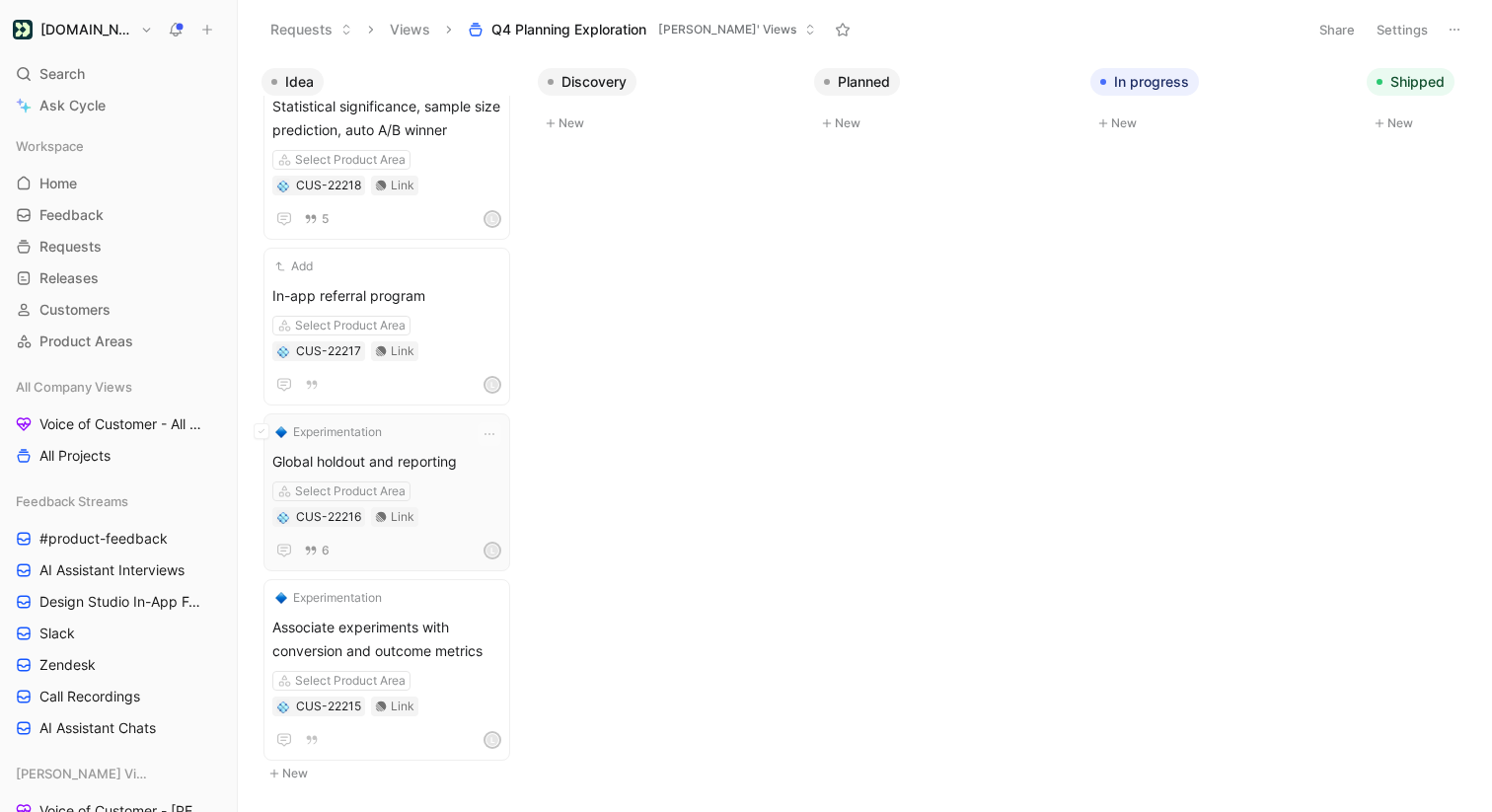
click at [369, 450] on span "Global holdout and reporting" at bounding box center [386, 462] width 229 height 24
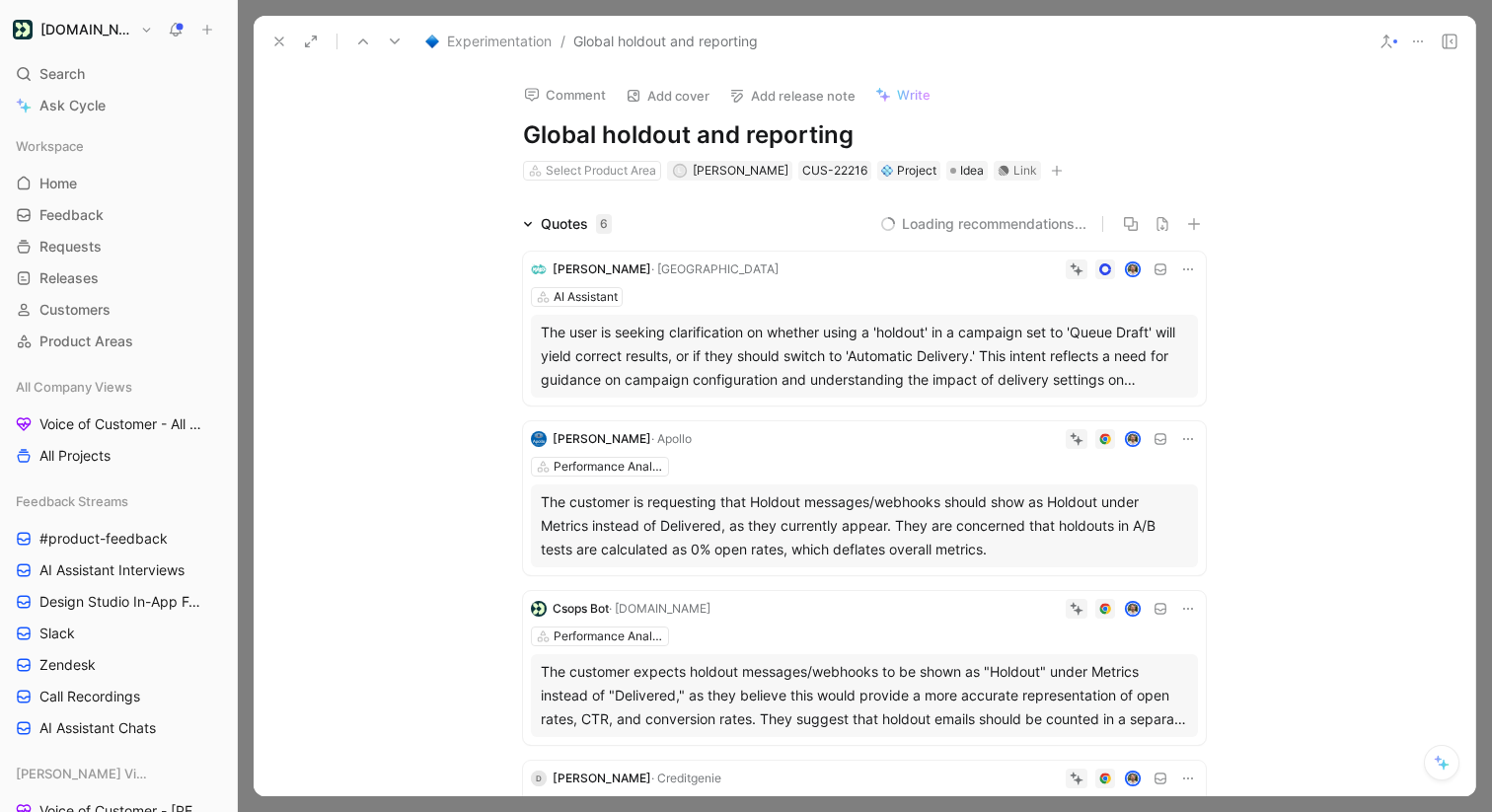
click at [274, 30] on button at bounding box center [279, 42] width 28 height 28
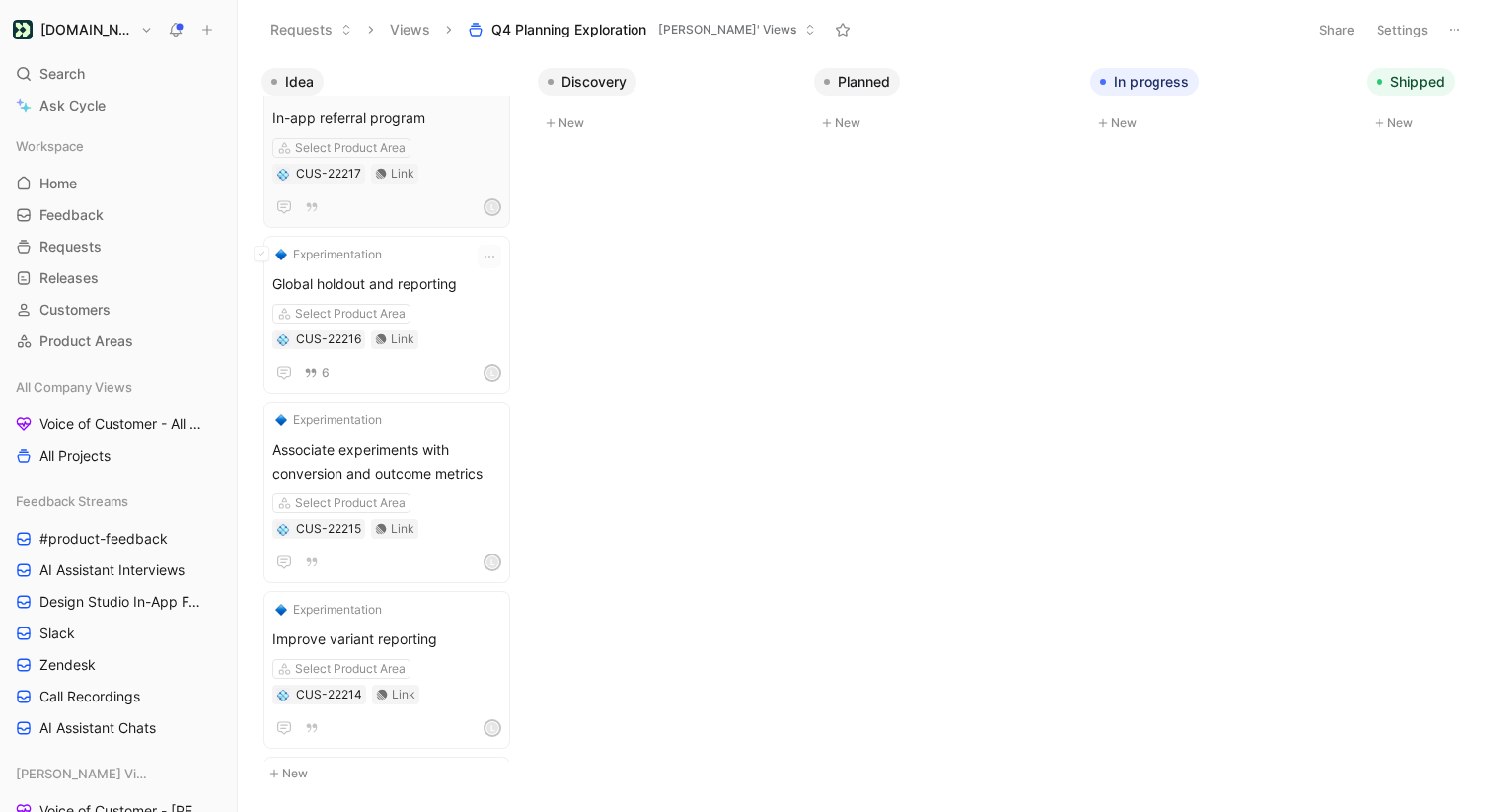
scroll to position [842, 0]
click at [429, 434] on div "Experimentation Associate experiments with conversion and outcome metrics Selec…" at bounding box center [386, 490] width 229 height 164
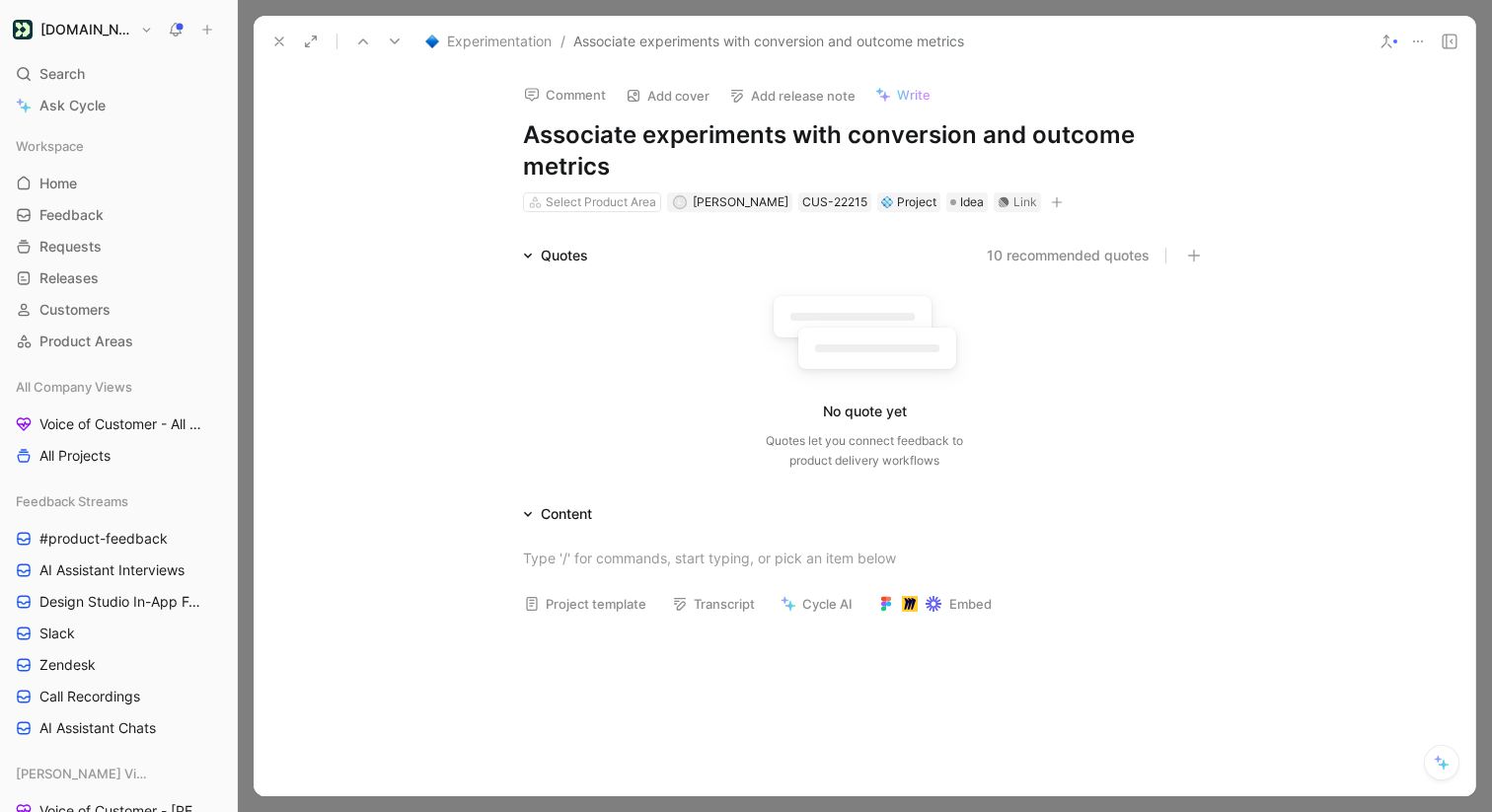
click at [1042, 259] on button "10 recommended quotes" at bounding box center [1067, 255] width 163 height 24
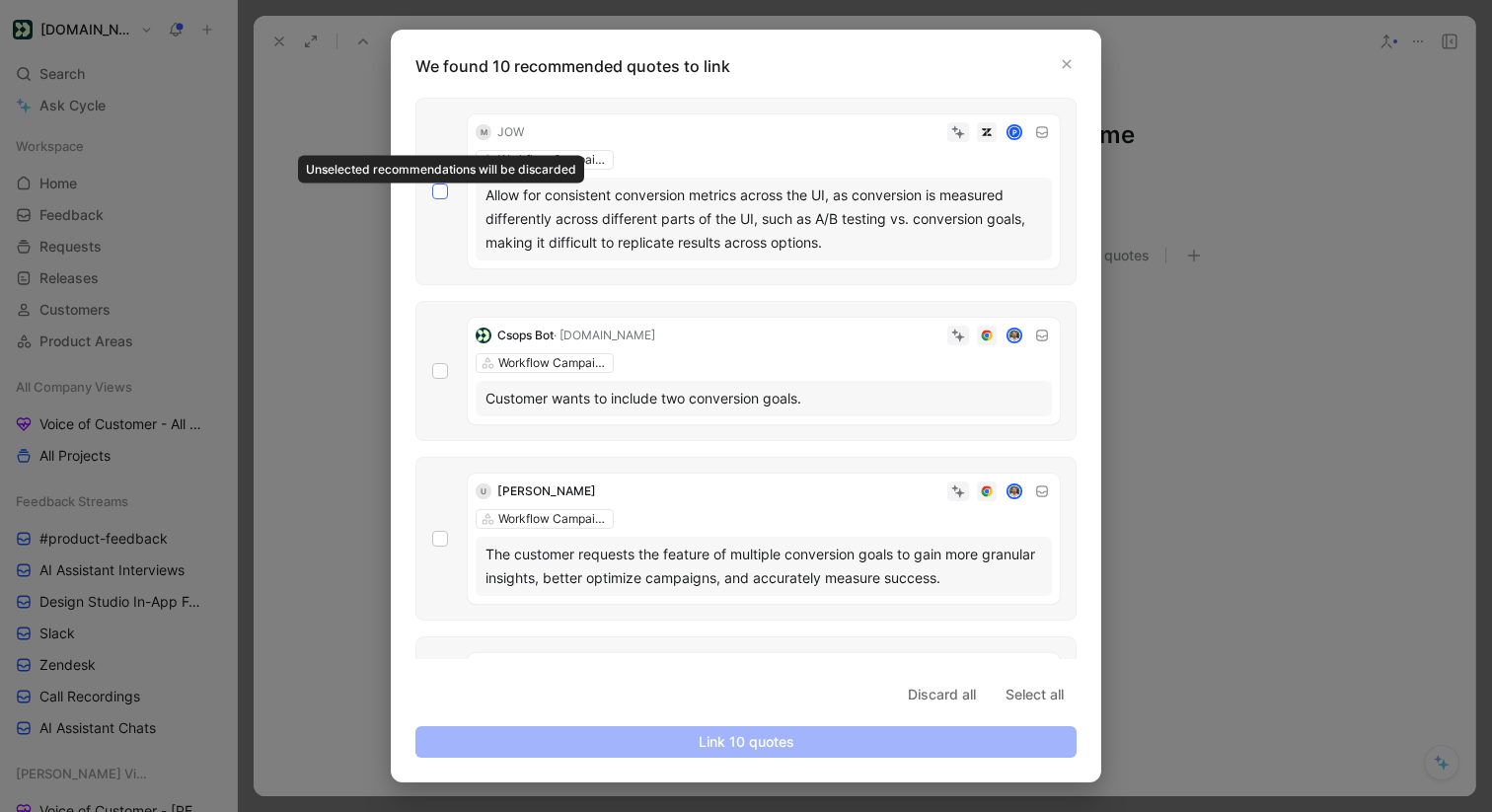
click at [441, 192] on icon at bounding box center [440, 192] width 9 height 7
click at [432, 184] on input "checkbox" at bounding box center [432, 184] width 0 height 0
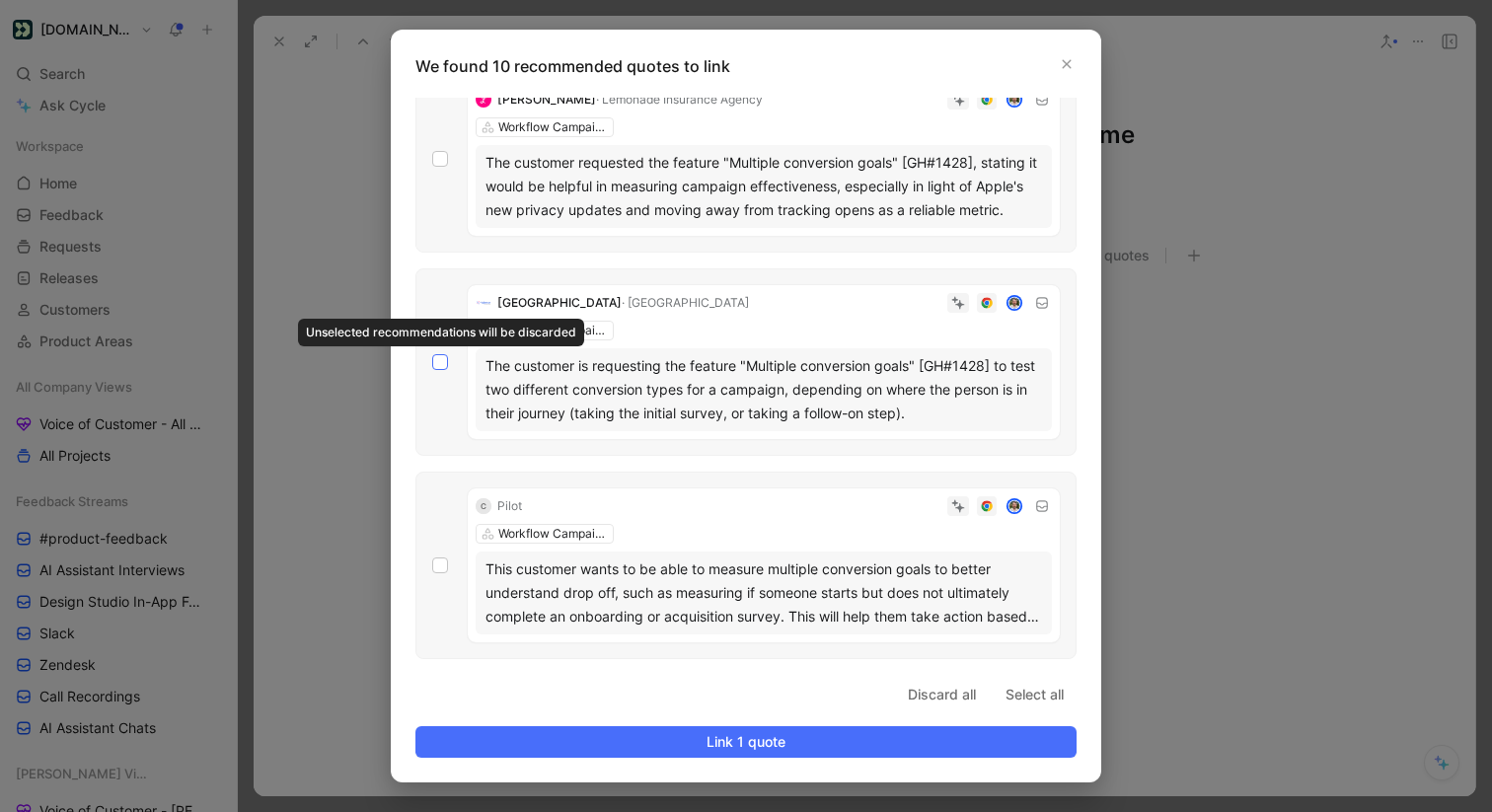
scroll to position [1382, 0]
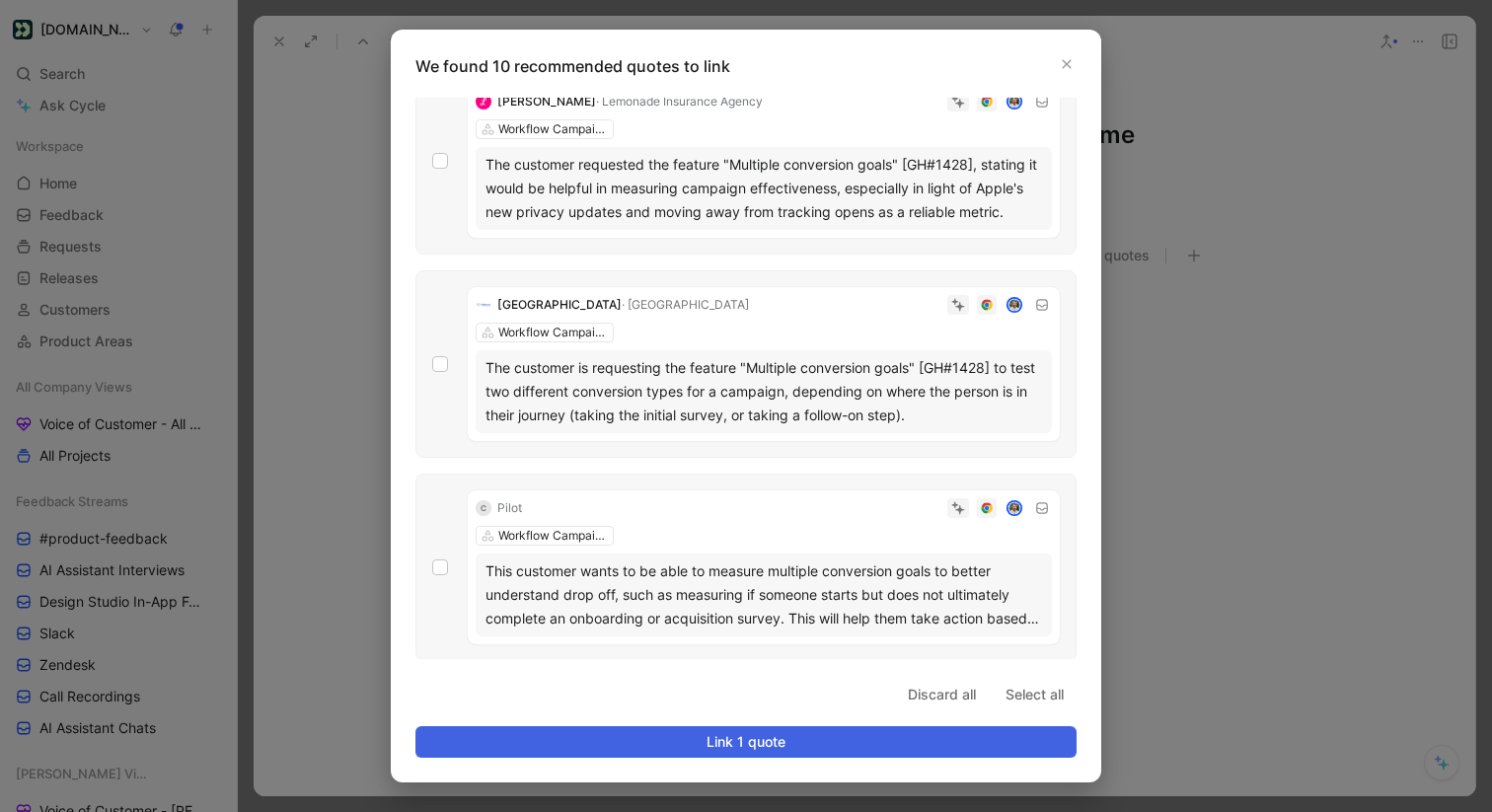
click at [692, 745] on span "Link 1 quote" at bounding box center [746, 741] width 628 height 24
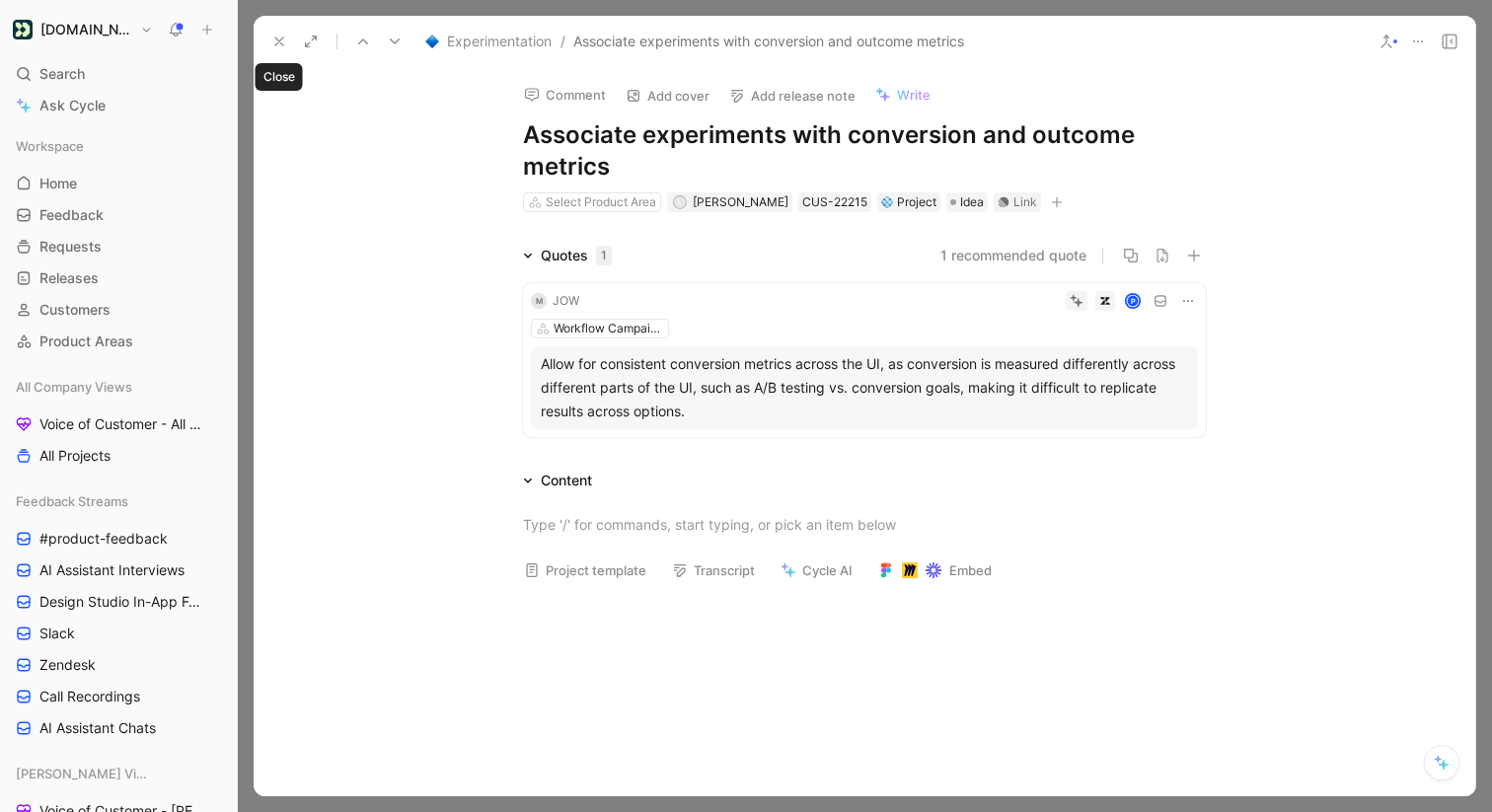
click at [280, 44] on icon at bounding box center [279, 42] width 16 height 16
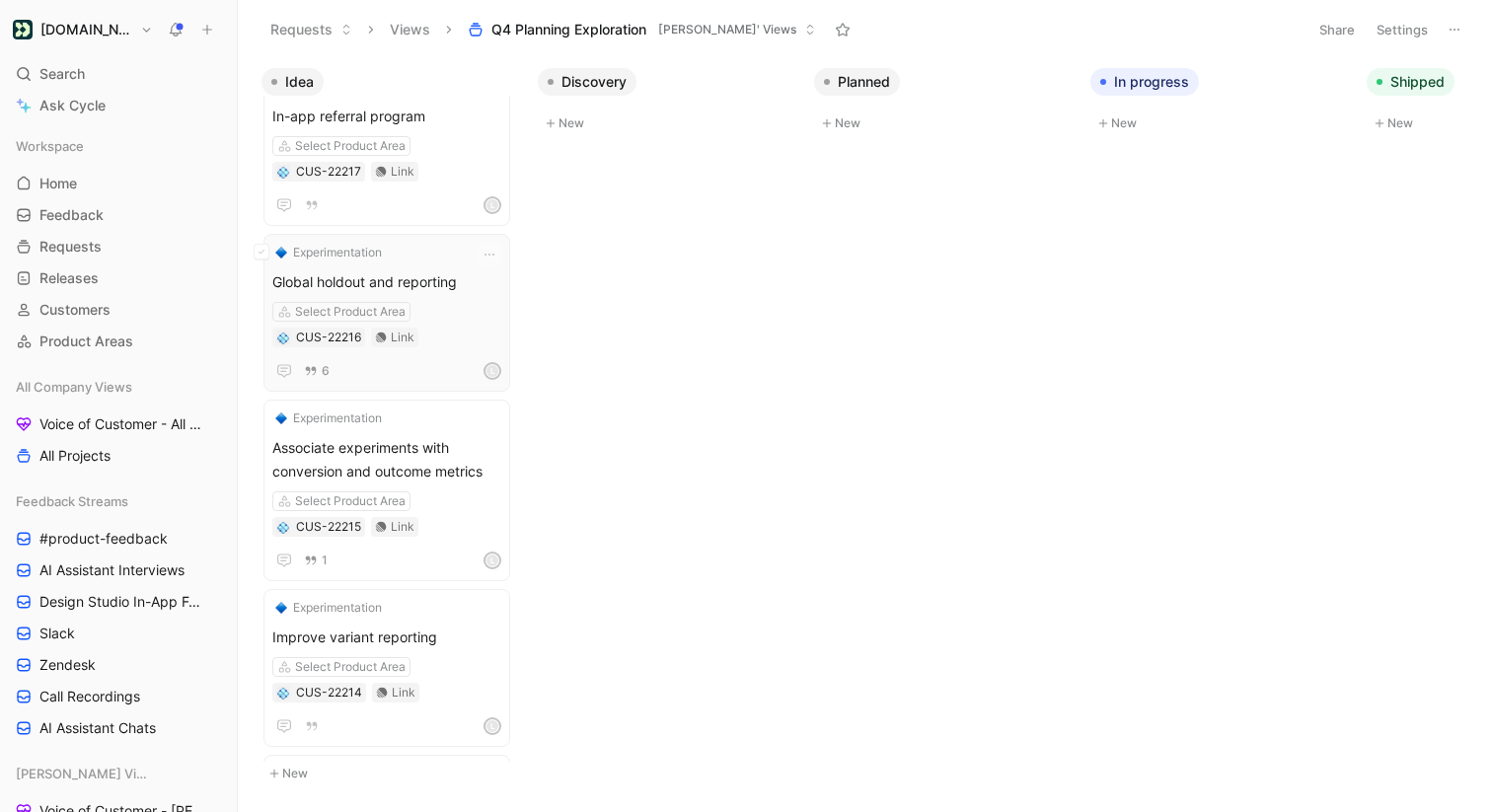
scroll to position [905, 0]
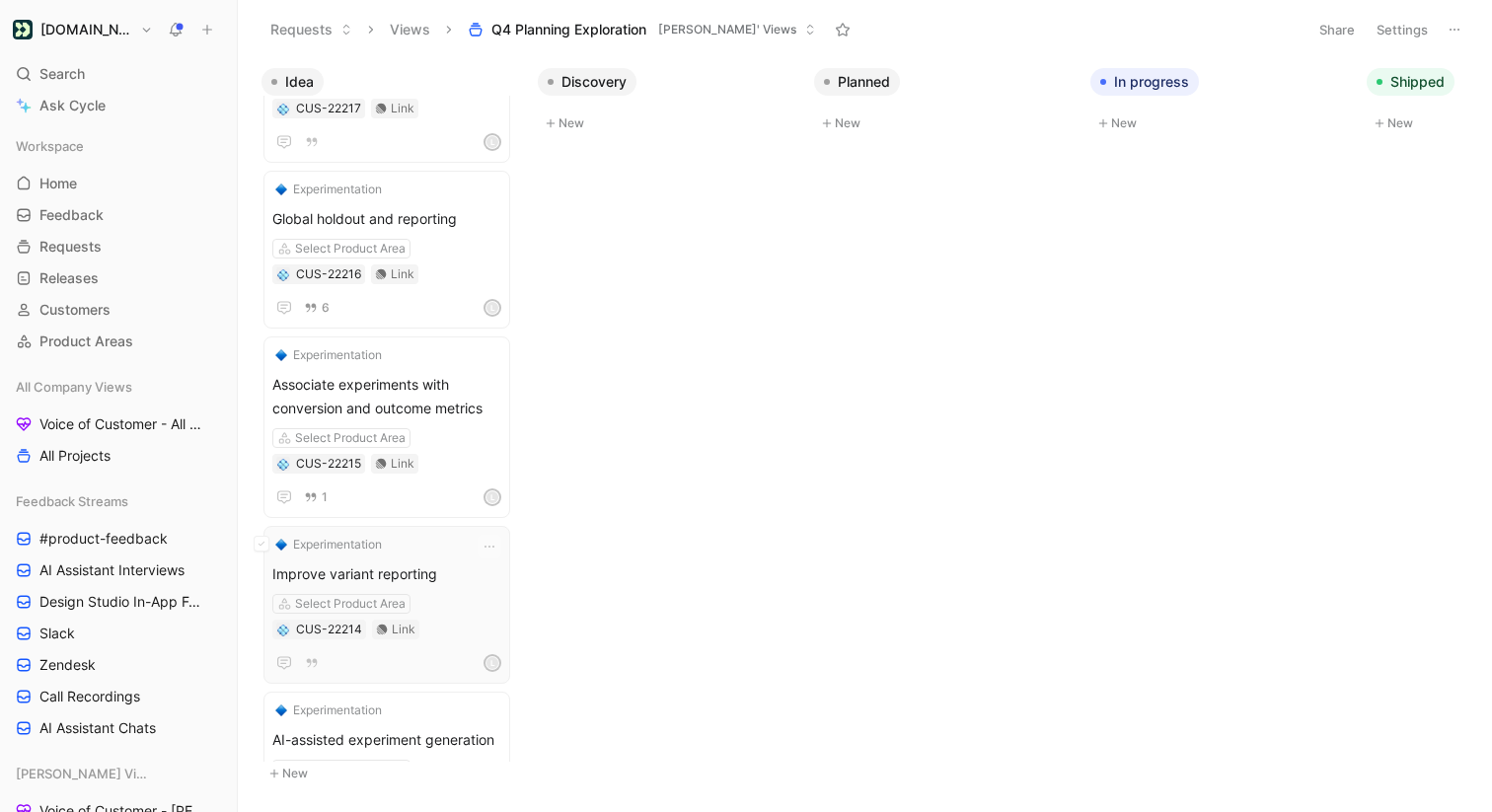
click at [424, 559] on div "Experimentation Improve variant reporting Select Product Area CUS-22214 Link L" at bounding box center [386, 605] width 229 height 140
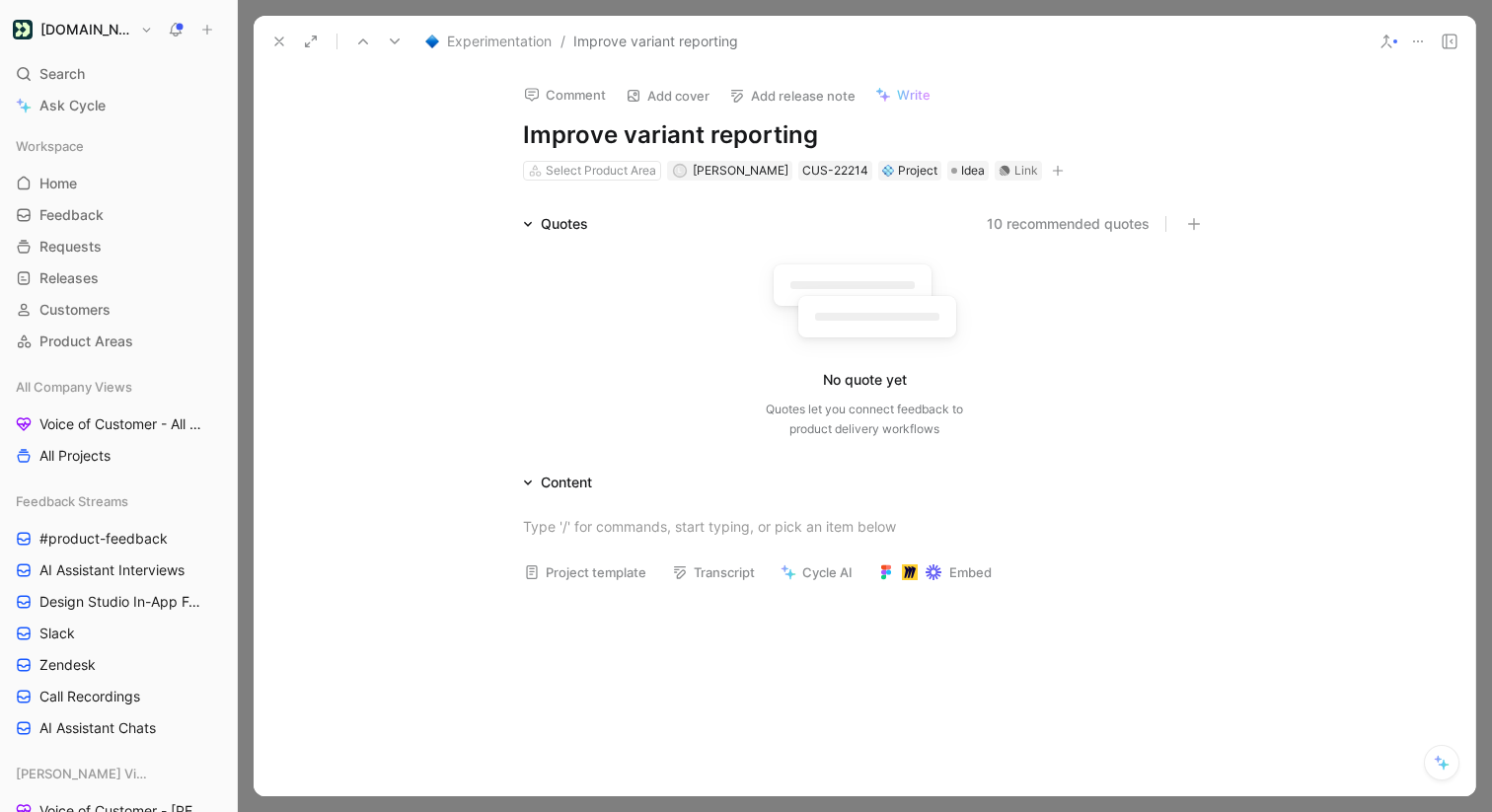
click at [625, 132] on h1 "Improve variant reporting" at bounding box center [864, 136] width 683 height 32
click at [1329, 177] on div "Comment Add cover Add release note Write Improve experiment variant reporting S…" at bounding box center [864, 431] width 1222 height 728
click at [1072, 232] on button "10 recommended quotes" at bounding box center [1067, 224] width 163 height 24
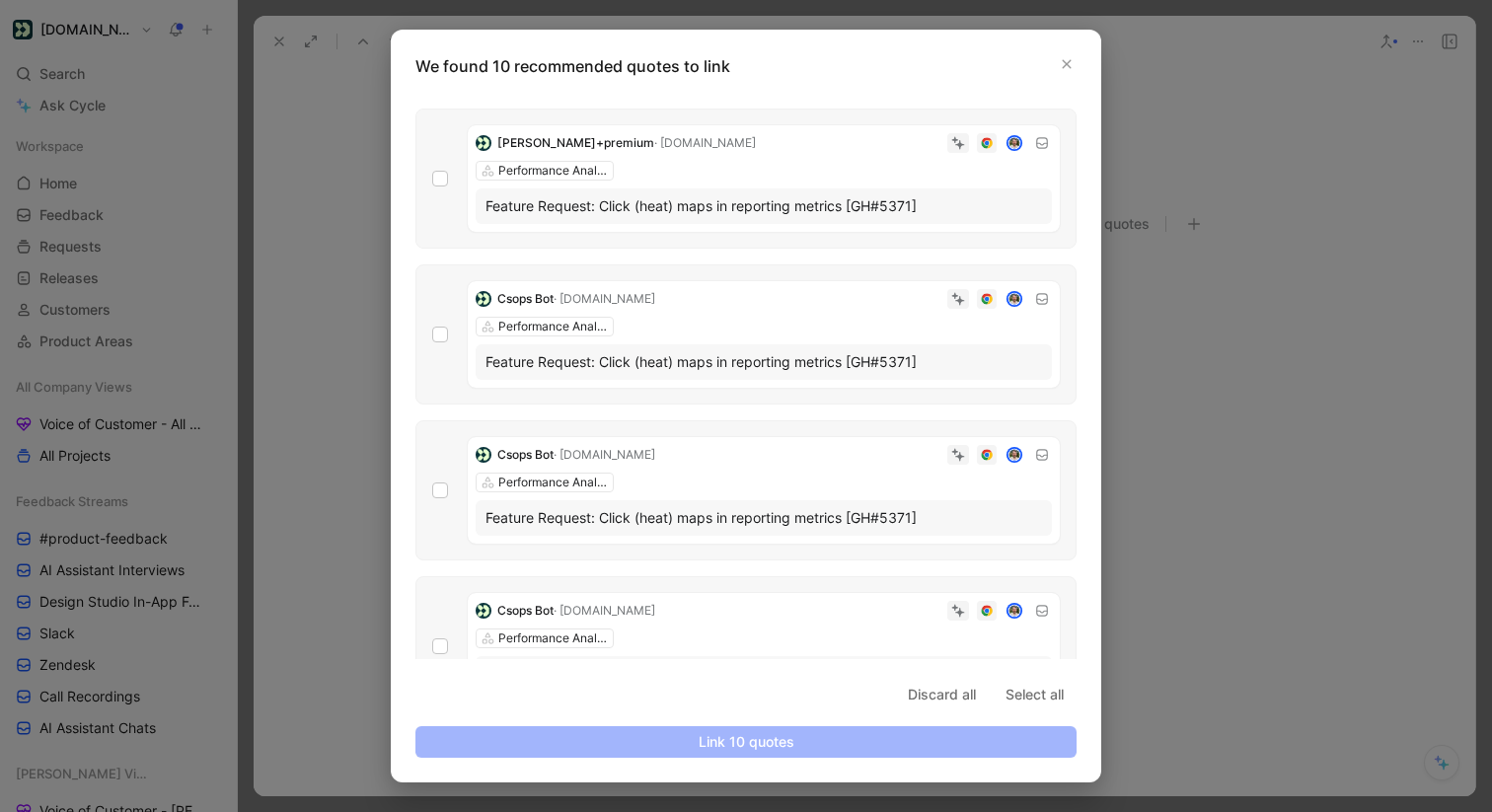
scroll to position [1005, 0]
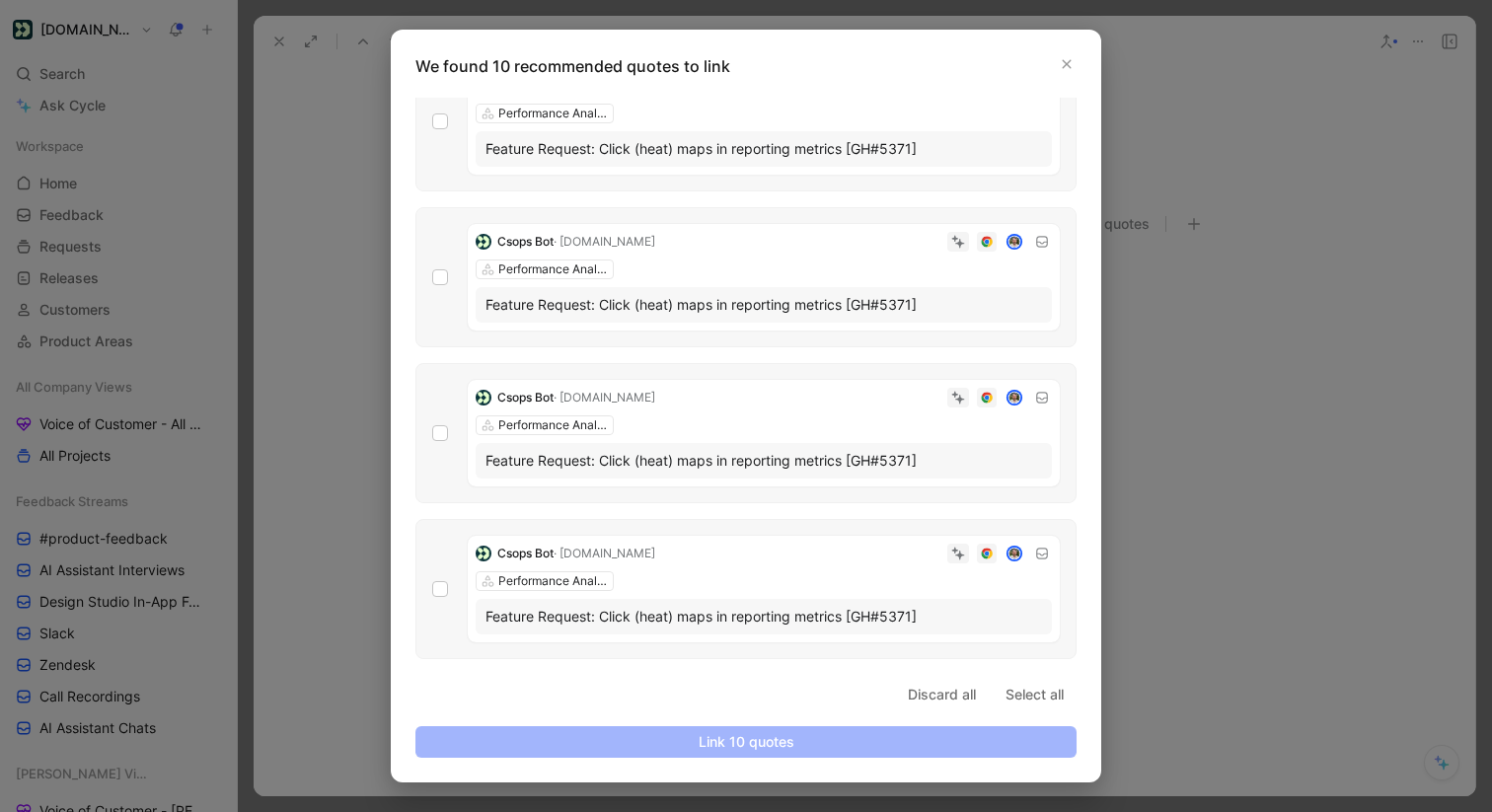
click at [314, 363] on div at bounding box center [746, 406] width 1492 height 812
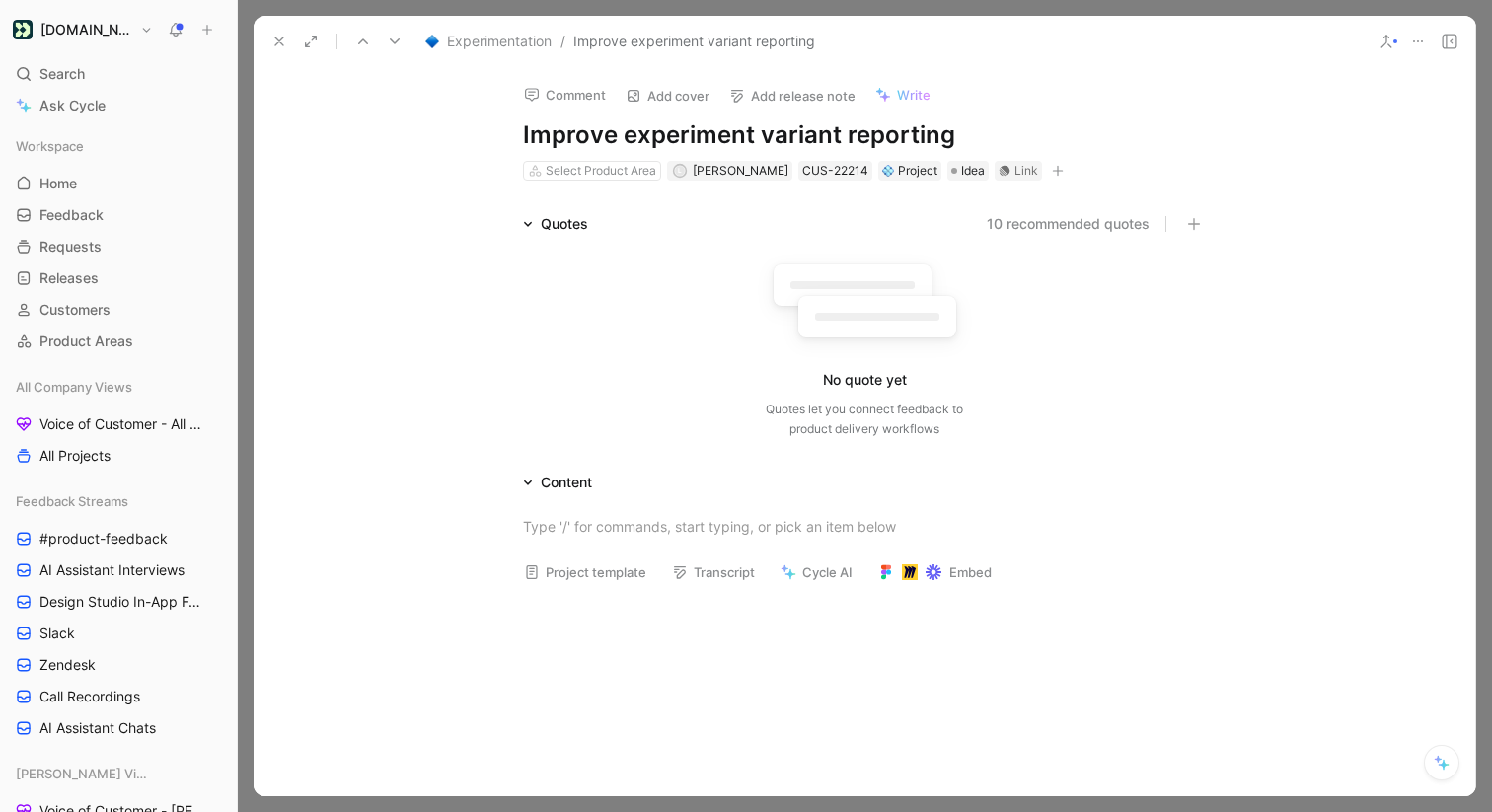
click at [271, 42] on icon at bounding box center [279, 42] width 16 height 16
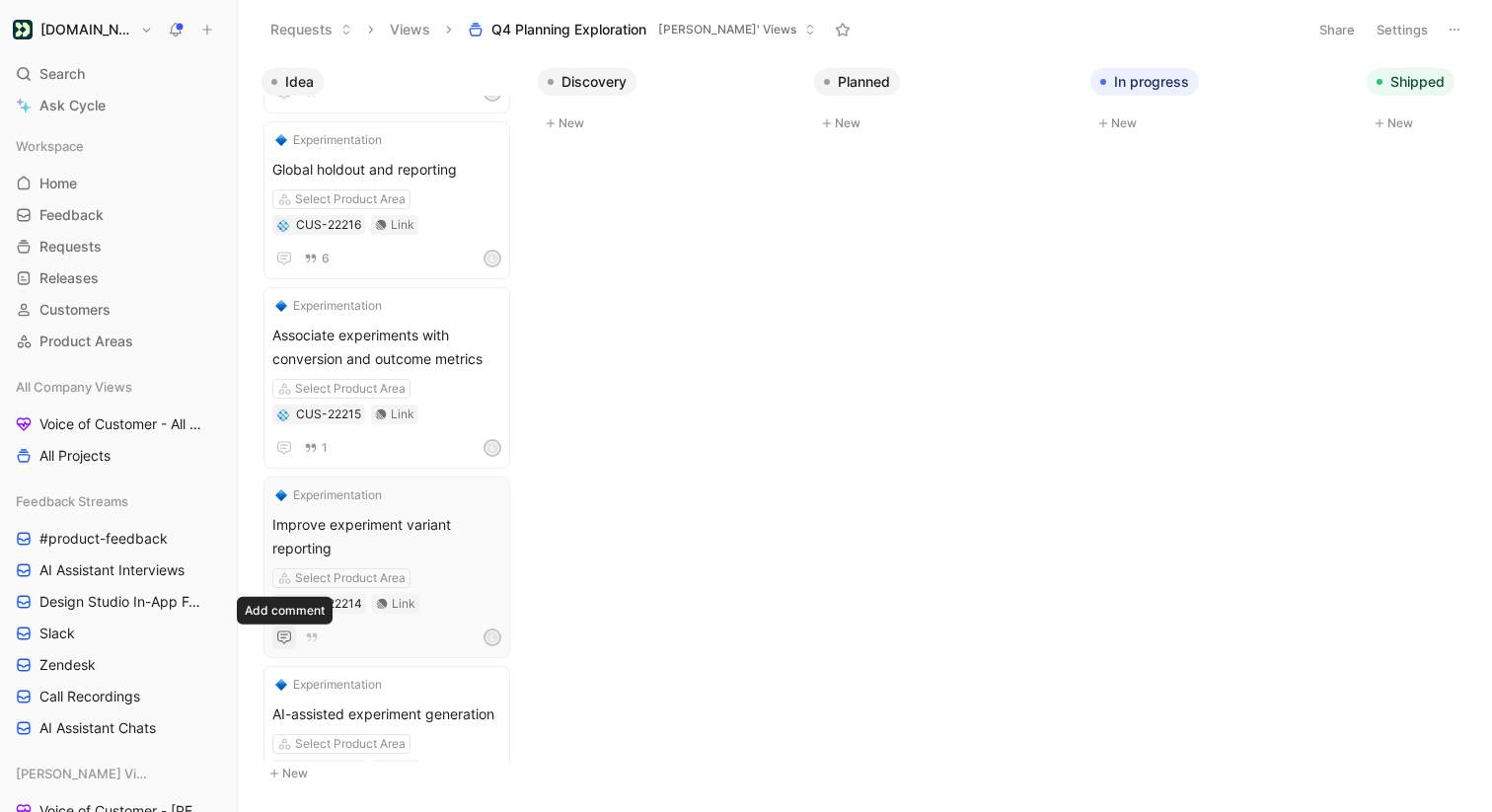
scroll to position [1191, 0]
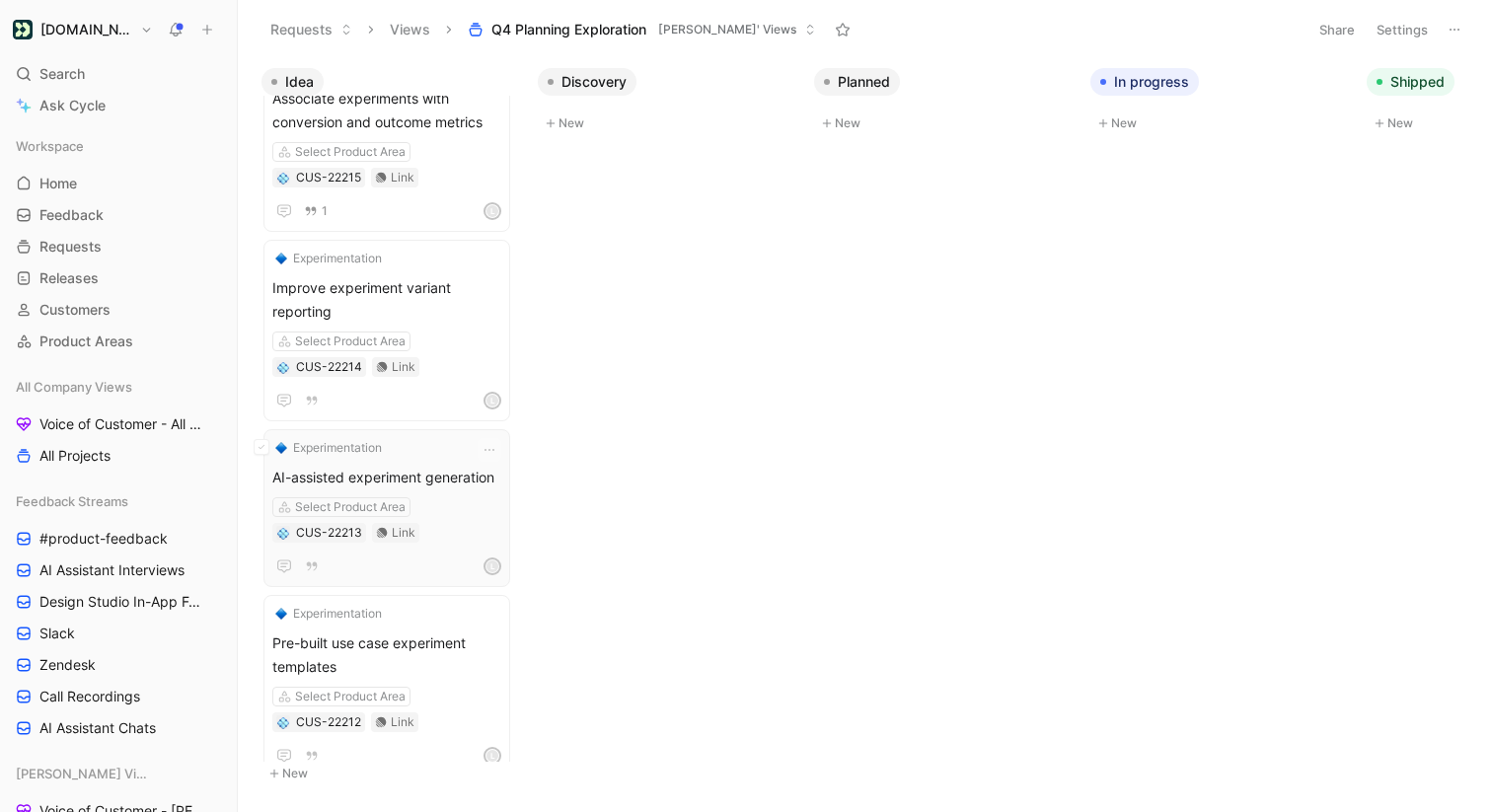
click at [392, 474] on span "AI-assisted experiment generation" at bounding box center [386, 478] width 229 height 24
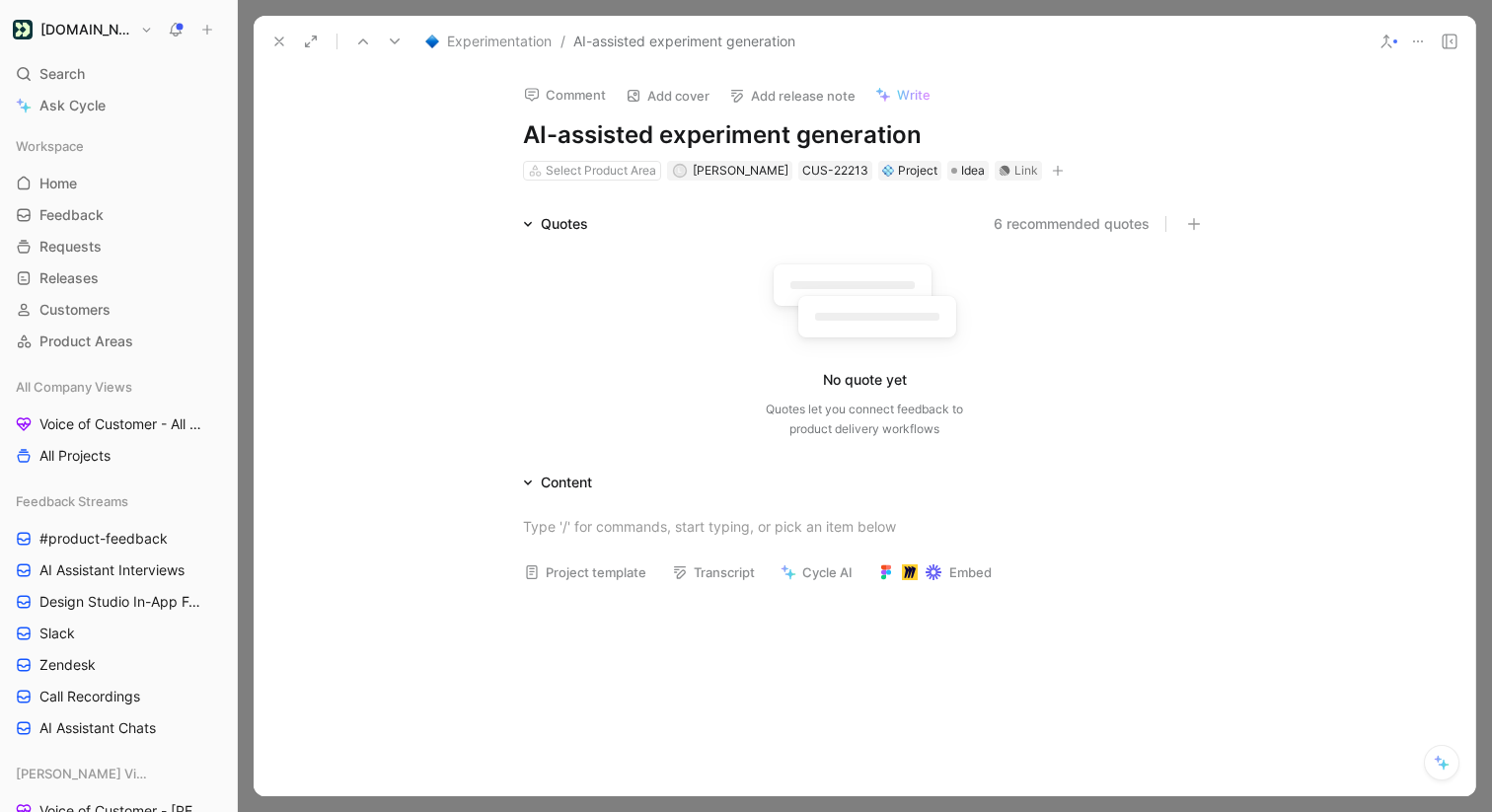
click at [1017, 220] on button "6 recommended quotes" at bounding box center [1071, 224] width 156 height 24
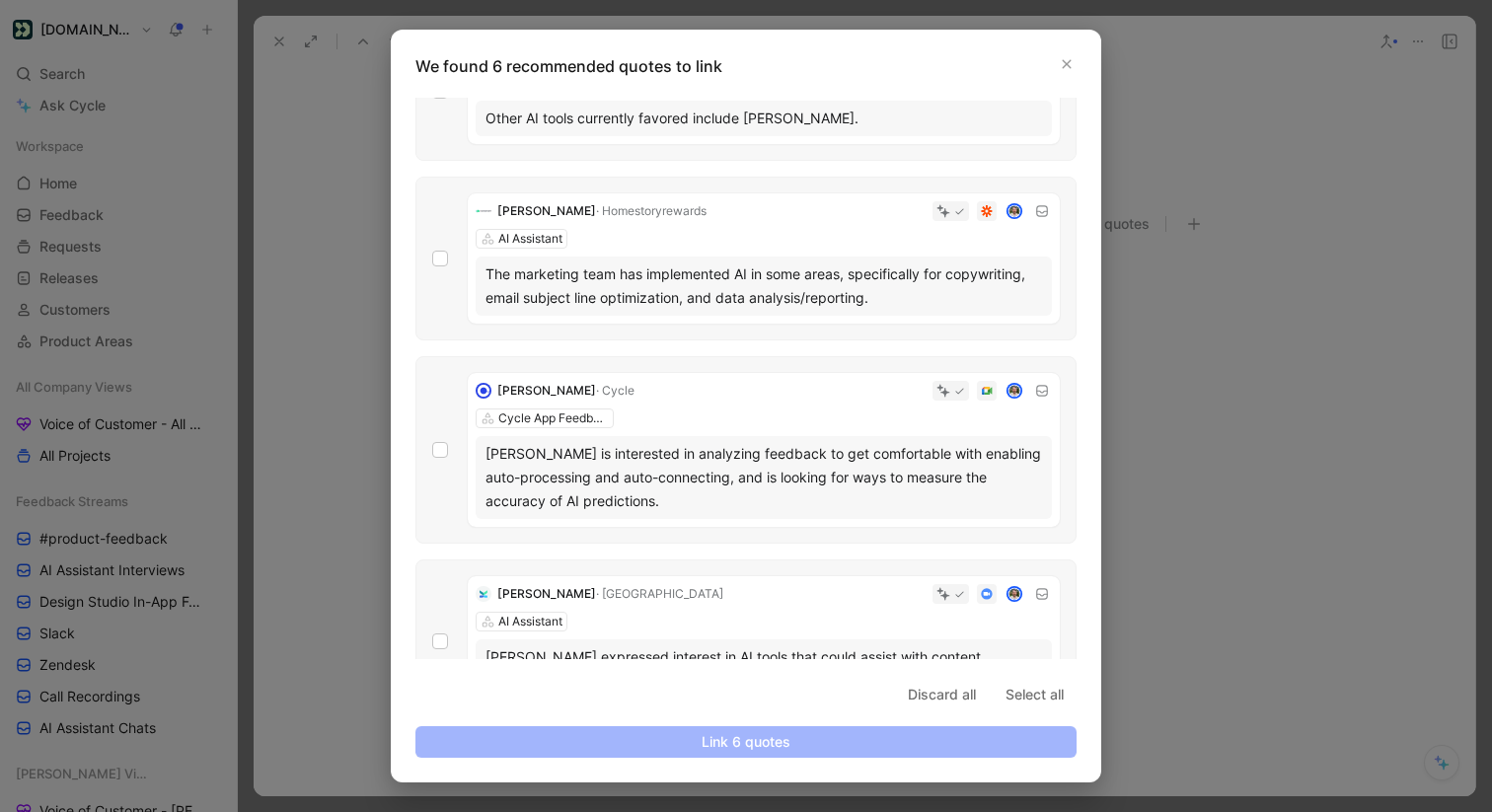
scroll to position [500, 0]
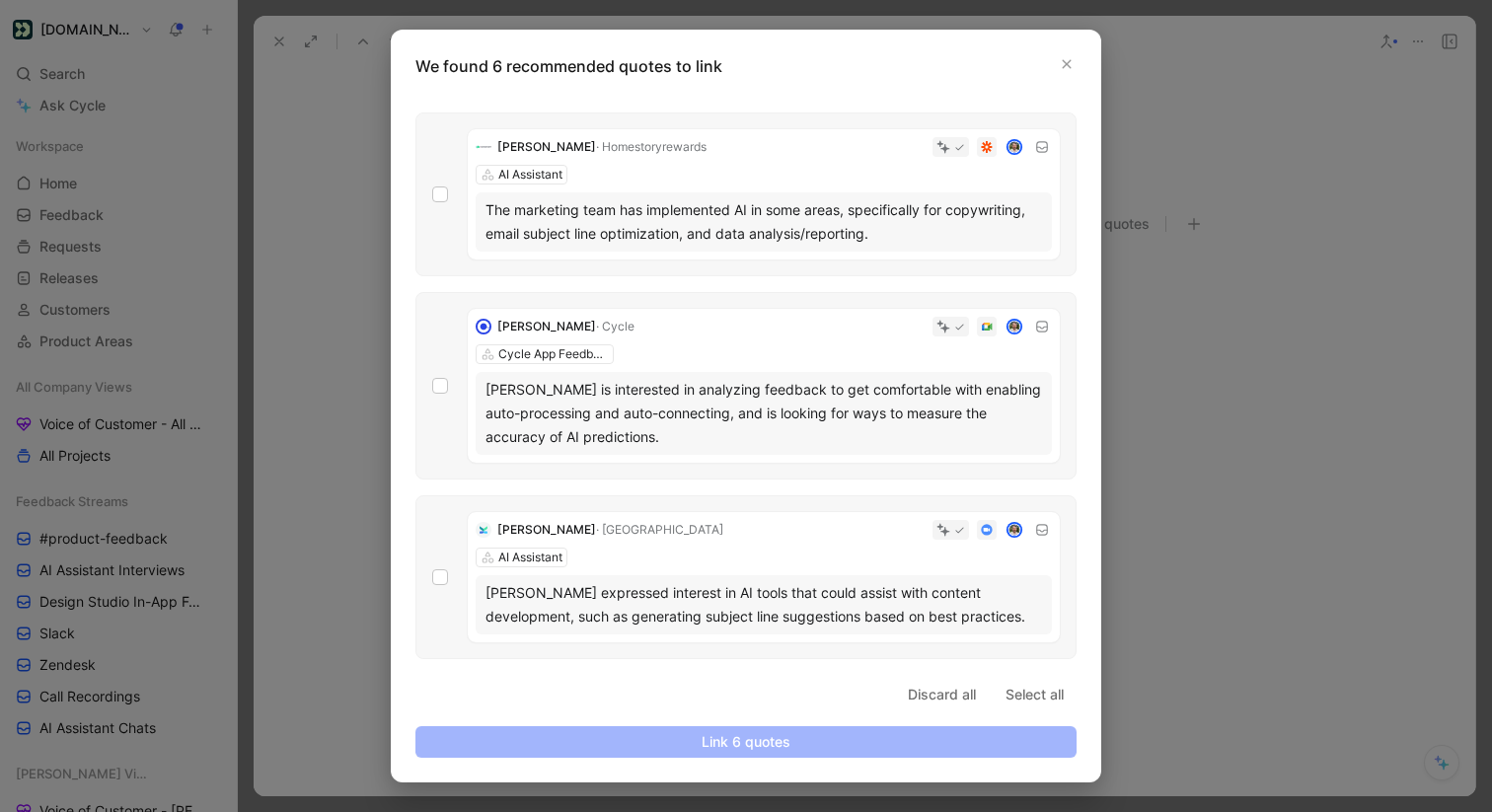
click at [360, 237] on div at bounding box center [746, 406] width 1492 height 812
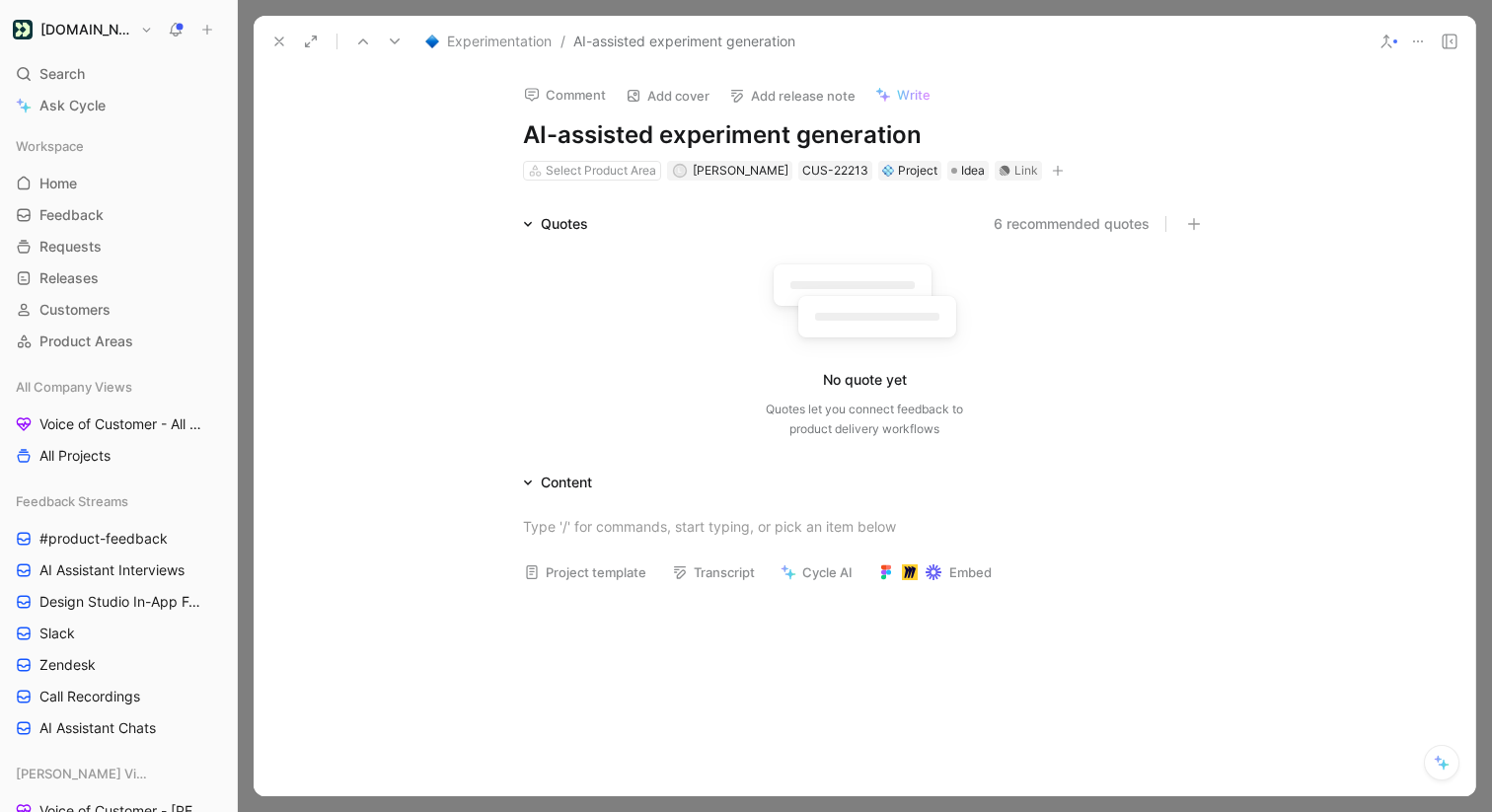
click at [268, 36] on button at bounding box center [279, 42] width 28 height 28
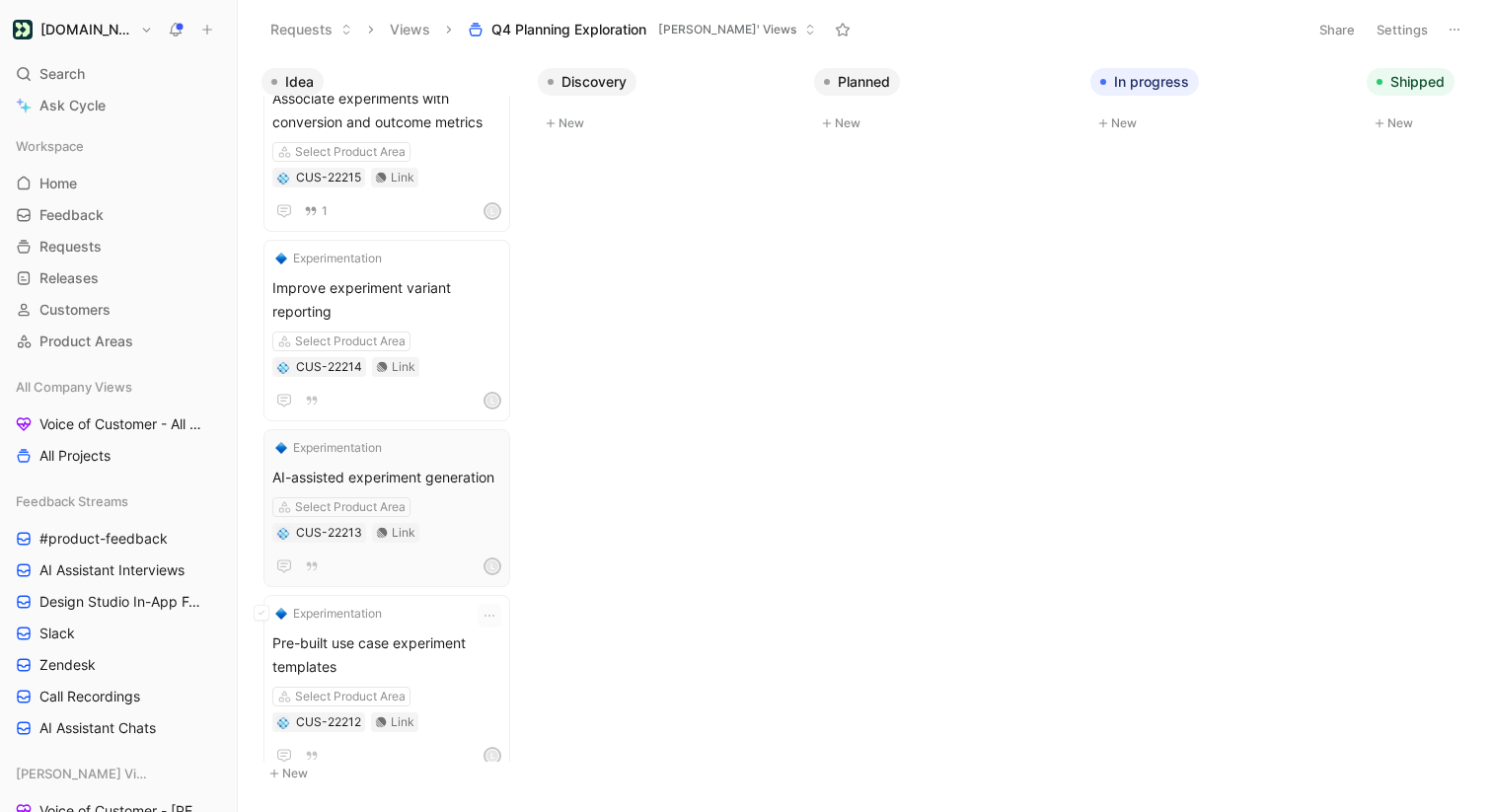
scroll to position [1342, 0]
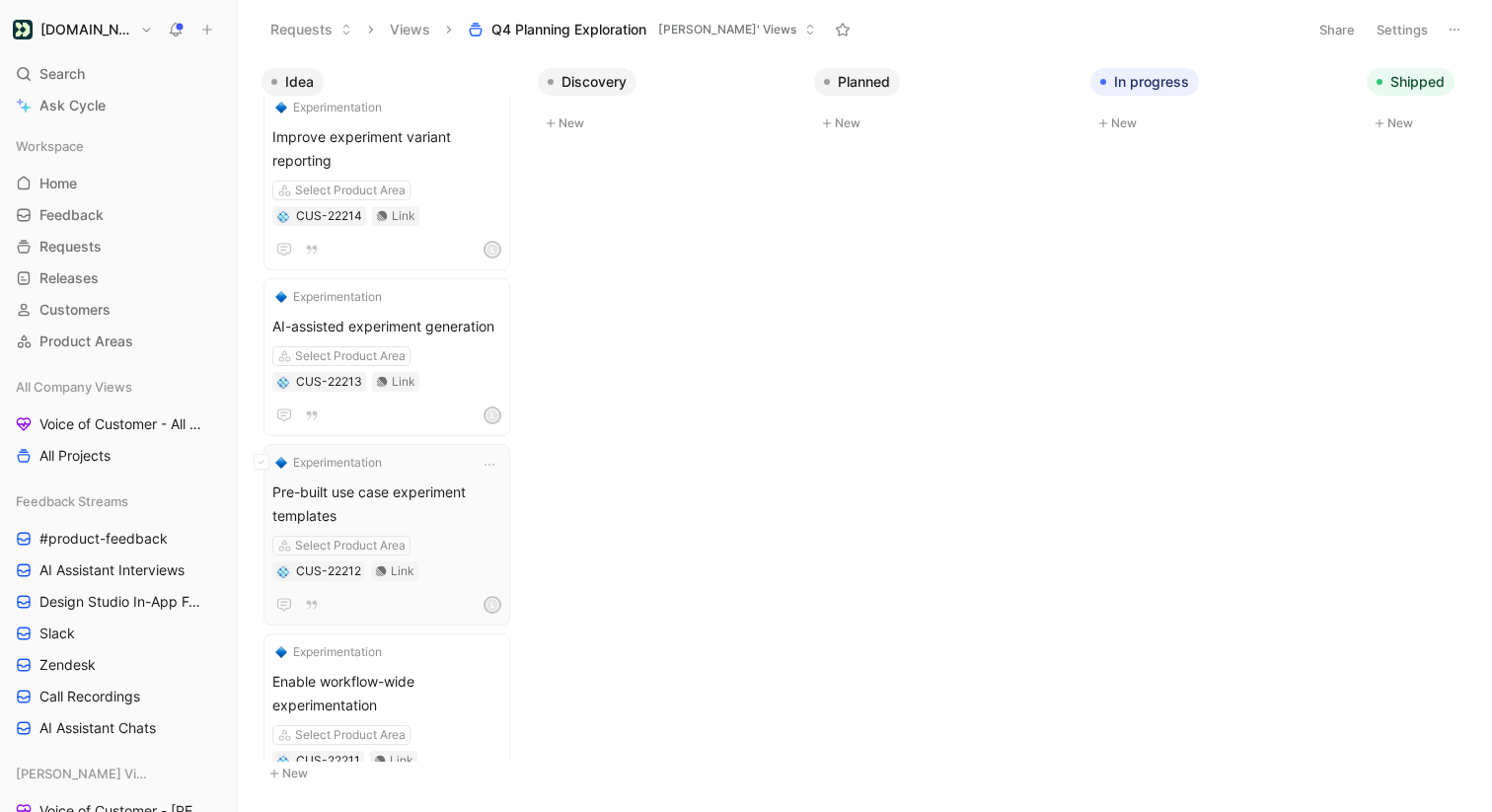
click at [425, 501] on span "Pre-built use case experiment templates" at bounding box center [386, 503] width 229 height 47
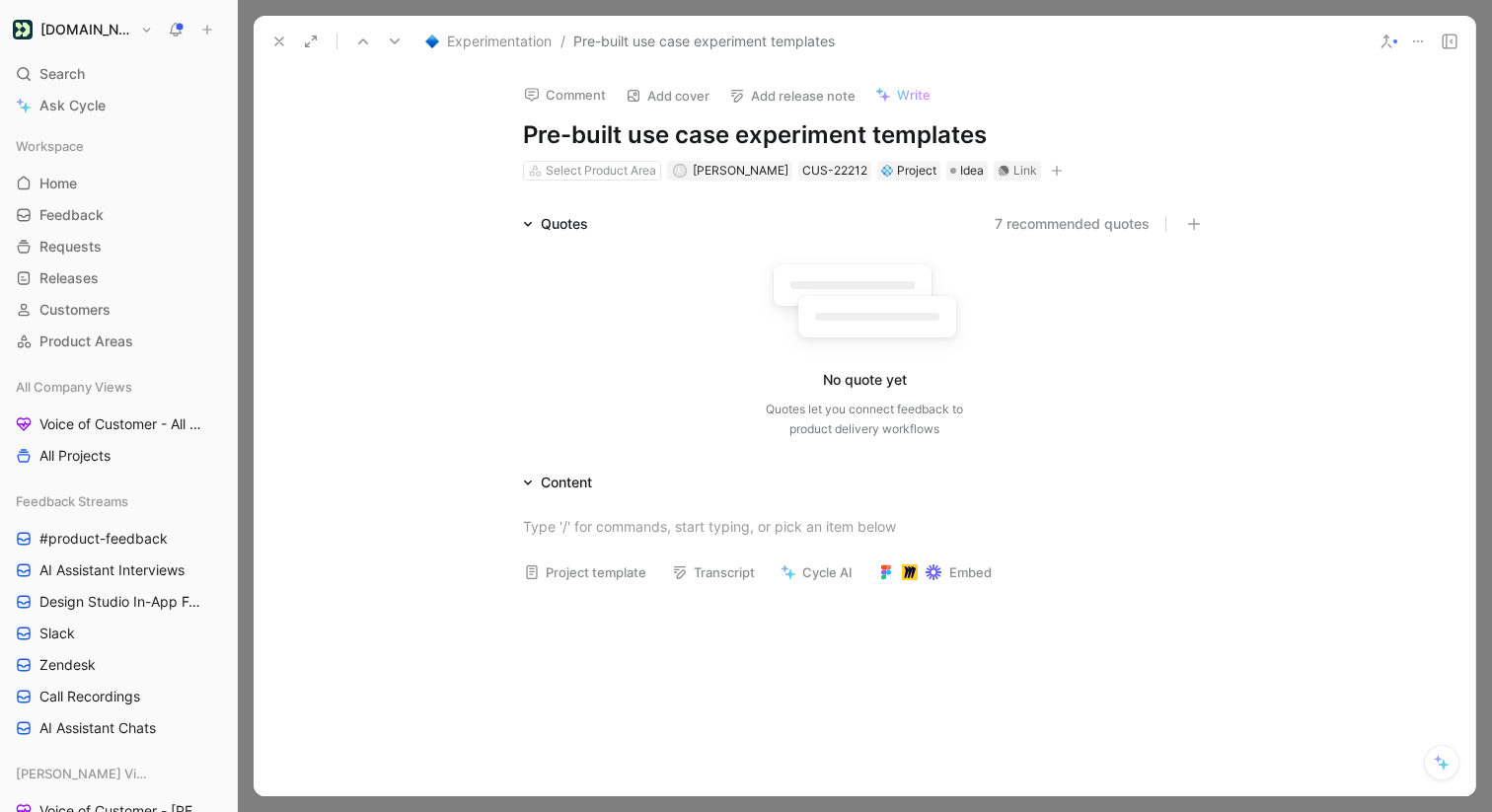
click at [275, 46] on icon at bounding box center [279, 42] width 16 height 16
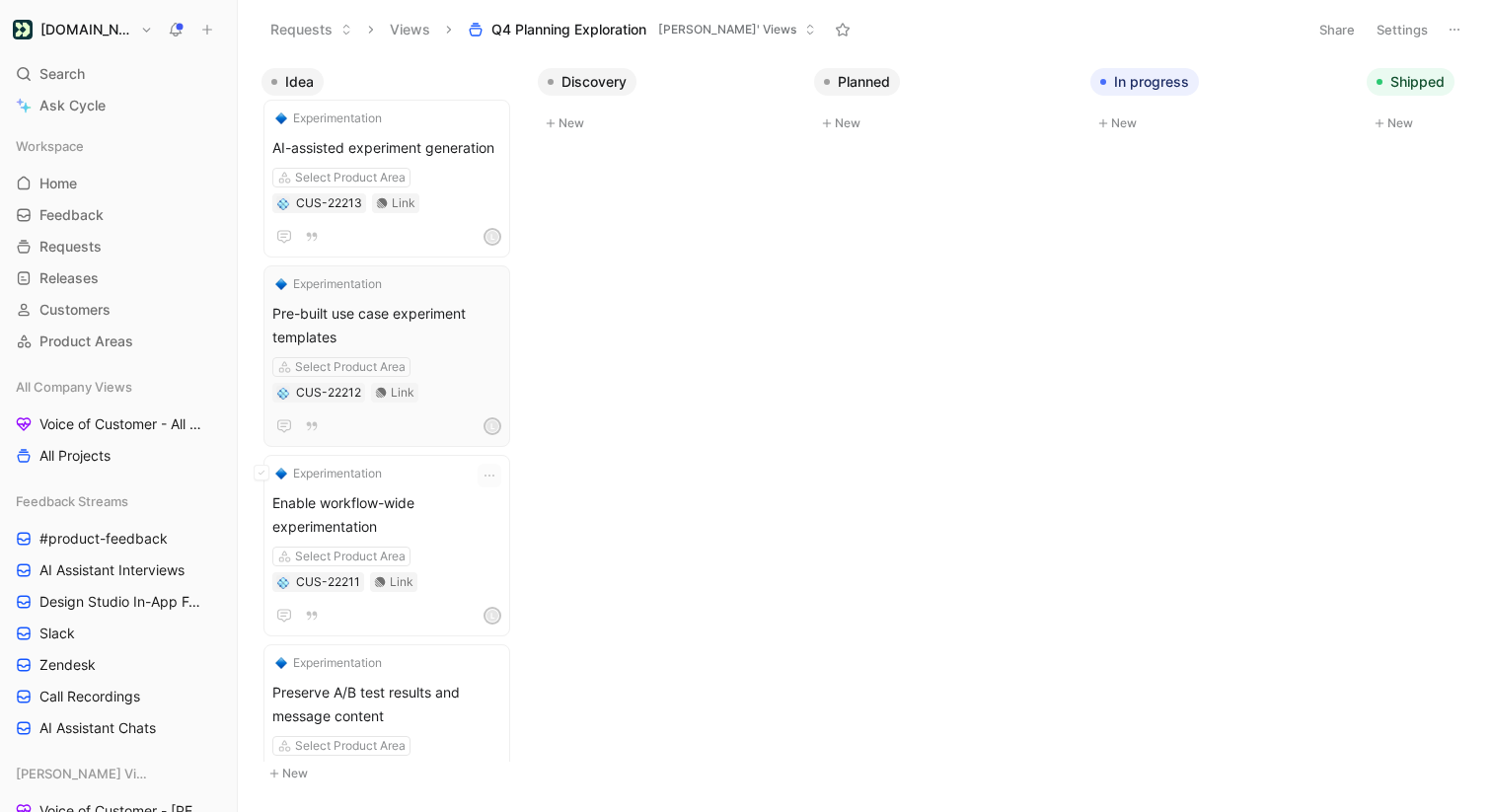
scroll to position [1523, 0]
click at [410, 499] on span "Enable workflow-wide experimentation" at bounding box center [386, 511] width 229 height 47
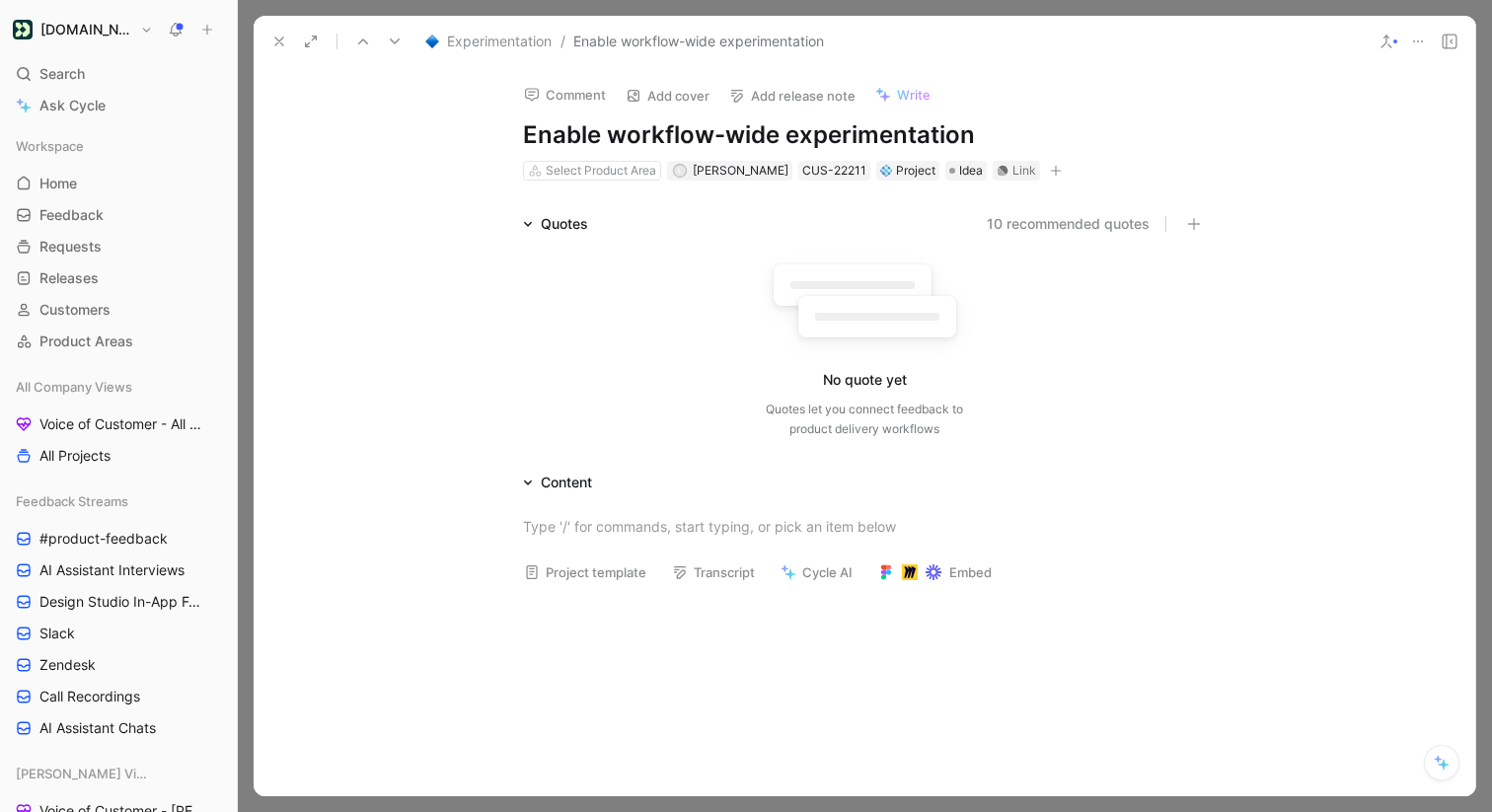
click at [1061, 226] on button "10 recommended quotes" at bounding box center [1067, 224] width 163 height 24
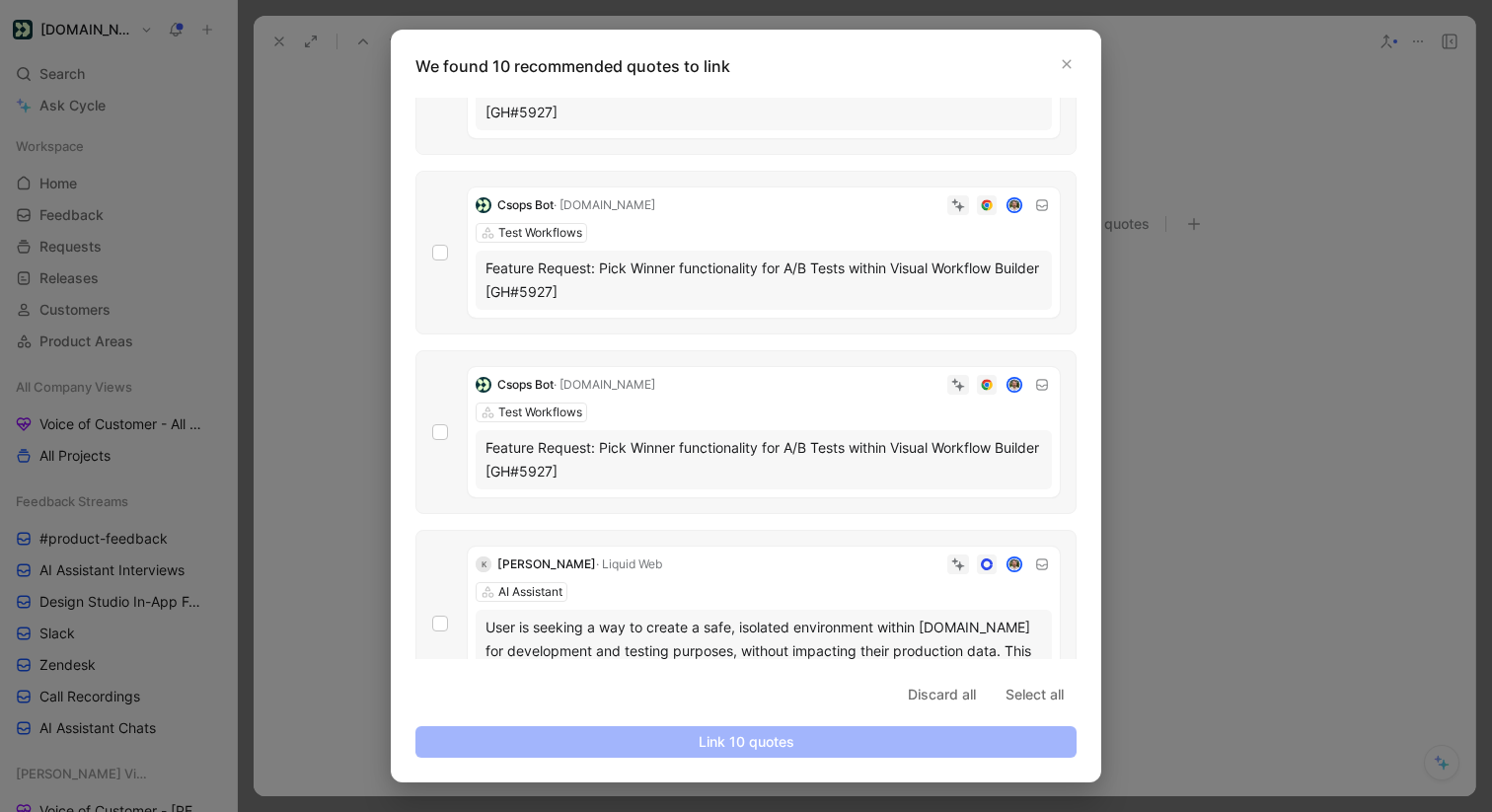
scroll to position [1265, 0]
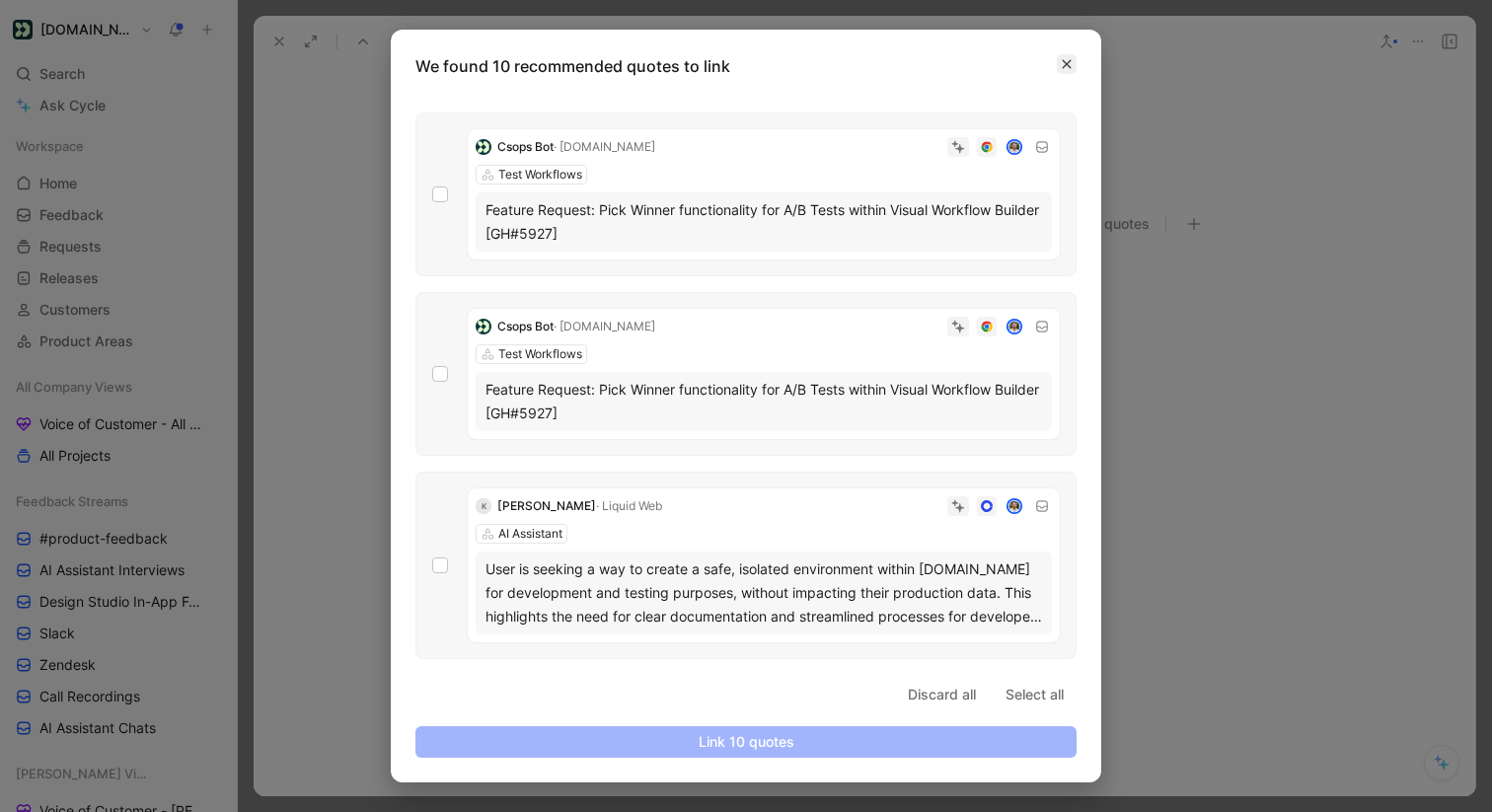
click at [1064, 56] on button "button" at bounding box center [1067, 64] width 20 height 20
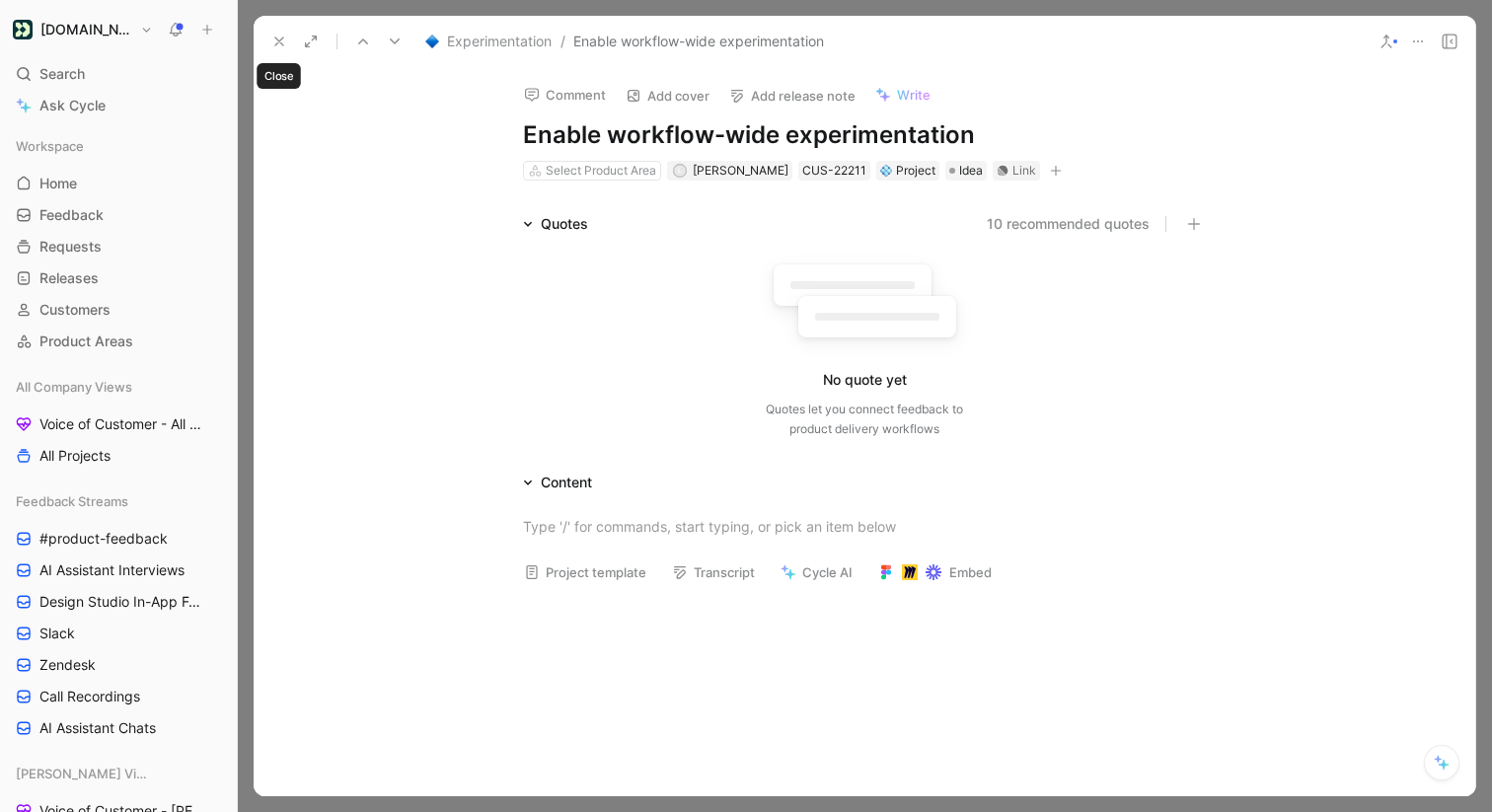
click at [287, 40] on button at bounding box center [279, 42] width 28 height 28
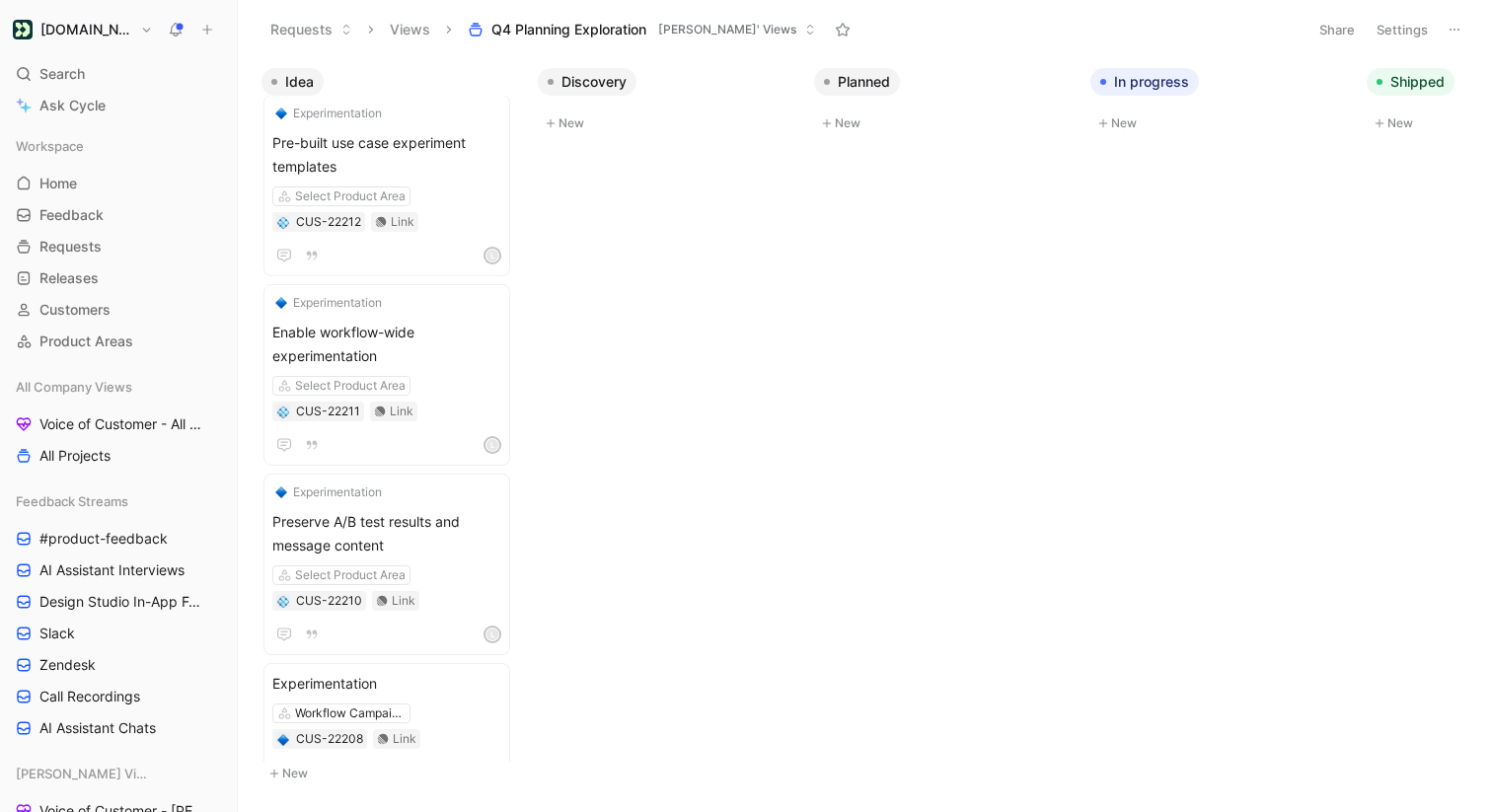
scroll to position [1657, 0]
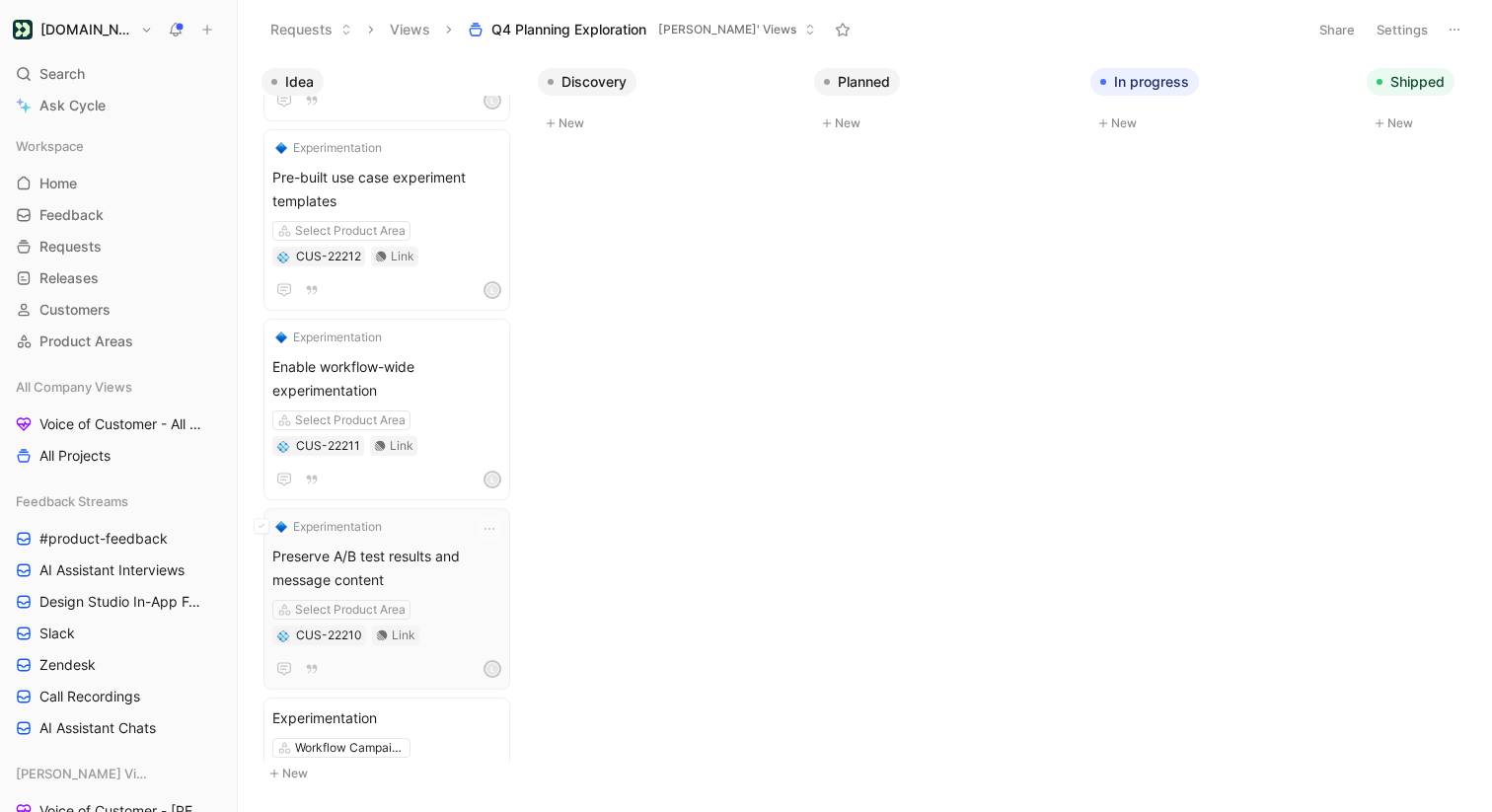
click at [418, 538] on div "Experimentation Preserve A/B test results and message content Select Product Ar…" at bounding box center [386, 599] width 229 height 164
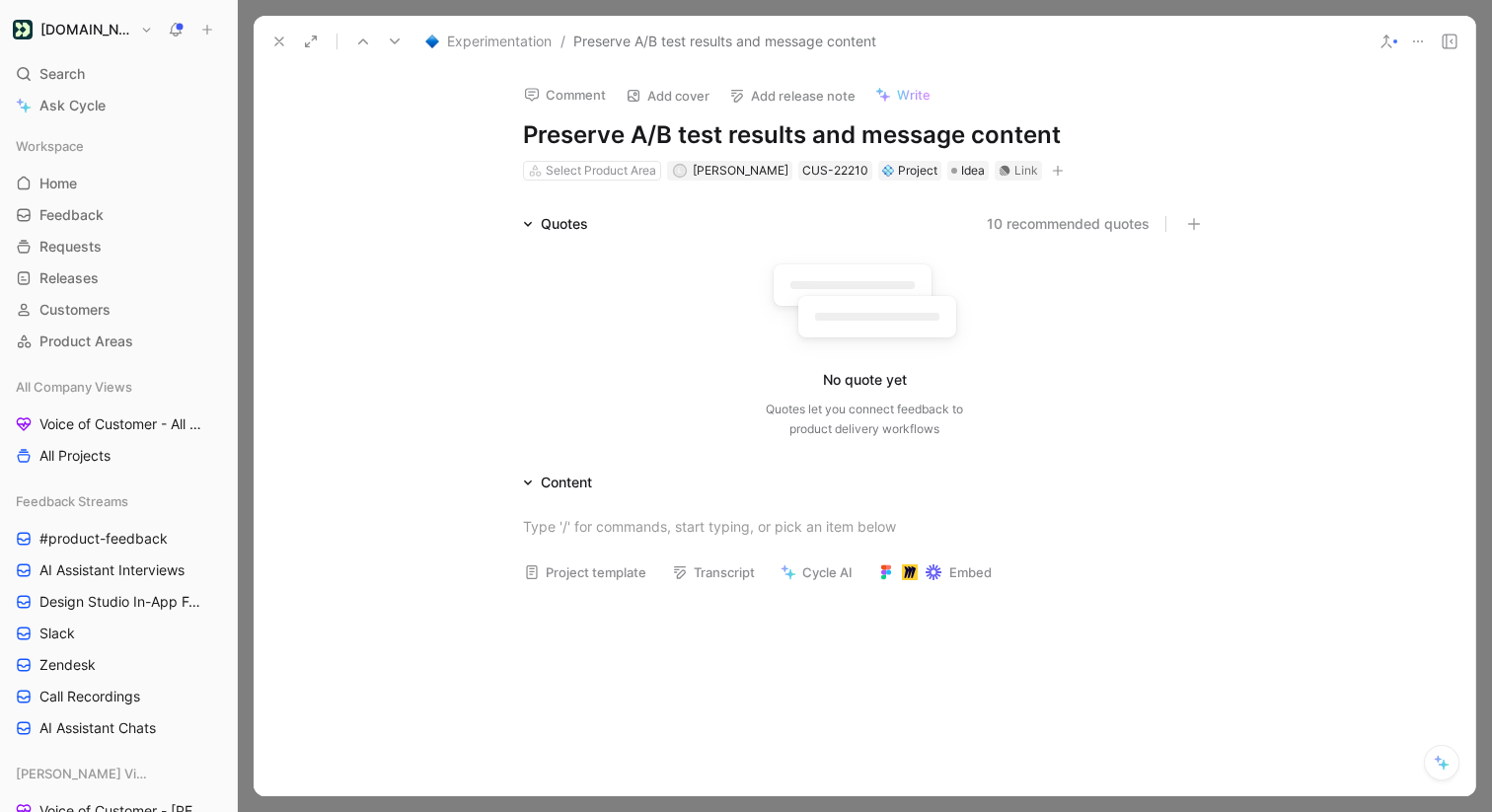
click at [1025, 224] on button "10 recommended quotes" at bounding box center [1067, 224] width 163 height 24
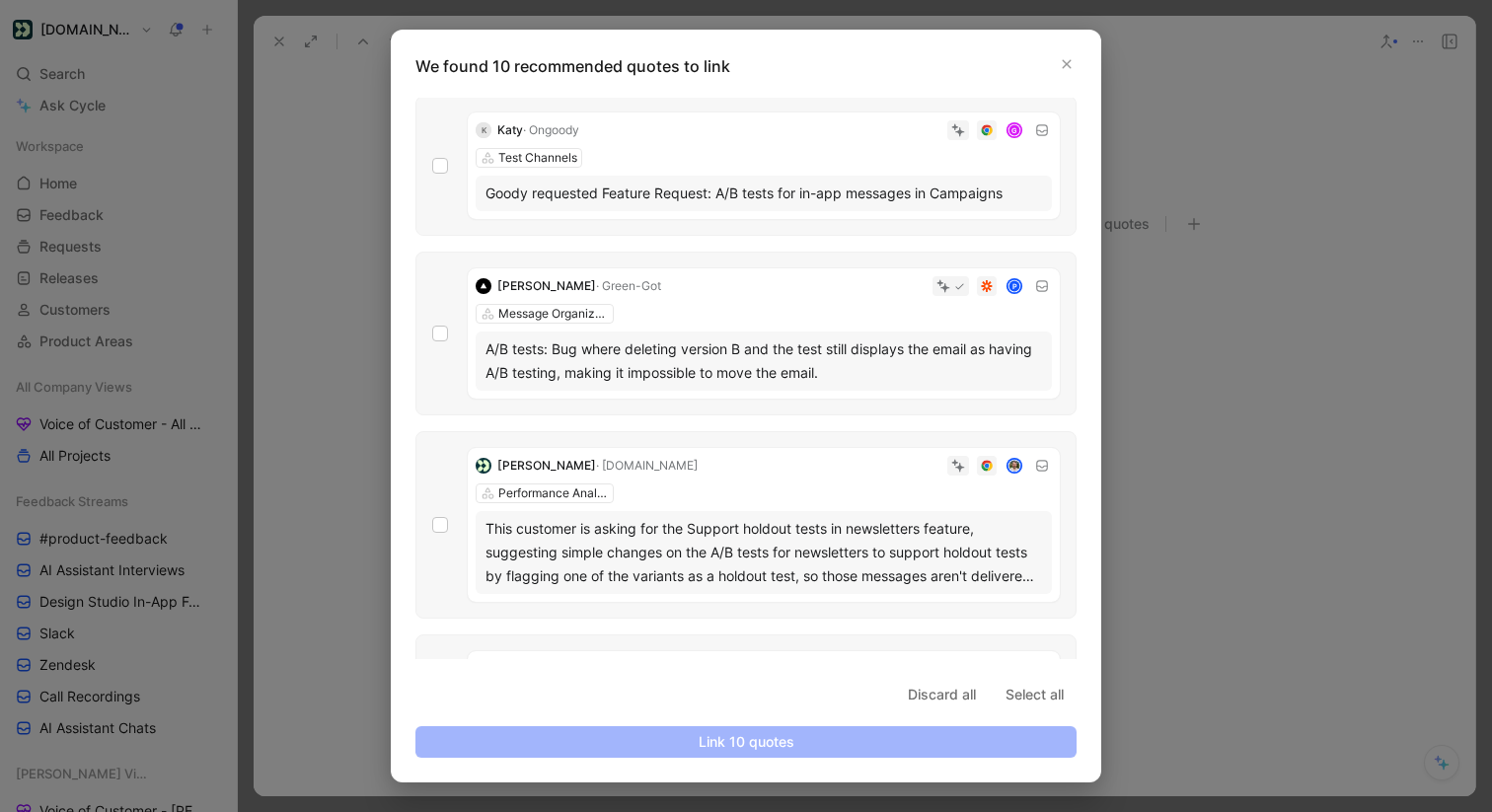
scroll to position [699, 0]
click at [443, 336] on div at bounding box center [440, 330] width 16 height 16
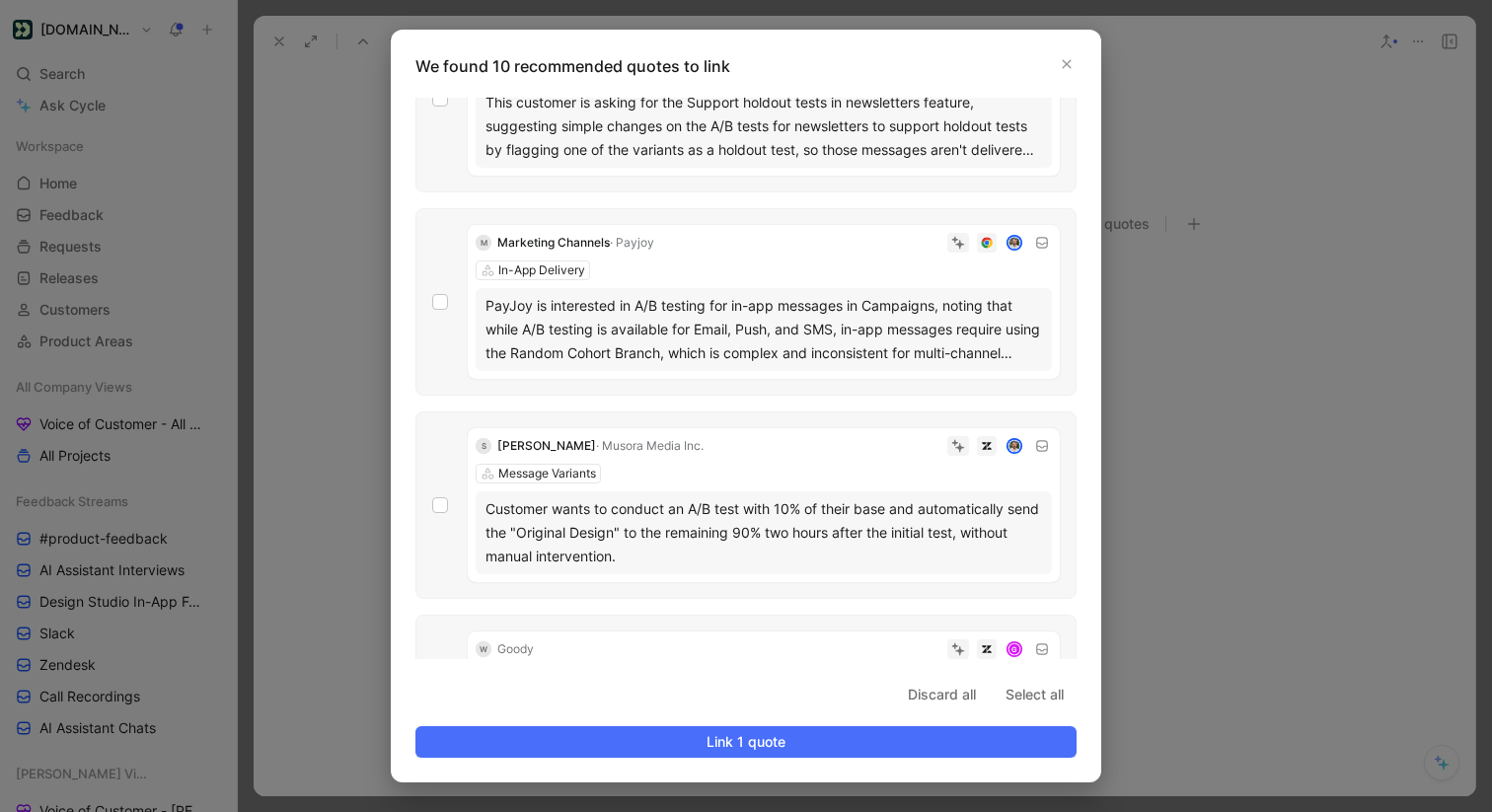
scroll to position [1242, 0]
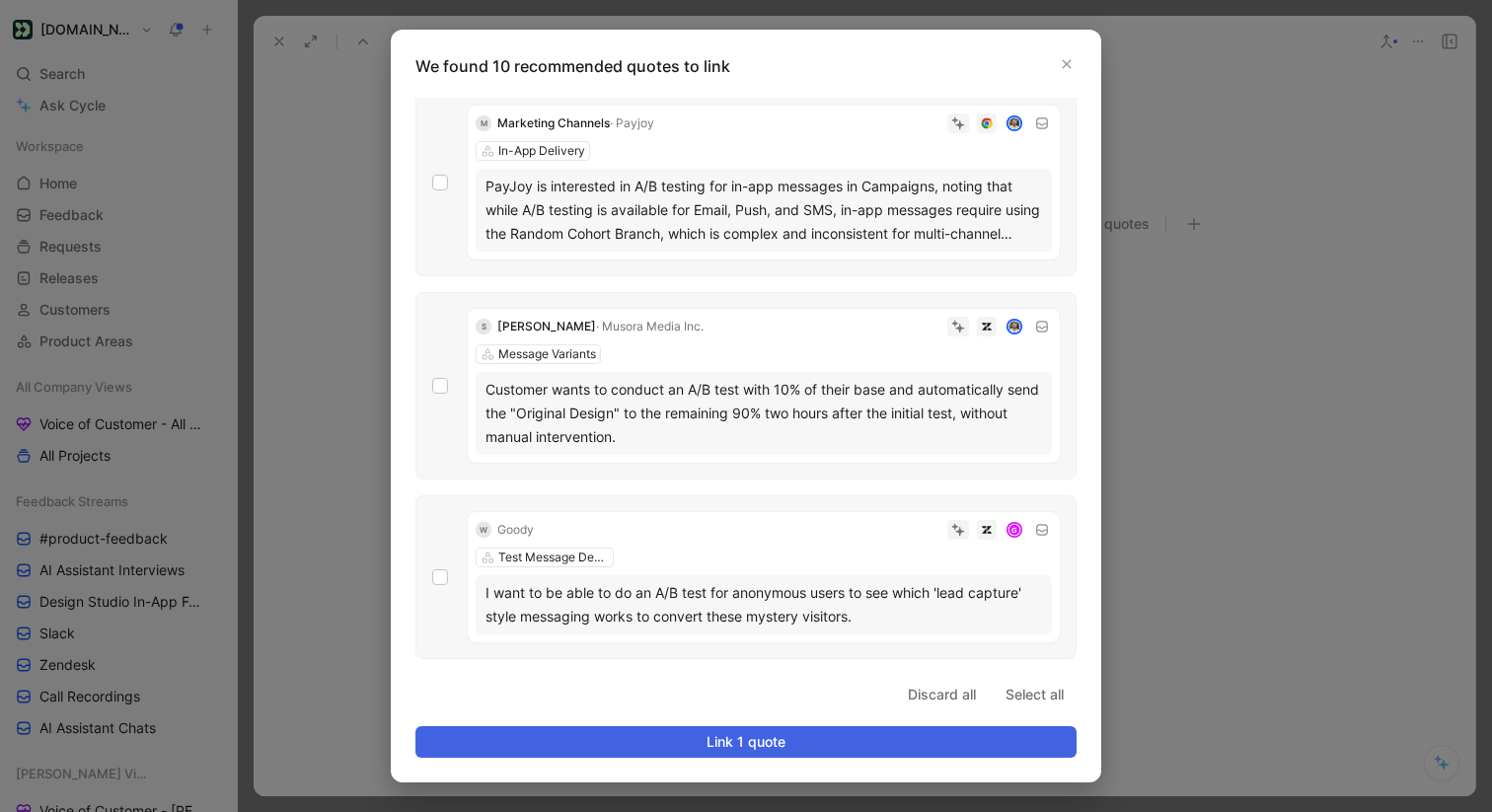
click at [682, 740] on span "Link 1 quote" at bounding box center [746, 741] width 628 height 24
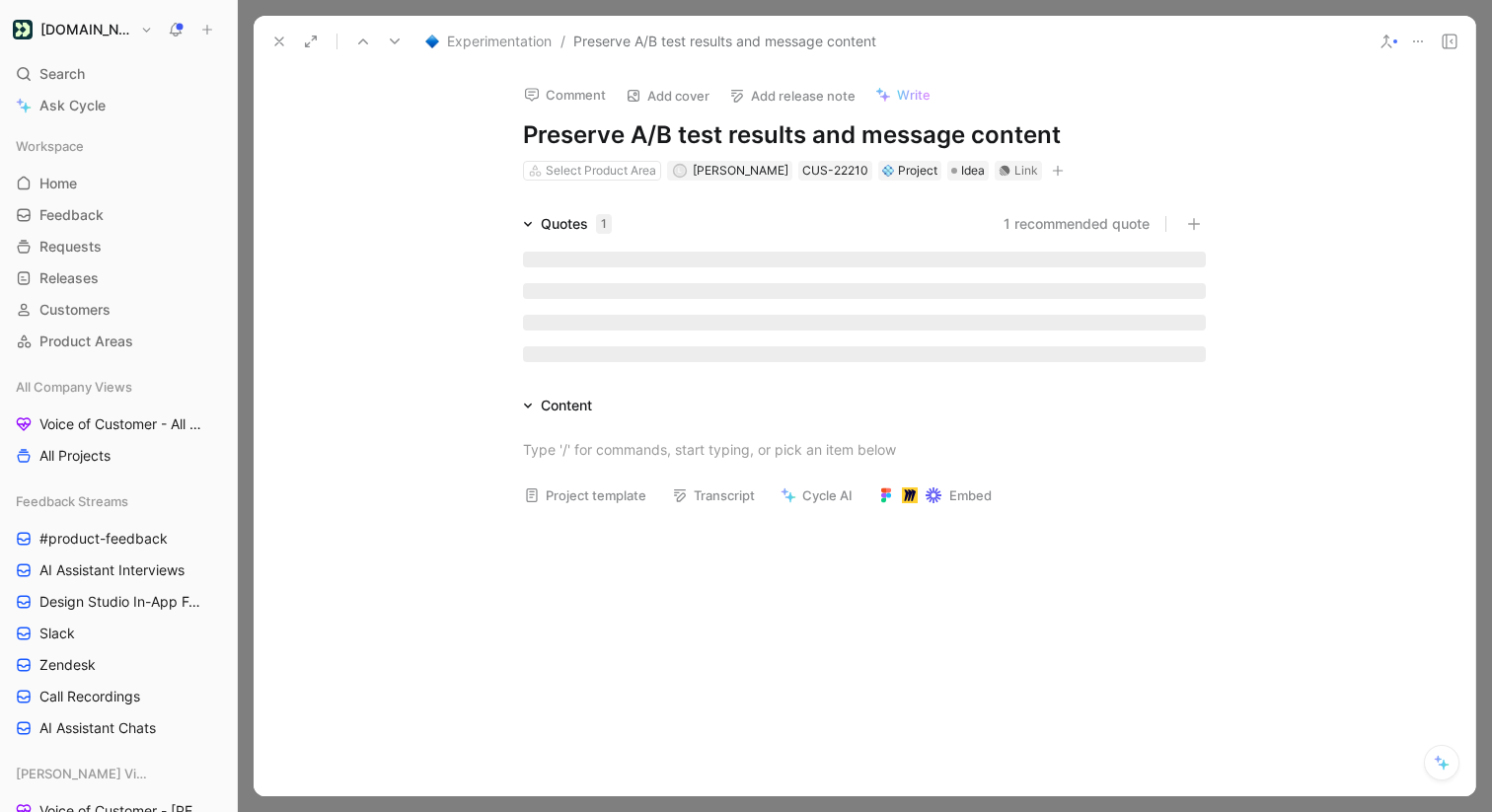
click at [277, 34] on icon at bounding box center [279, 42] width 16 height 16
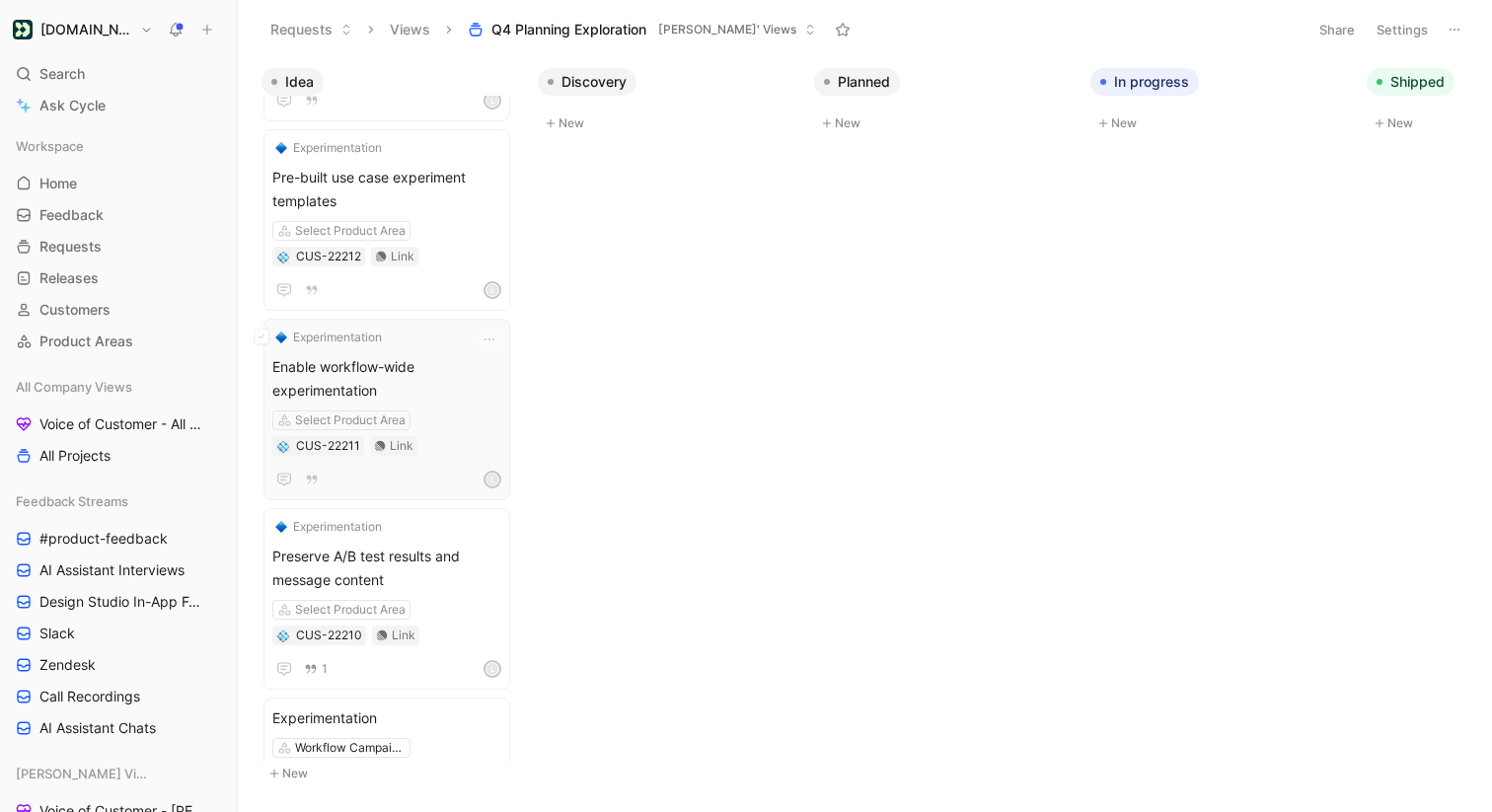
scroll to position [1731, 0]
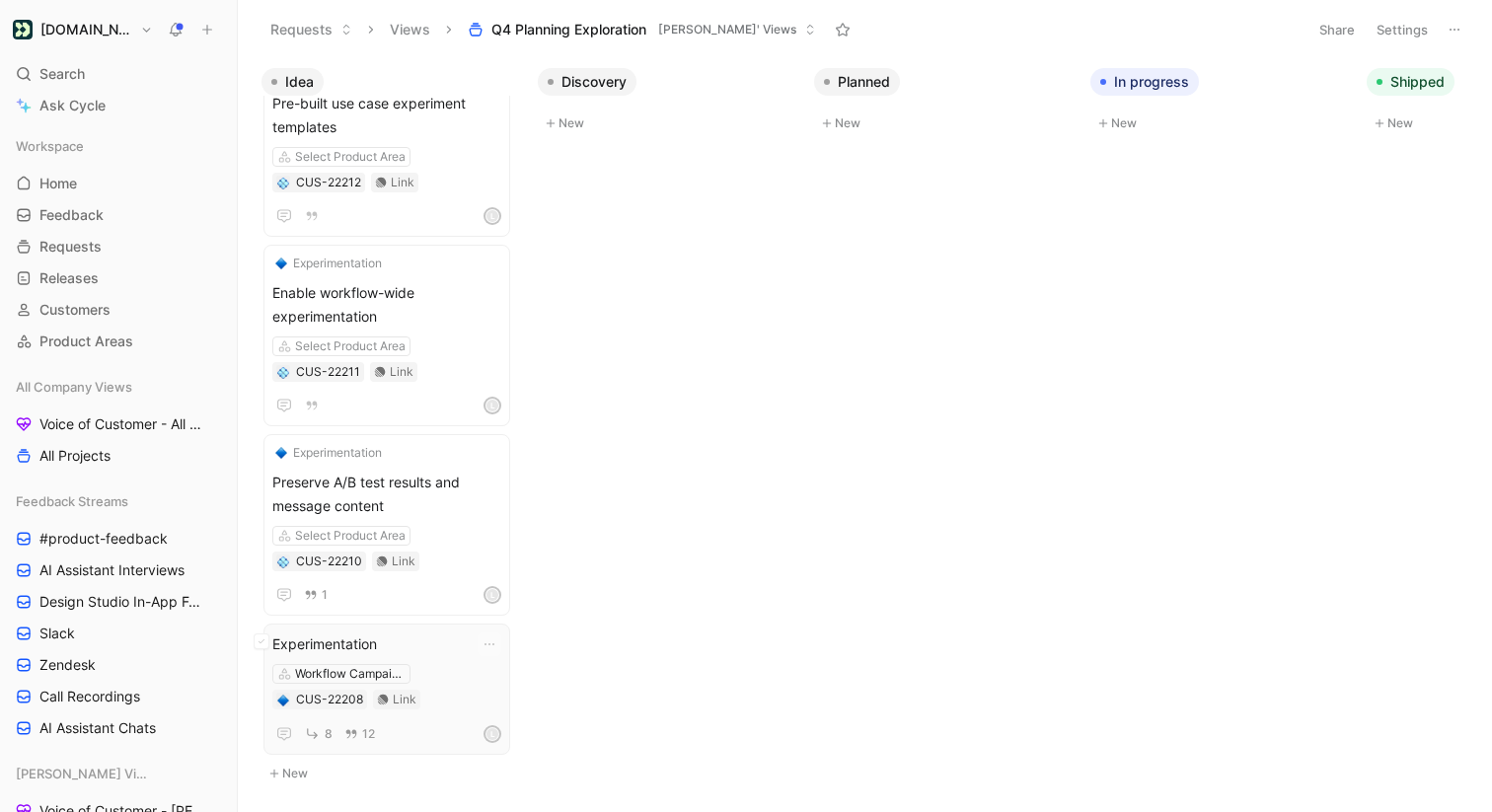
click at [393, 637] on span "Experimentation" at bounding box center [386, 644] width 229 height 24
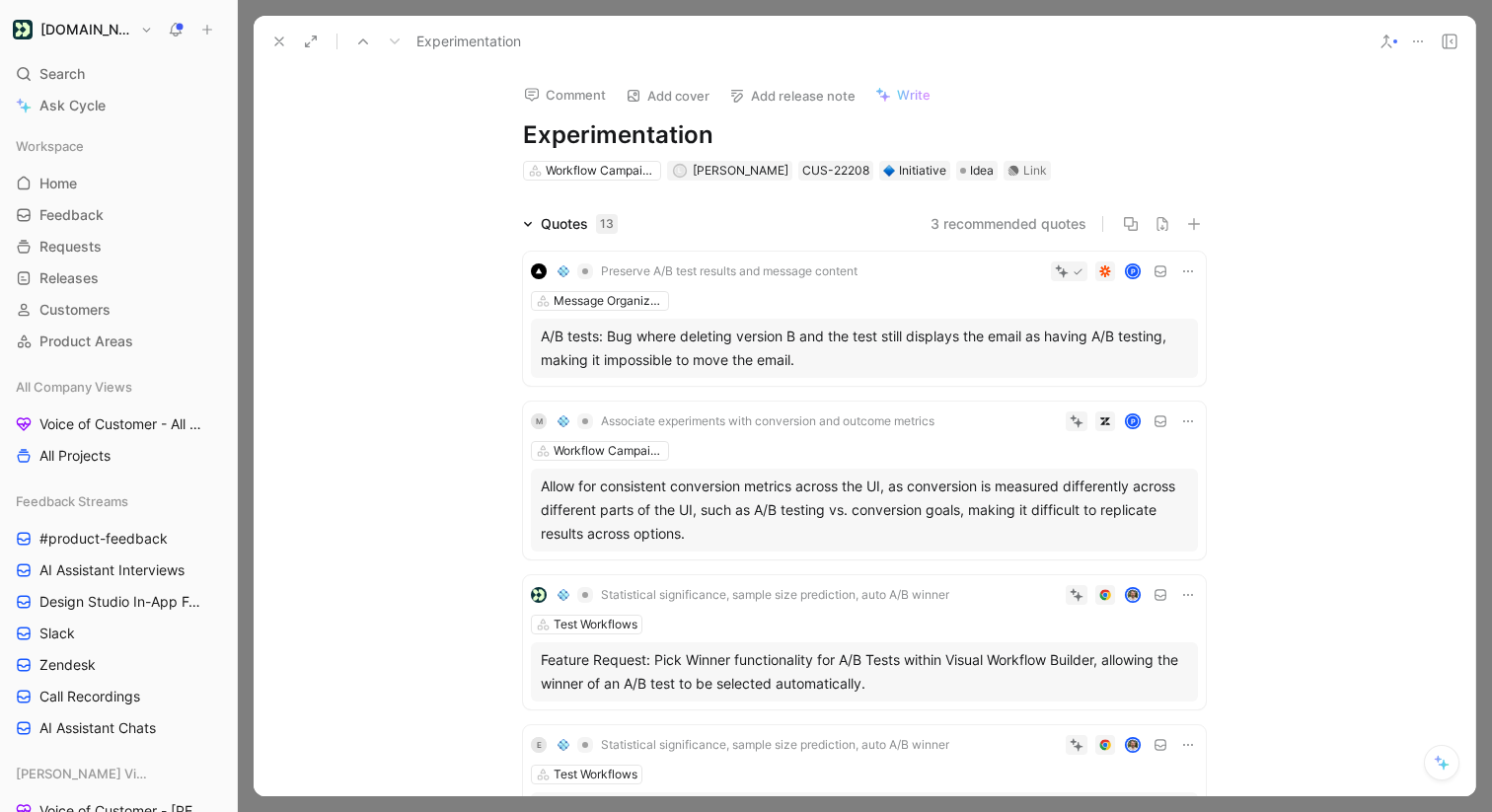
click at [1029, 223] on button "3 recommended quotes" at bounding box center [1008, 224] width 156 height 24
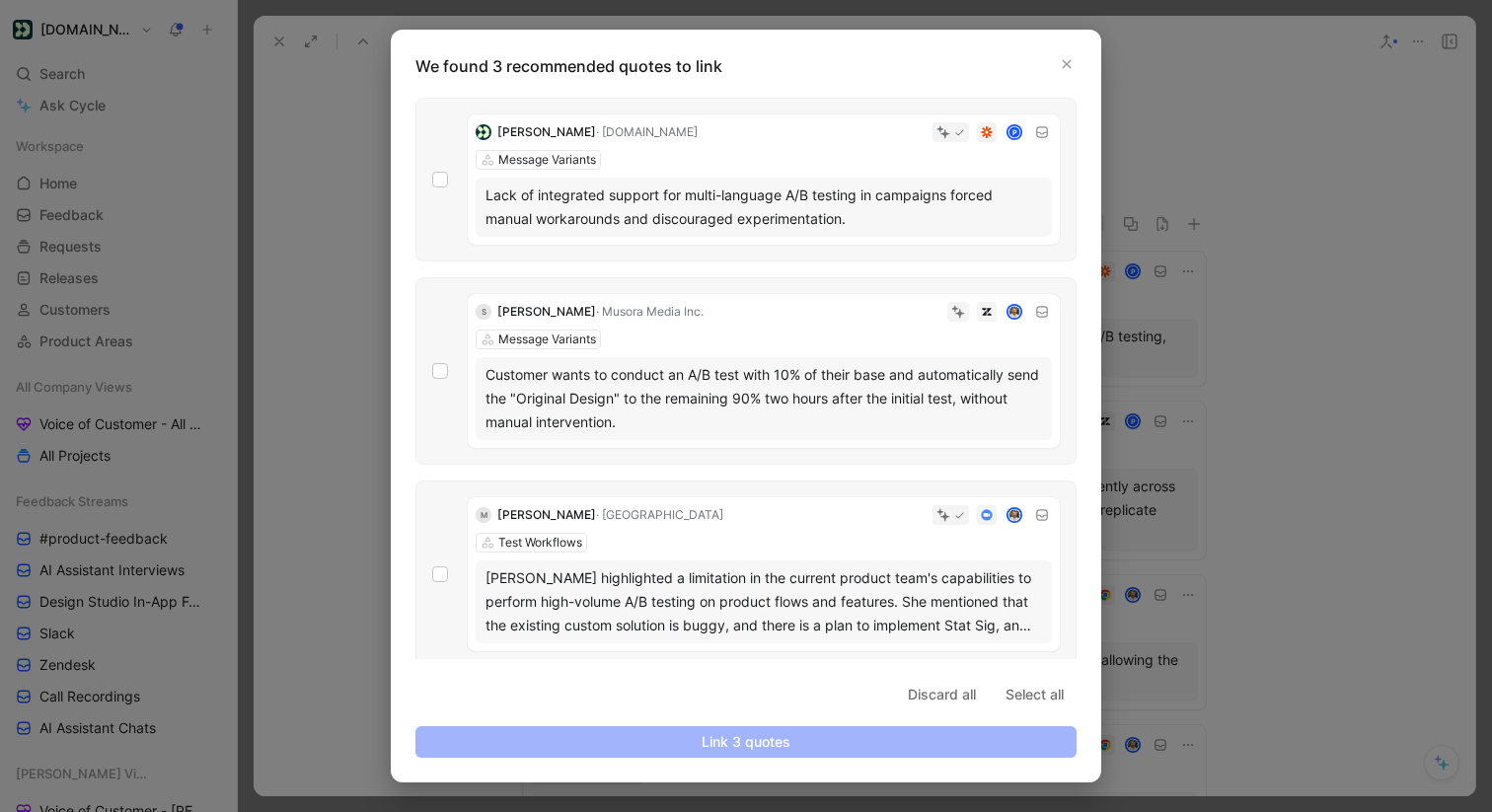
click at [449, 179] on div "Kyle Ducharme · Customer.io P Message Variants Lack of integrated support for m…" at bounding box center [746, 180] width 661 height 164
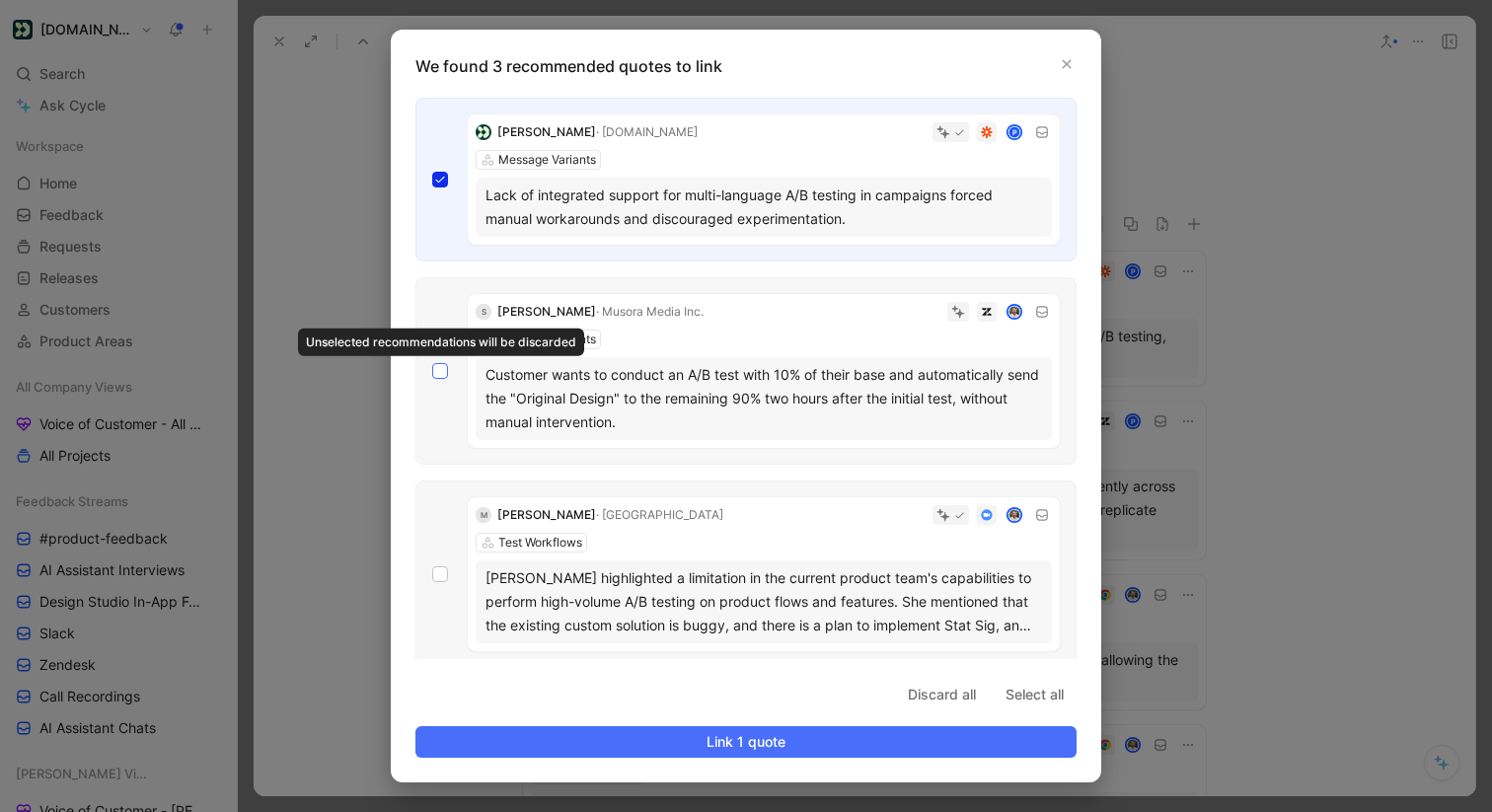
click at [442, 372] on icon at bounding box center [440, 371] width 12 height 12
click at [432, 363] on input "checkbox" at bounding box center [432, 363] width 0 height 0
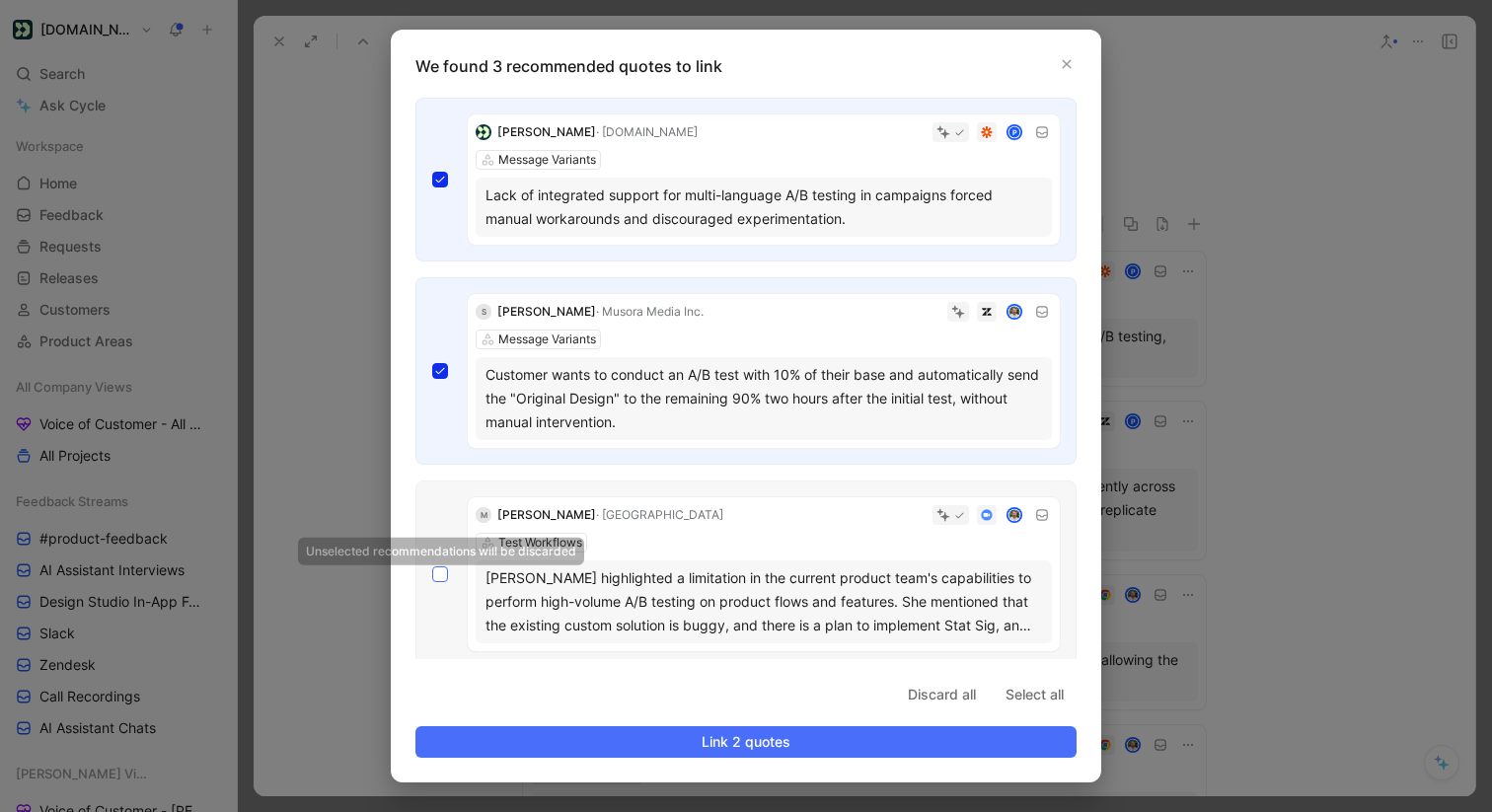
click at [447, 572] on div at bounding box center [440, 574] width 16 height 16
click at [432, 566] on input "checkbox" at bounding box center [432, 566] width 0 height 0
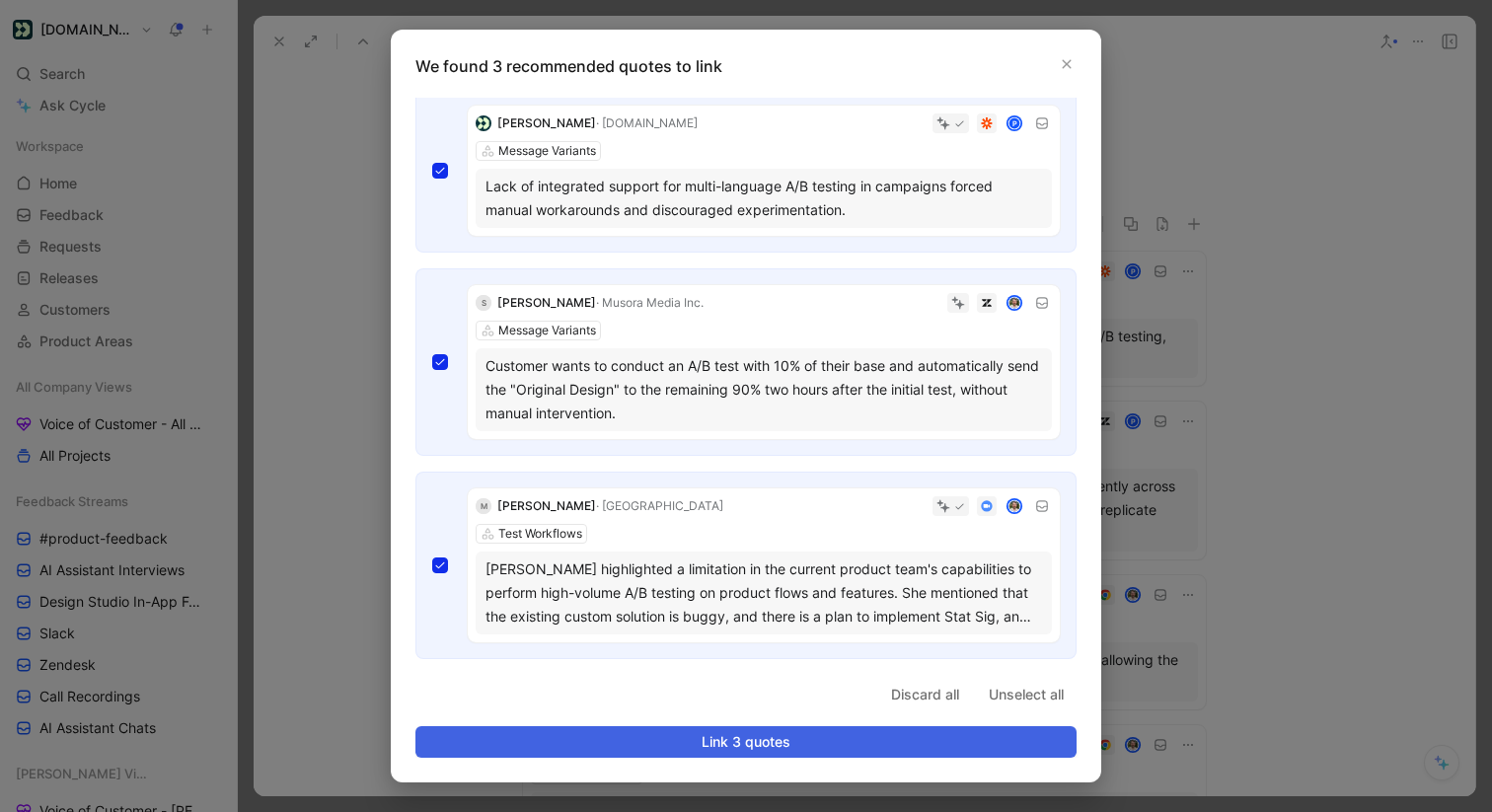
click at [663, 742] on span "Link 3 quotes" at bounding box center [746, 741] width 628 height 24
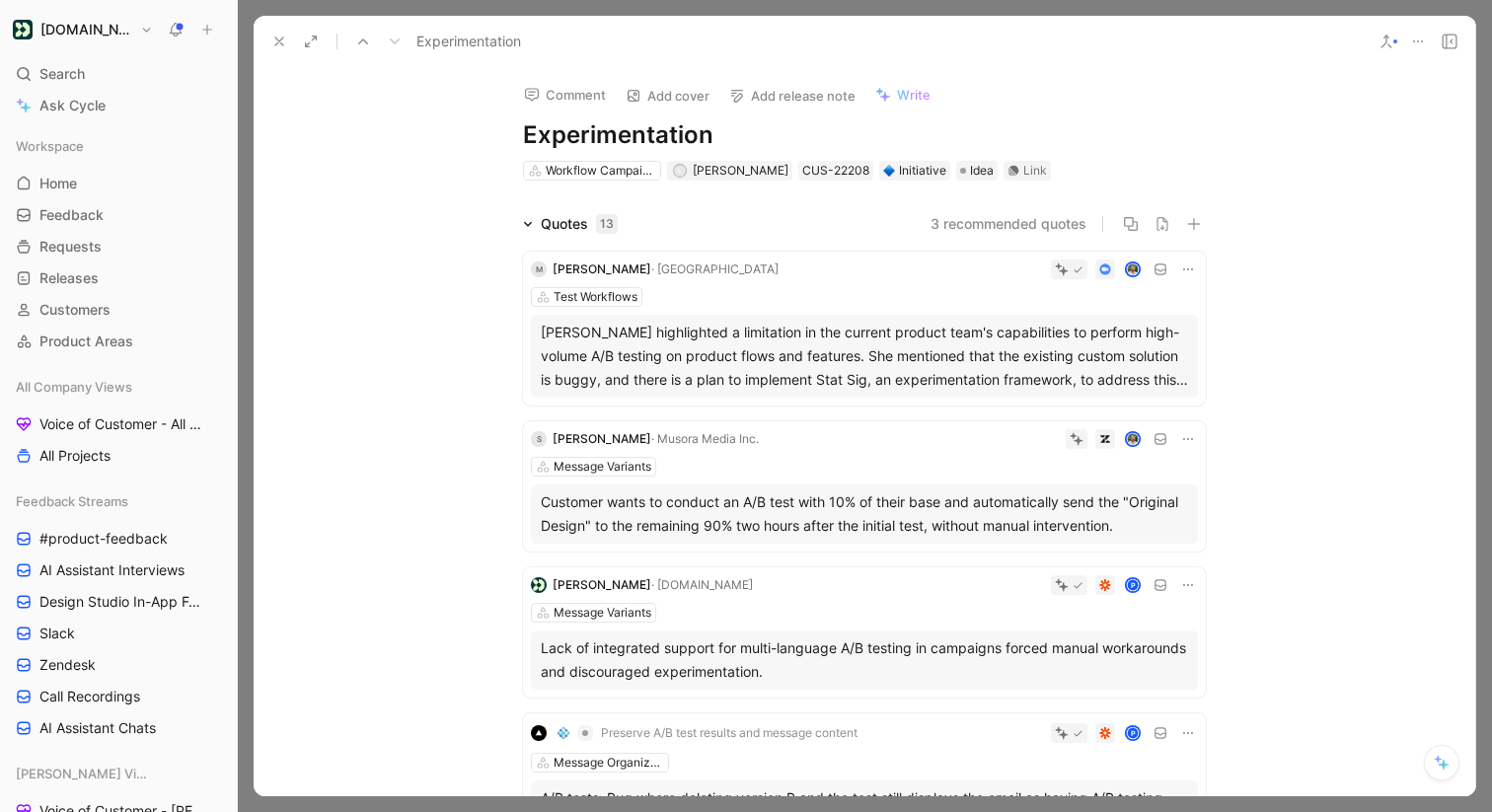
click at [283, 36] on icon at bounding box center [279, 42] width 16 height 16
